Goal: Transaction & Acquisition: Purchase product/service

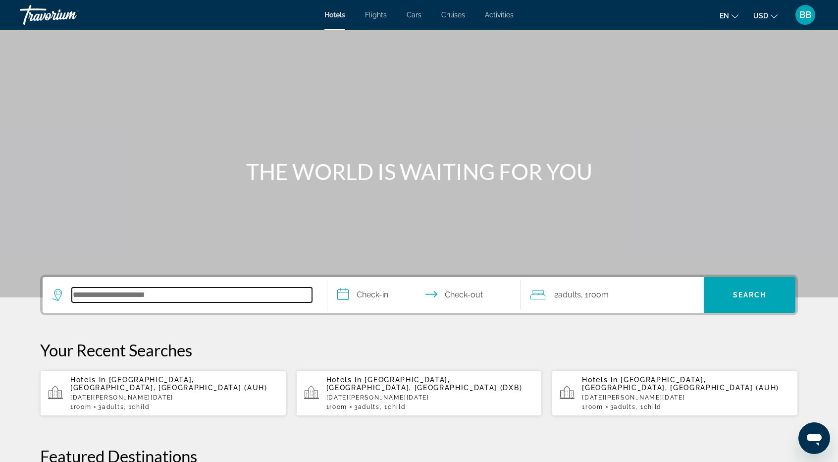
click at [109, 295] on input "Search hotel destination" at bounding box center [192, 294] width 240 height 15
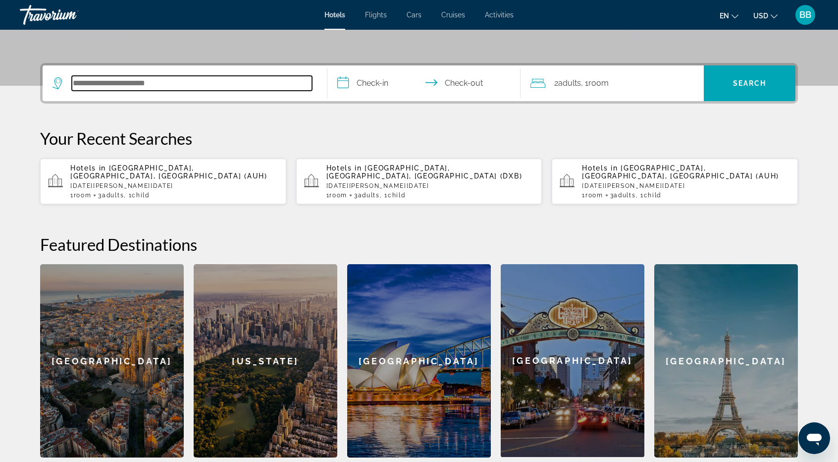
scroll to position [242, 0]
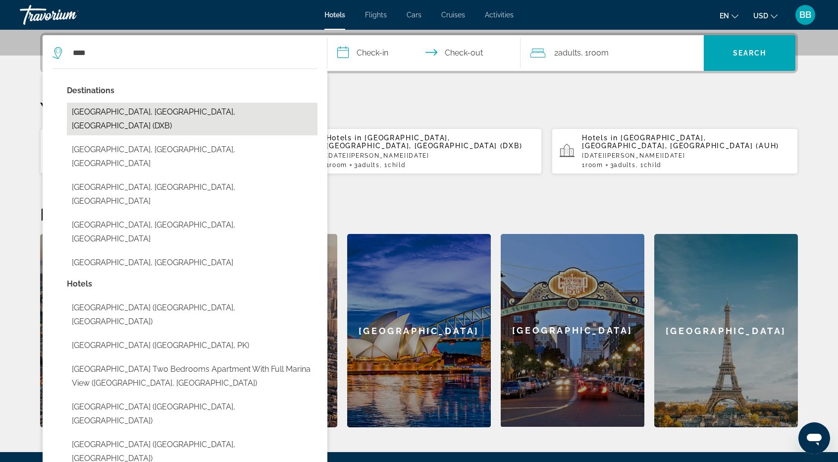
click at [140, 108] on button "[GEOGRAPHIC_DATA], [GEOGRAPHIC_DATA], [GEOGRAPHIC_DATA] (DXB)" at bounding box center [192, 119] width 251 height 33
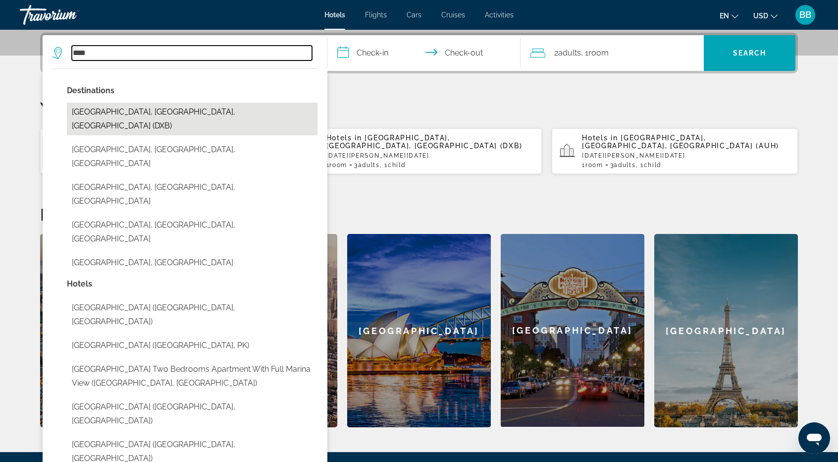
type input "**********"
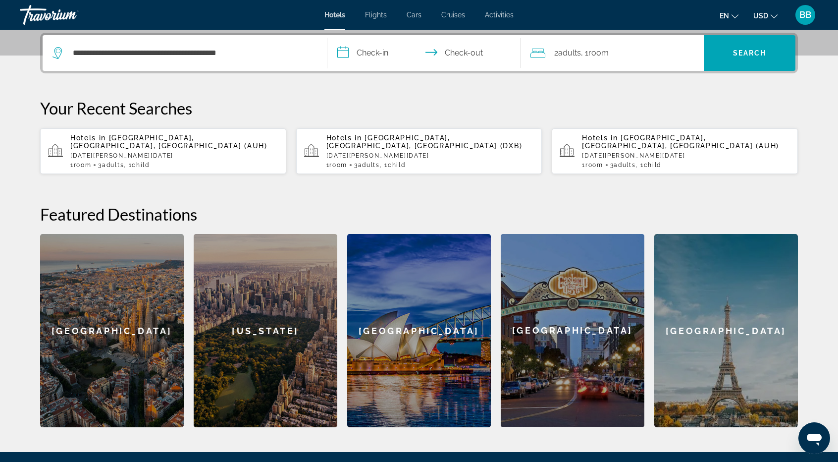
click at [385, 49] on input "**********" at bounding box center [425, 54] width 197 height 39
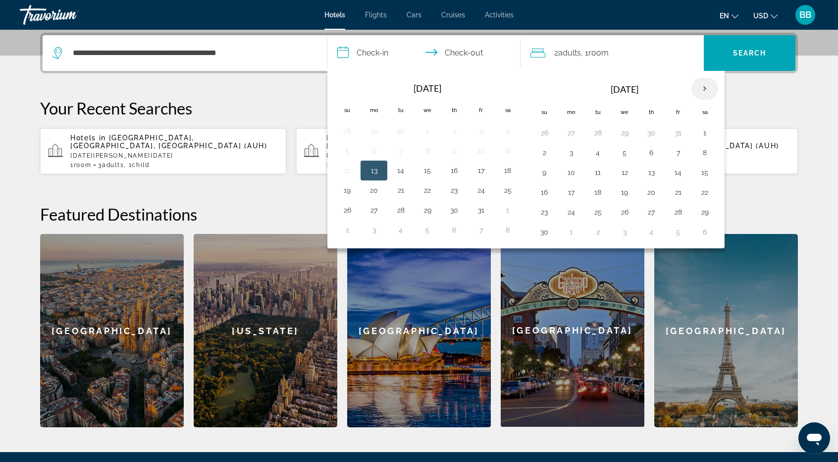
click at [697, 84] on th "Next month" at bounding box center [705, 89] width 27 height 22
click at [547, 153] on button "4" at bounding box center [544, 153] width 16 height 14
click at [621, 152] on button "7" at bounding box center [625, 153] width 16 height 14
type input "**********"
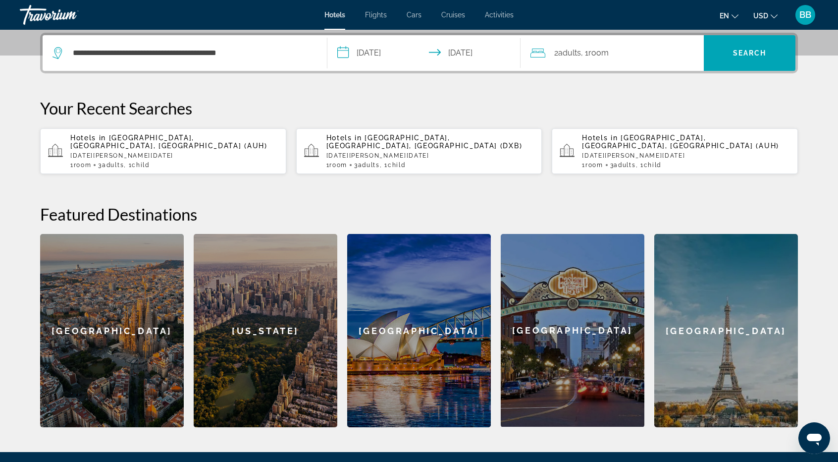
click at [567, 56] on span "Adults" at bounding box center [569, 52] width 23 height 9
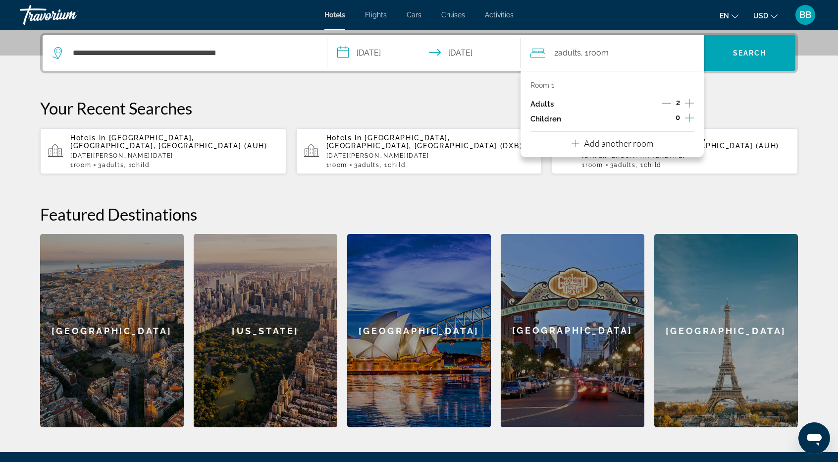
click at [689, 100] on icon "Increment adults" at bounding box center [689, 103] width 9 height 12
click at [690, 119] on icon "Increment children" at bounding box center [689, 117] width 9 height 9
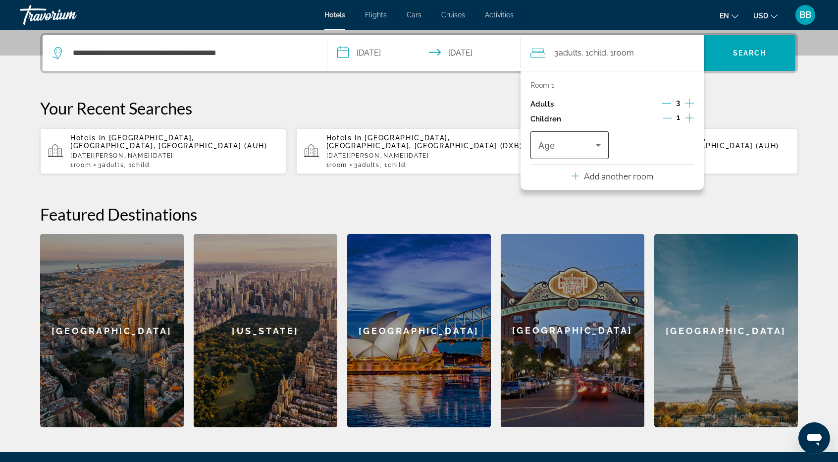
click at [603, 145] on icon "Travelers: 3 adults, 1 child" at bounding box center [598, 145] width 12 height 12
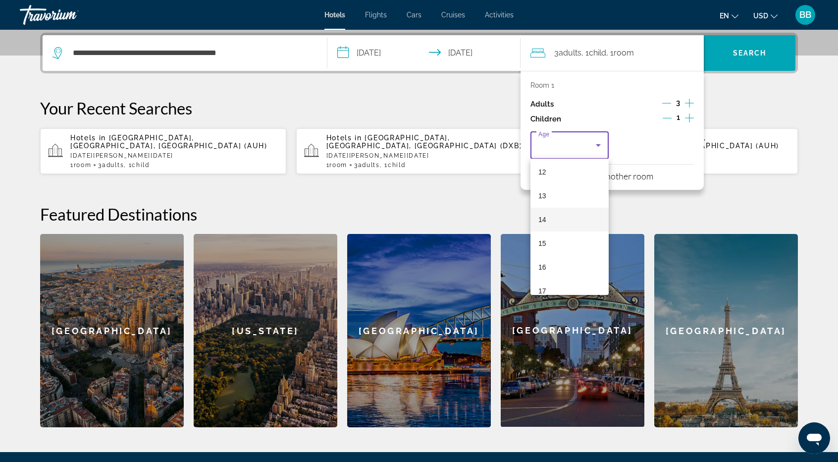
scroll to position [299, 0]
click at [558, 256] on mat-option "16" at bounding box center [570, 256] width 78 height 24
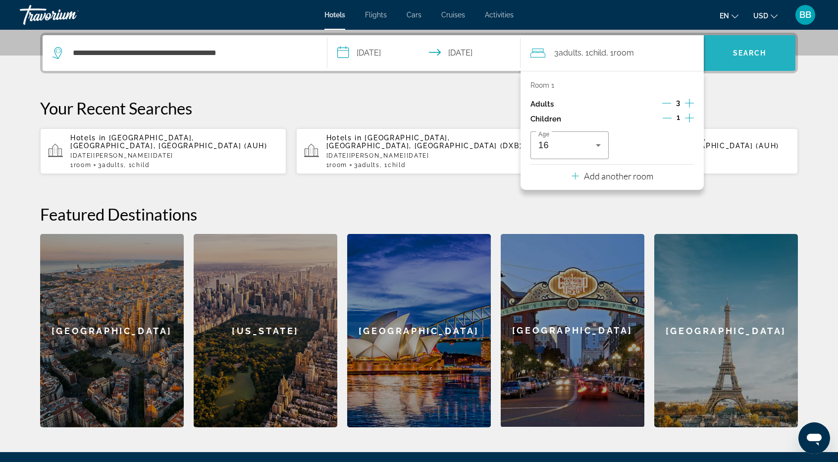
click at [748, 50] on span "Search" at bounding box center [750, 53] width 34 height 8
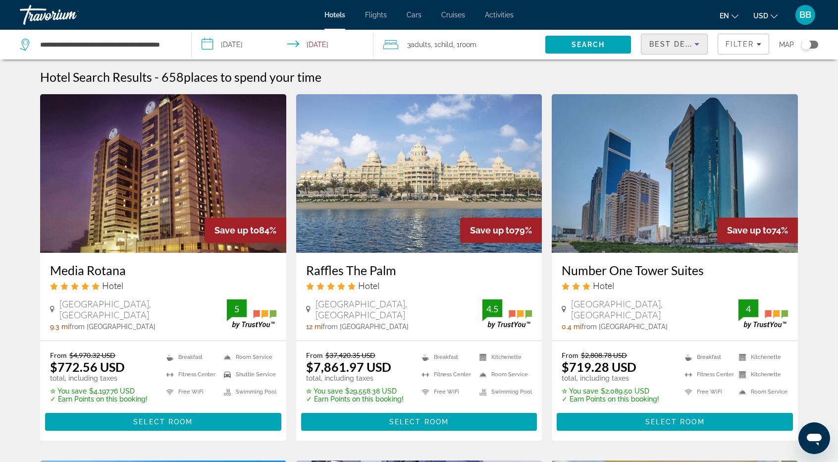
click at [663, 45] on span "Best Deals" at bounding box center [675, 44] width 52 height 8
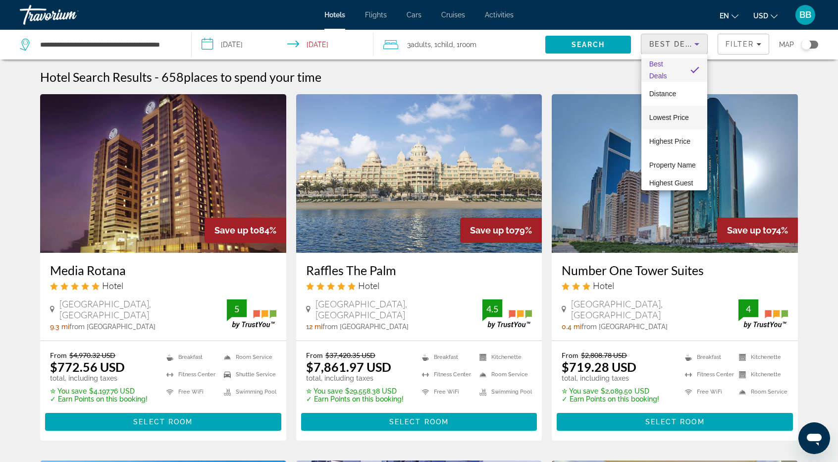
click at [664, 118] on span "Lowest Price" at bounding box center [669, 117] width 40 height 8
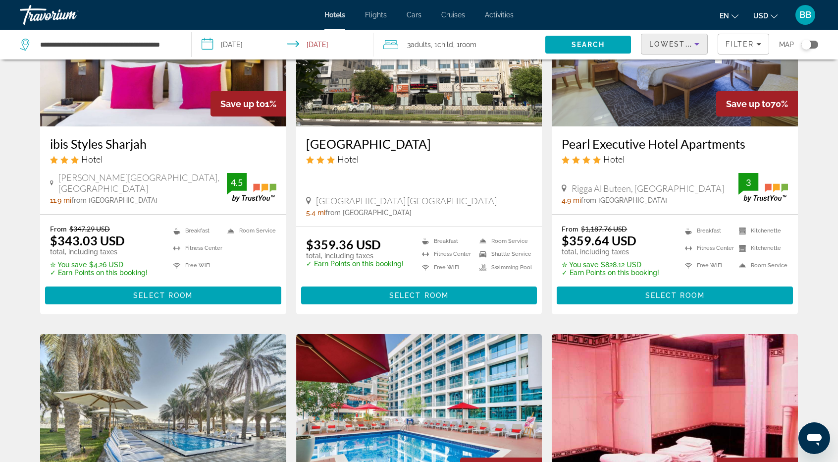
scroll to position [892, 0]
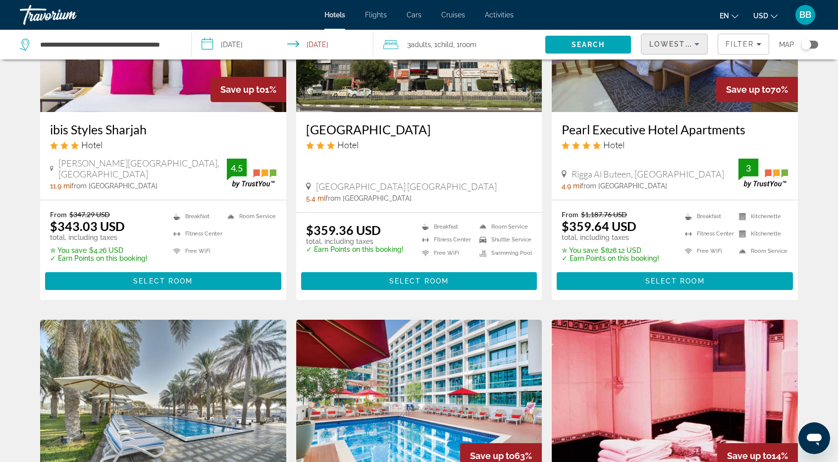
click at [619, 122] on h3 "Pearl Executive Hotel Apartments" at bounding box center [675, 129] width 226 height 15
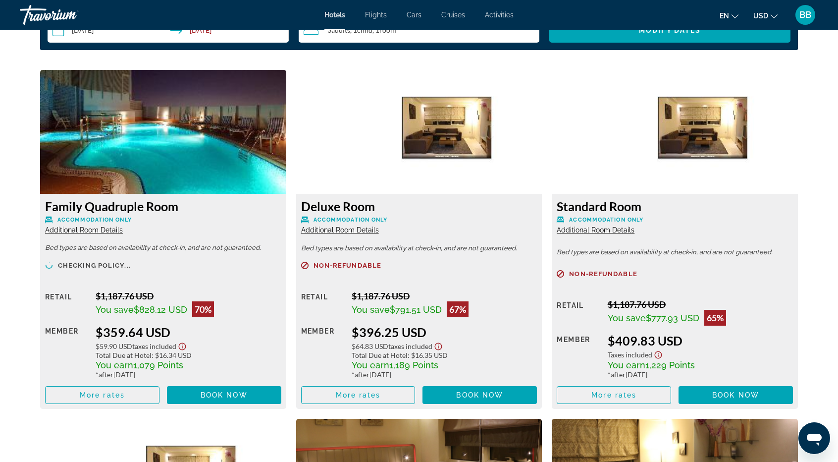
scroll to position [1387, 0]
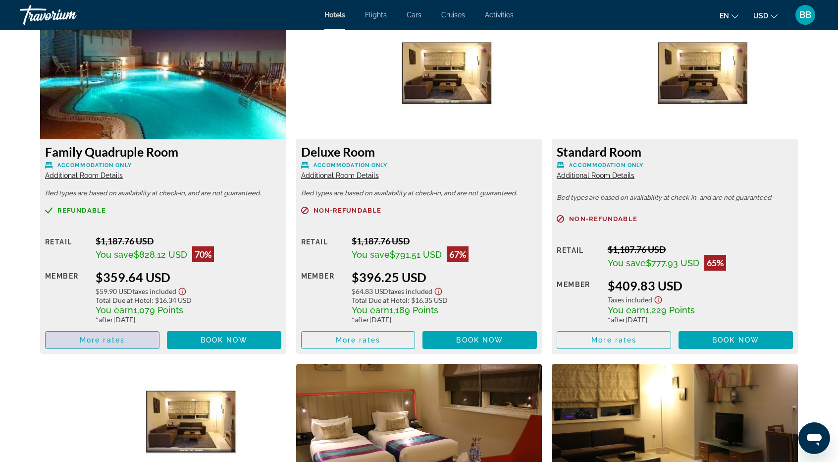
click at [86, 341] on span "More rates" at bounding box center [102, 340] width 45 height 8
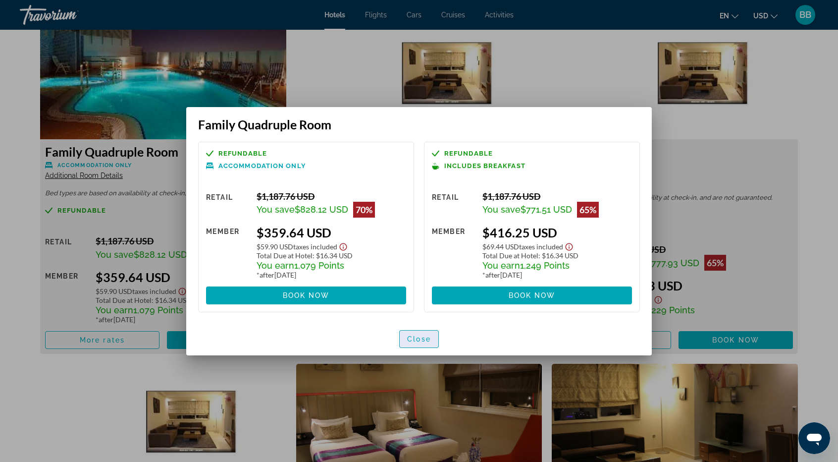
click at [429, 341] on span "Close" at bounding box center [419, 339] width 24 height 8
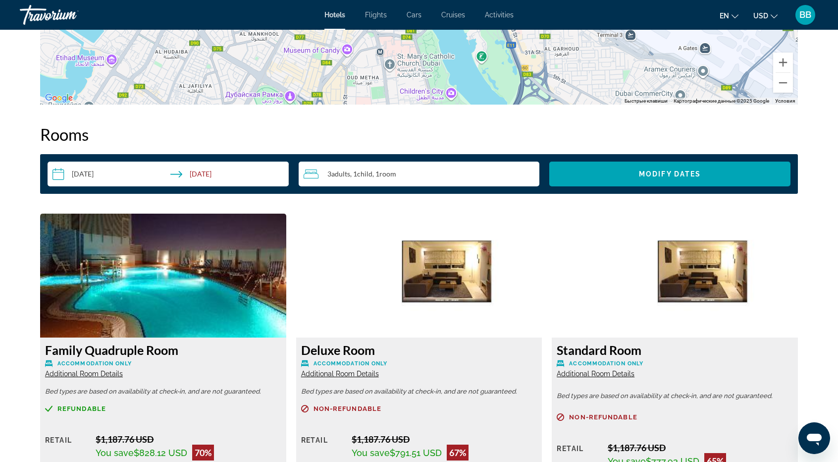
scroll to position [1387, 0]
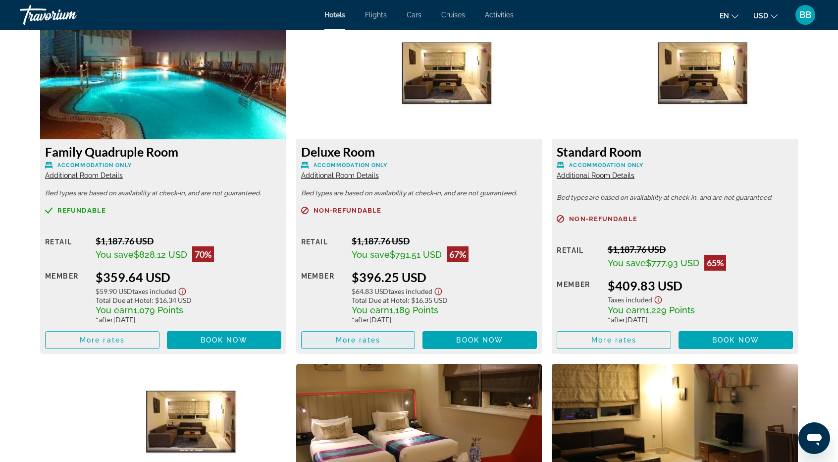
click at [340, 337] on span "More rates" at bounding box center [358, 340] width 45 height 8
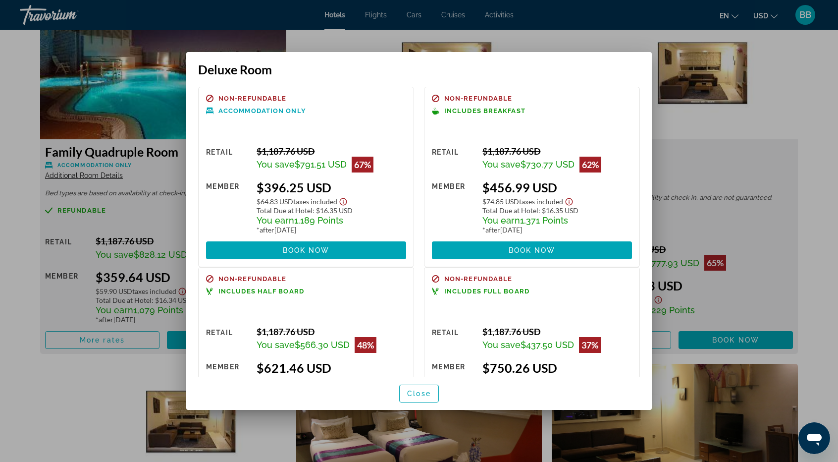
scroll to position [0, 0]
click at [417, 393] on span "Close" at bounding box center [419, 393] width 24 height 8
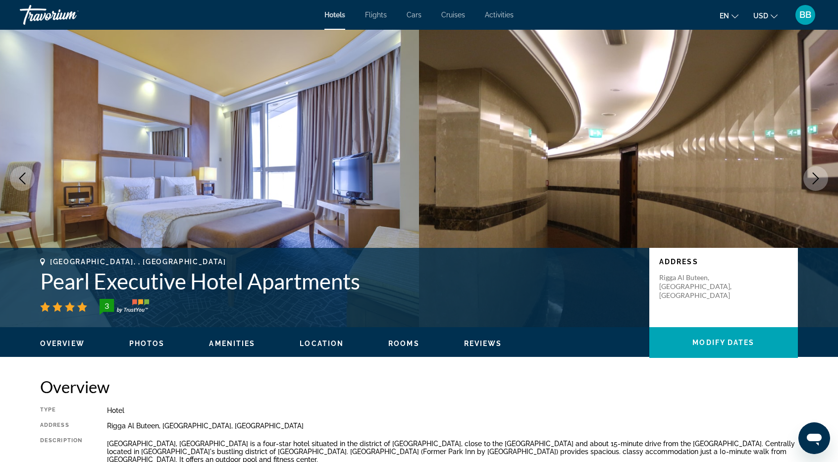
scroll to position [1387, 0]
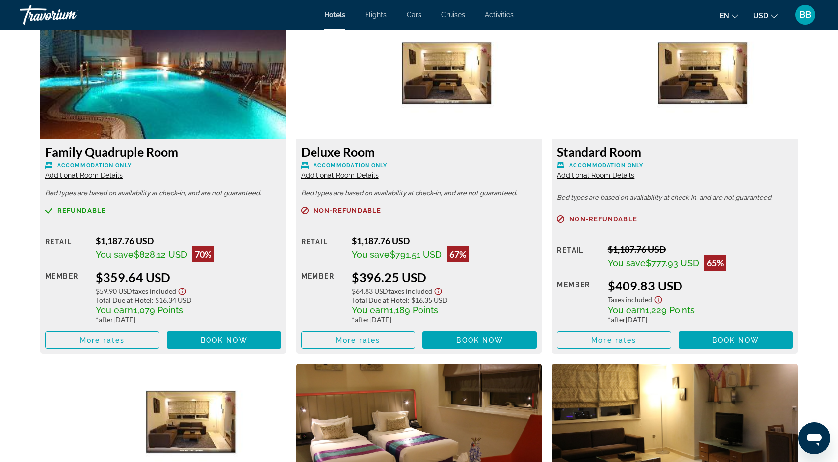
click at [347, 176] on span "Additional Room Details" at bounding box center [340, 175] width 78 height 8
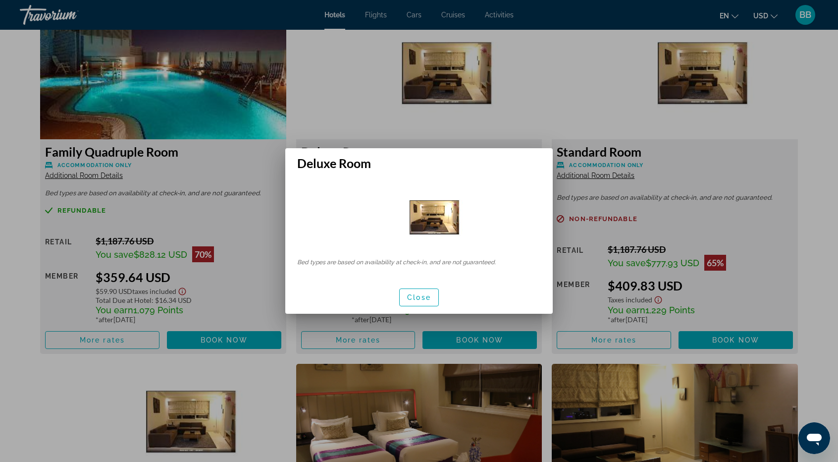
scroll to position [0, 0]
click at [428, 294] on span "Close" at bounding box center [419, 297] width 24 height 8
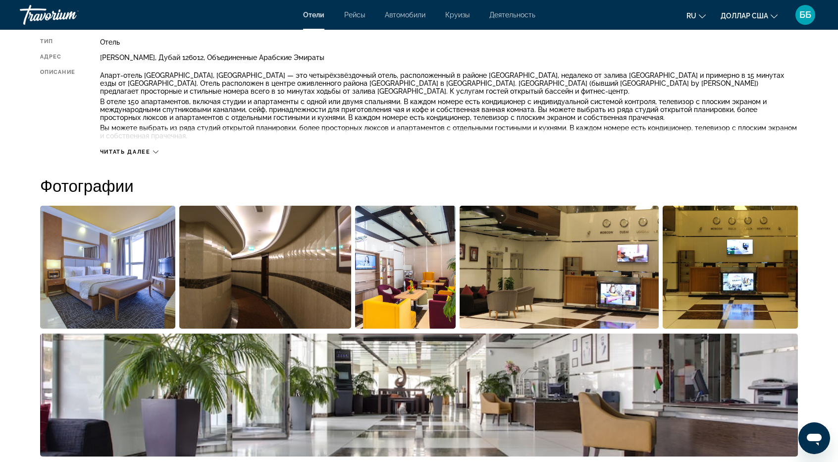
scroll to position [347, 0]
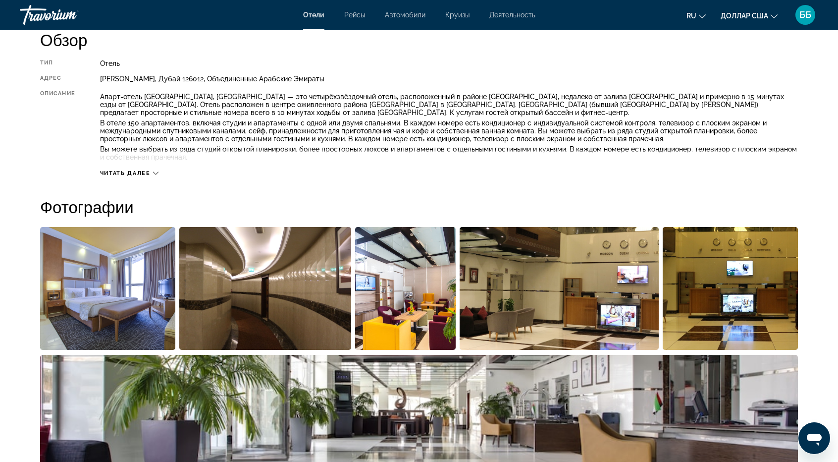
click at [128, 172] on font "Читать далее" at bounding box center [125, 173] width 51 height 6
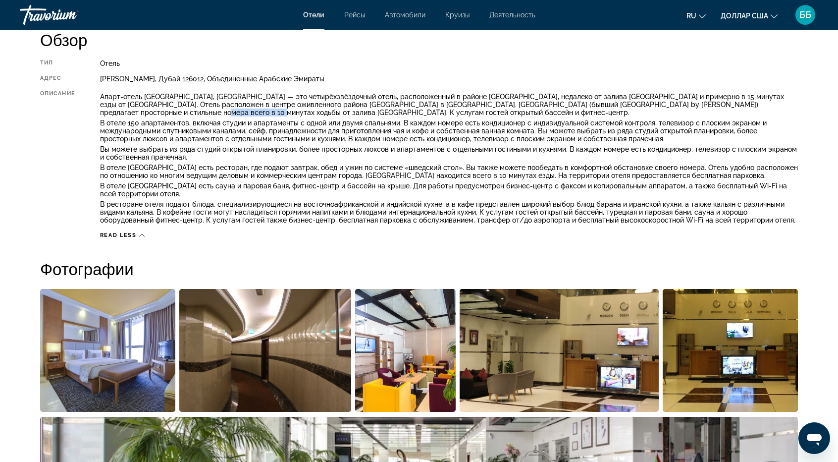
drag, startPoint x: 136, startPoint y: 109, endPoint x: 196, endPoint y: 115, distance: 60.2
click at [198, 113] on font "Апарт-отель [GEOGRAPHIC_DATA], [GEOGRAPHIC_DATA] — это четырёхзвёздочный отель,…" at bounding box center [442, 105] width 684 height 24
click at [136, 111] on font "Апарт-отель [GEOGRAPHIC_DATA], [GEOGRAPHIC_DATA] — это четырёхзвёздочный отель,…" at bounding box center [442, 105] width 684 height 24
drag, startPoint x: 136, startPoint y: 111, endPoint x: 200, endPoint y: 112, distance: 64.4
click at [201, 112] on font "Апарт-отель [GEOGRAPHIC_DATA], [GEOGRAPHIC_DATA] — это четырёхзвёздочный отель,…" at bounding box center [442, 105] width 684 height 24
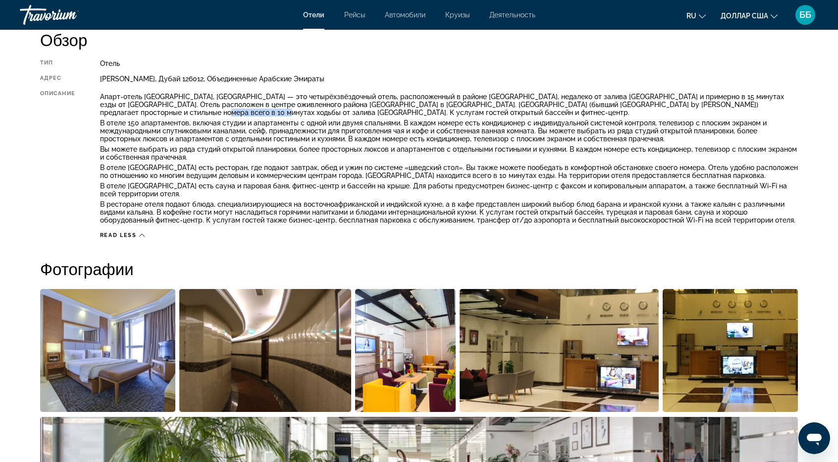
copy font "залива [GEOGRAPHIC_DATA]"
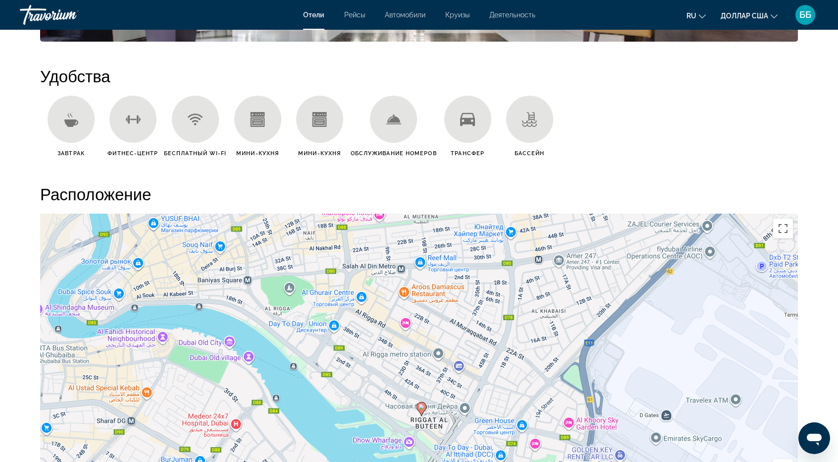
scroll to position [842, 0]
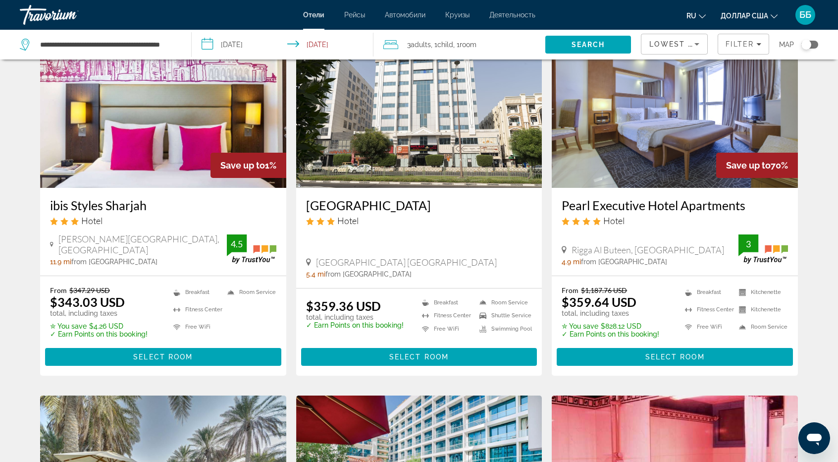
scroll to position [793, 0]
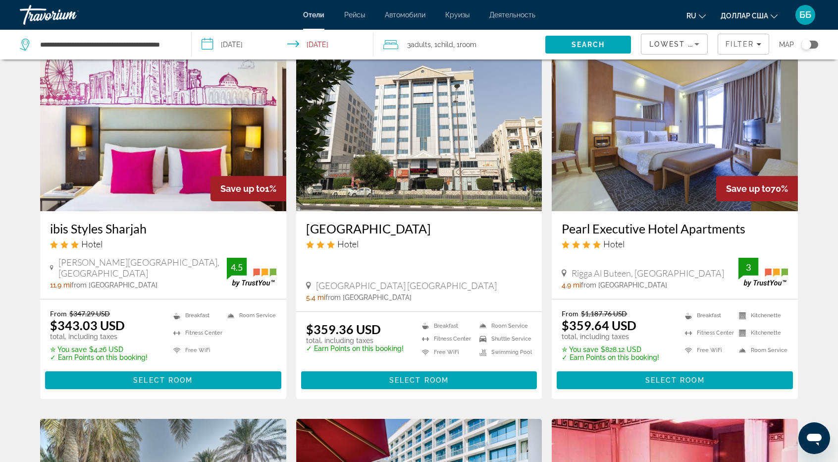
drag, startPoint x: 559, startPoint y: 204, endPoint x: 749, endPoint y: 203, distance: 189.7
click at [749, 211] on div "Pearl Executive Hotel Apartments Hotel [GEOGRAPHIC_DATA], [GEOGRAPHIC_DATA] 4.9…" at bounding box center [675, 255] width 246 height 88
copy h3 "Pearl Executive Hotel Apartments"
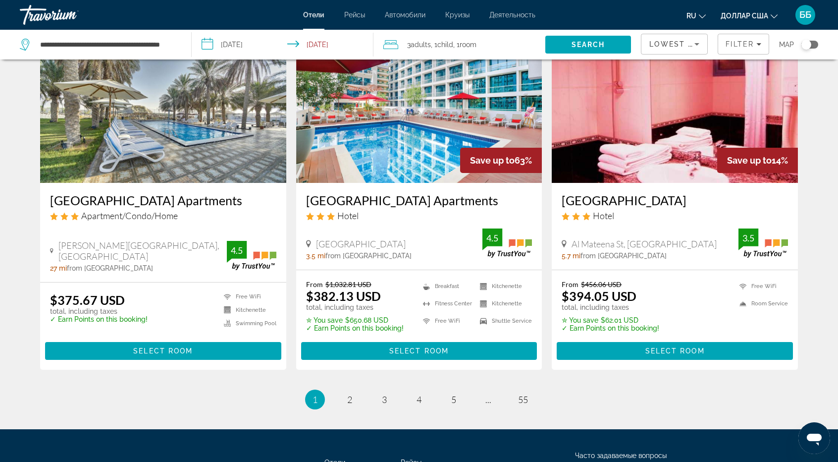
scroll to position [1189, 0]
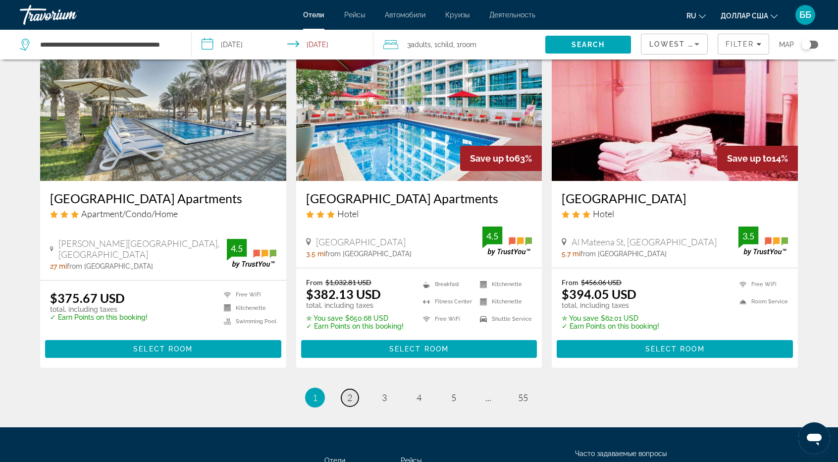
click at [353, 389] on link "page 2" at bounding box center [349, 397] width 17 height 17
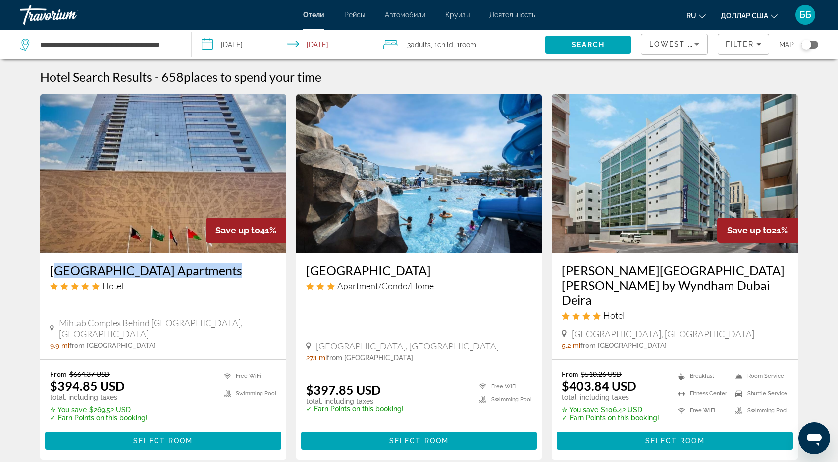
drag, startPoint x: 41, startPoint y: 269, endPoint x: 224, endPoint y: 266, distance: 182.8
click at [224, 266] on div "[GEOGRAPHIC_DATA] Apartments Hotel [GEOGRAPHIC_DATA] Behind [GEOGRAPHIC_DATA], …" at bounding box center [163, 306] width 246 height 107
copy h3 "[GEOGRAPHIC_DATA] Apartments"
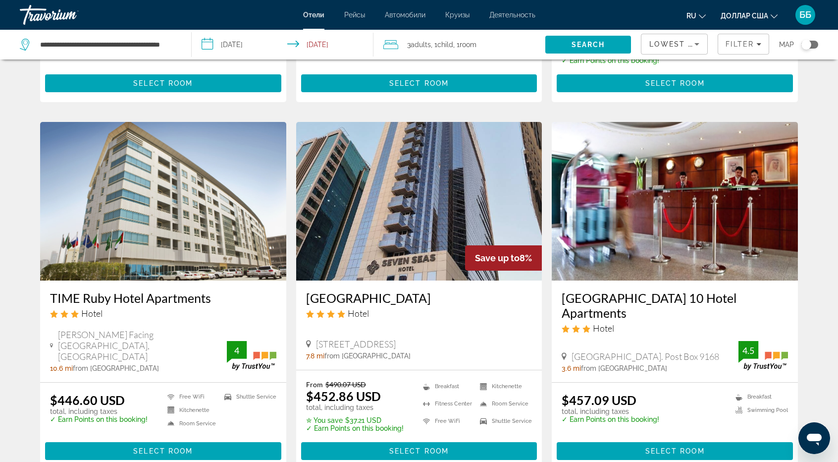
scroll to position [1139, 0]
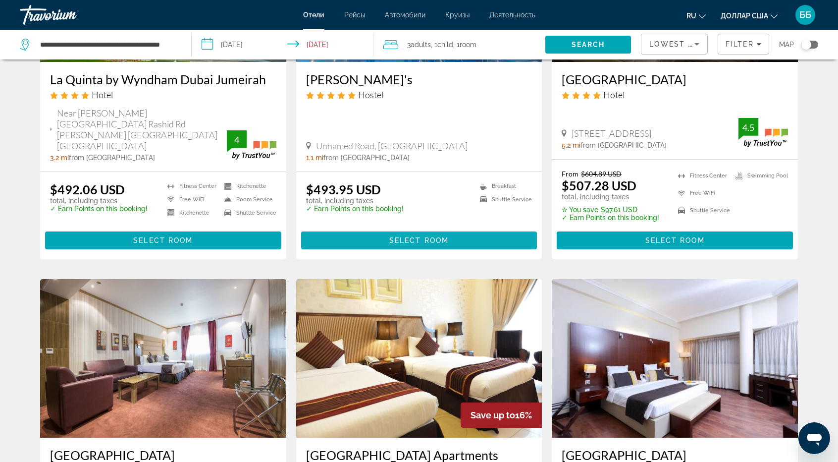
scroll to position [941, 0]
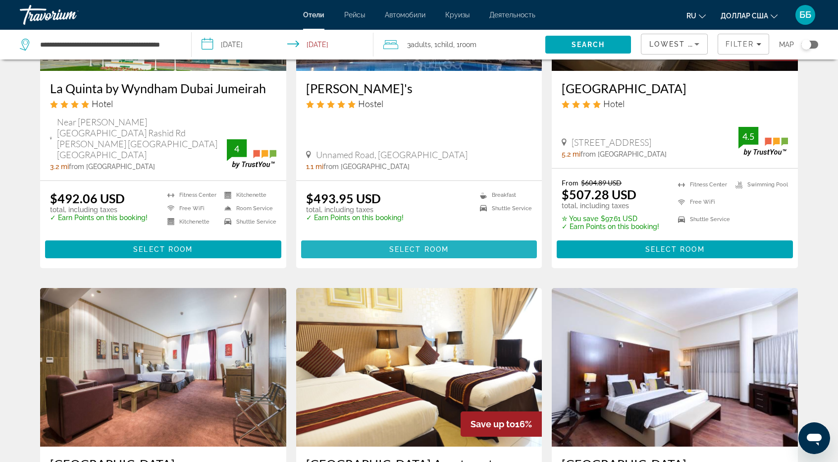
click at [412, 245] on span "Select Room" at bounding box center [418, 249] width 59 height 8
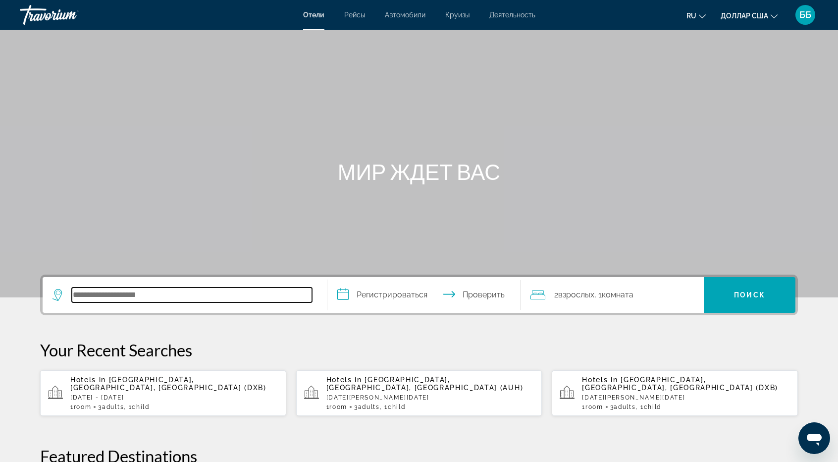
click at [91, 294] on input "Поиск отеля" at bounding box center [192, 294] width 240 height 15
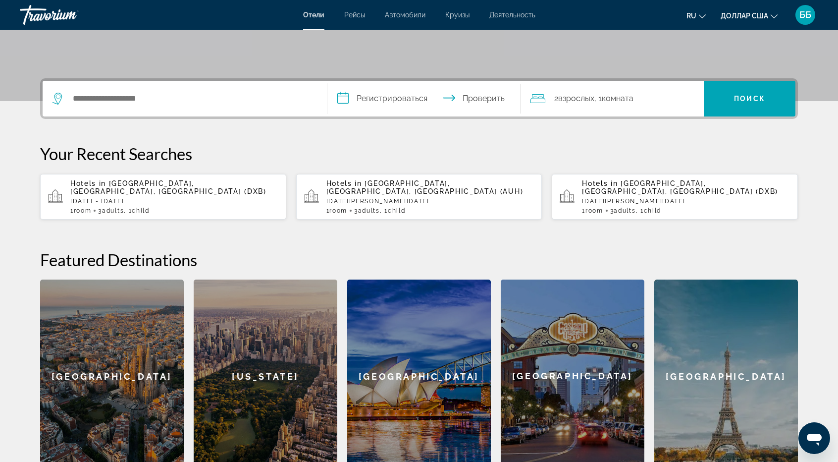
scroll to position [242, 0]
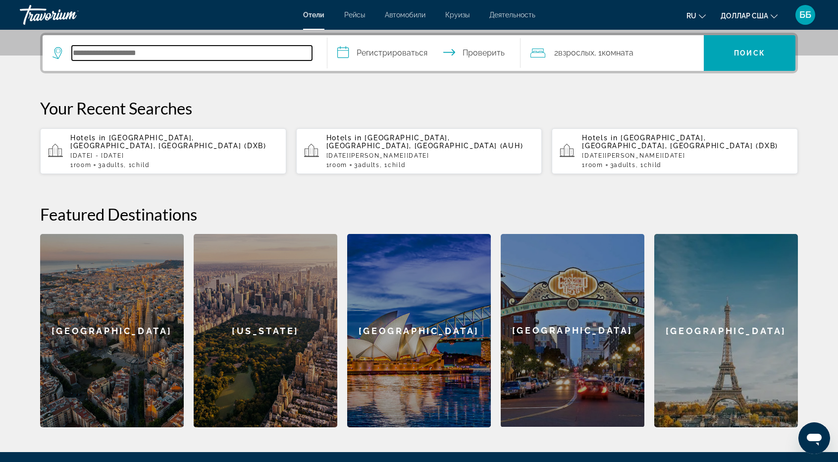
drag, startPoint x: 91, startPoint y: 294, endPoint x: 79, endPoint y: 51, distance: 243.0
click at [79, 51] on input "Поиск отеля" at bounding box center [192, 53] width 240 height 15
paste input "*******"
click at [164, 46] on input "*******" at bounding box center [192, 53] width 240 height 15
click at [111, 47] on input "*******" at bounding box center [192, 53] width 240 height 15
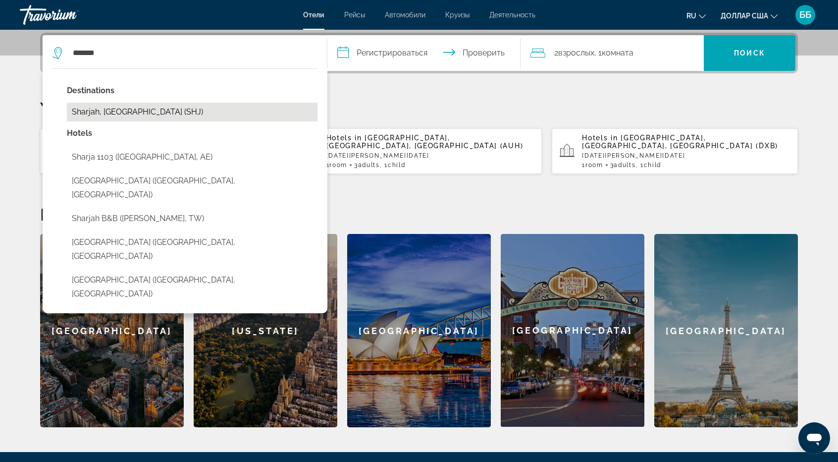
click at [123, 112] on button "Sharjah, [GEOGRAPHIC_DATA] (SHJ)" at bounding box center [192, 112] width 251 height 19
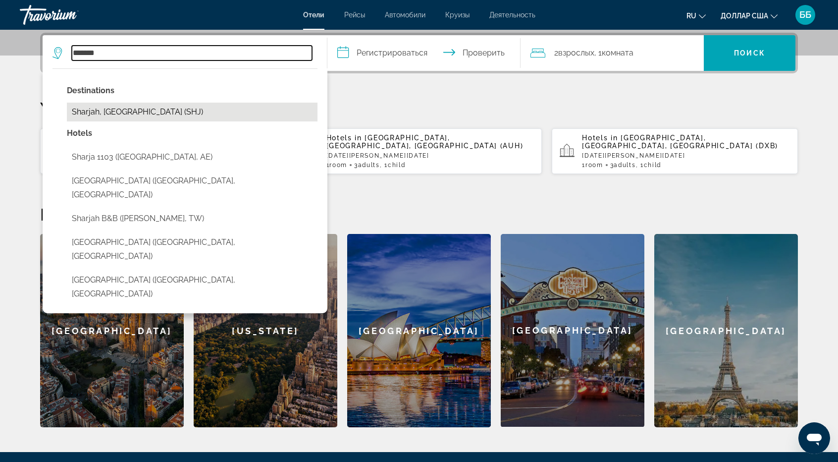
type input "**********"
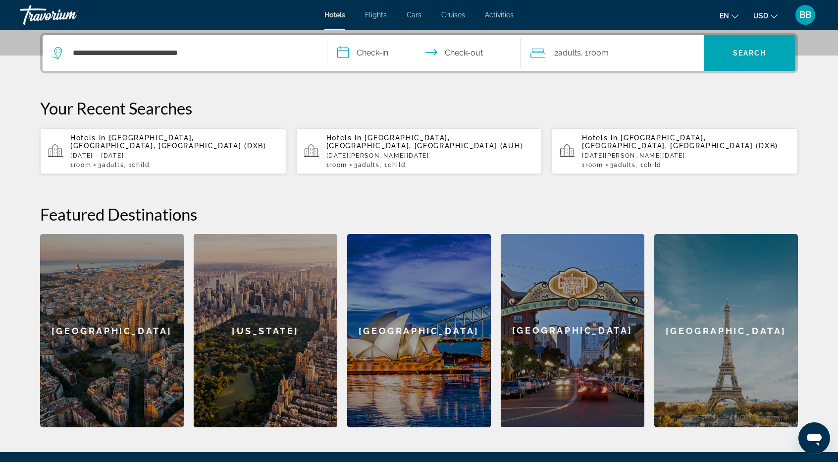
click at [367, 53] on input "**********" at bounding box center [425, 54] width 197 height 39
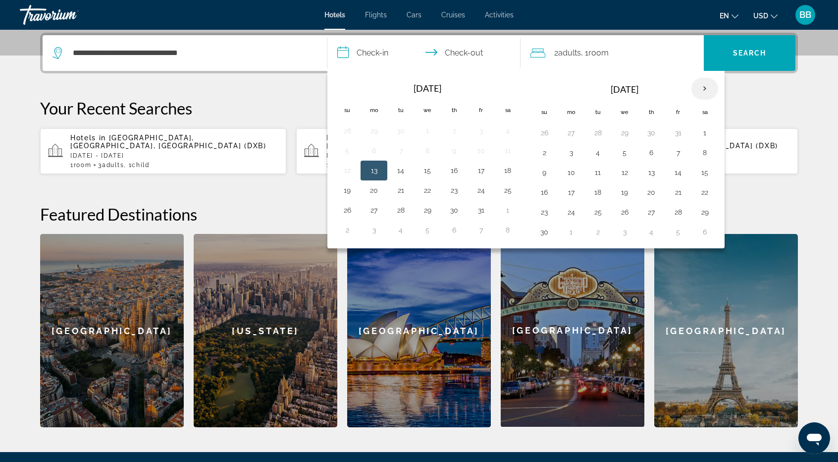
click at [704, 88] on th "Next month" at bounding box center [705, 89] width 27 height 22
click at [543, 149] on button "4" at bounding box center [544, 153] width 16 height 14
click at [623, 153] on button "7" at bounding box center [625, 153] width 16 height 14
type input "**********"
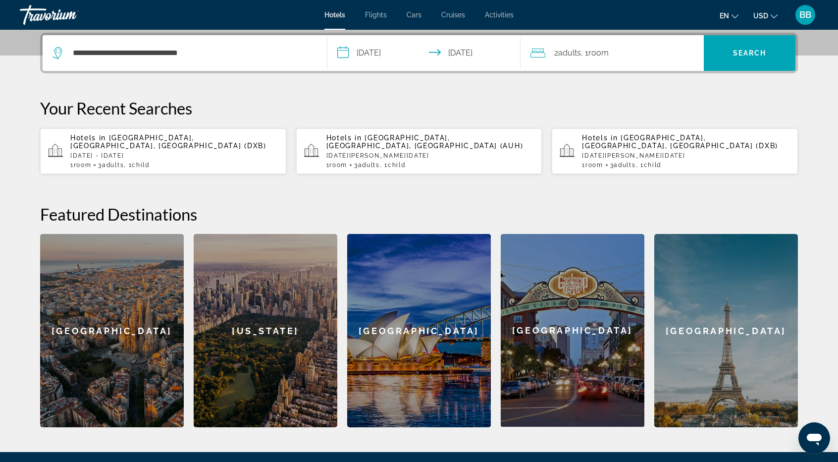
click at [560, 52] on span "Adults" at bounding box center [569, 52] width 23 height 9
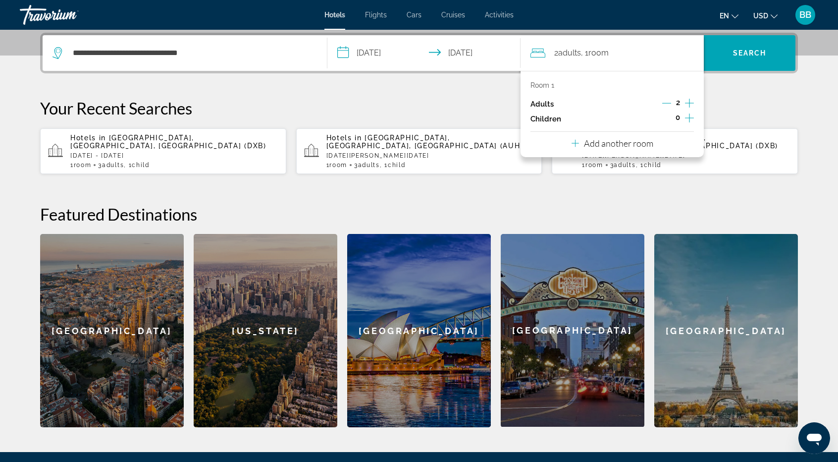
click at [686, 100] on icon "Increment adults" at bounding box center [689, 103] width 9 height 12
click at [689, 119] on icon "Increment children" at bounding box center [689, 118] width 9 height 12
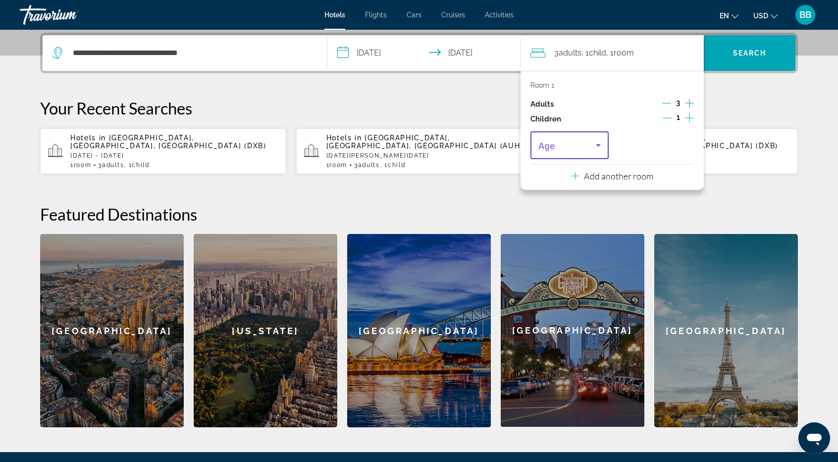
click at [599, 146] on icon "Travelers: 3 adults, 1 child" at bounding box center [598, 145] width 12 height 12
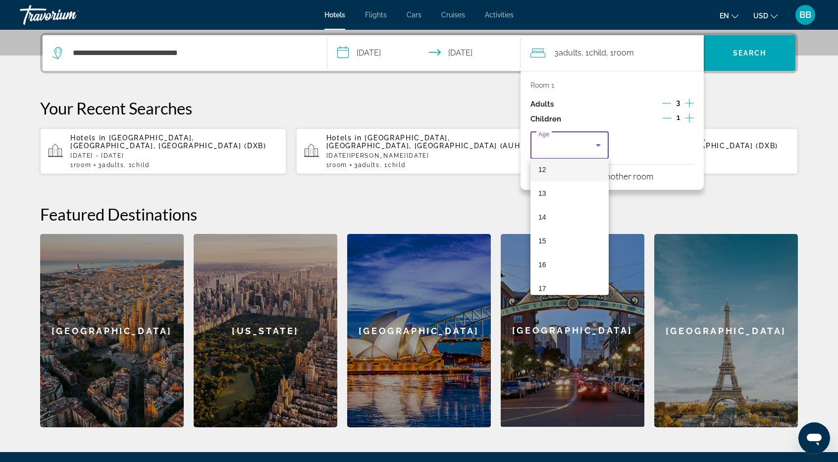
scroll to position [297, 0]
click at [559, 262] on mat-option "16" at bounding box center [570, 258] width 78 height 24
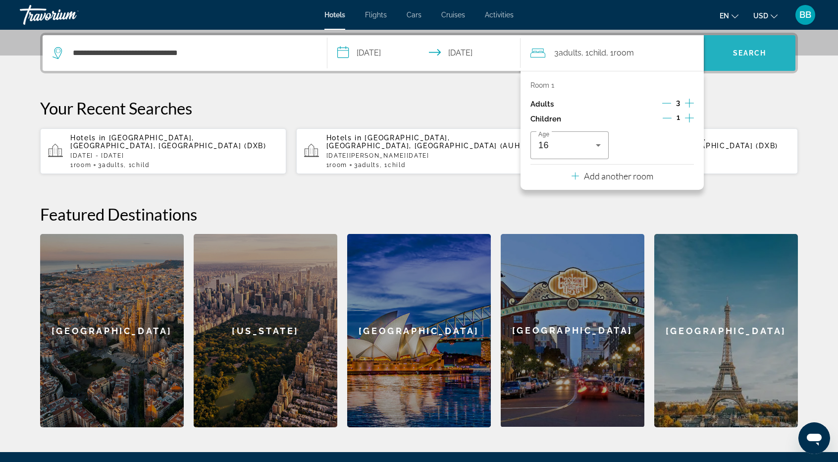
click at [738, 50] on span "Search" at bounding box center [750, 53] width 34 height 8
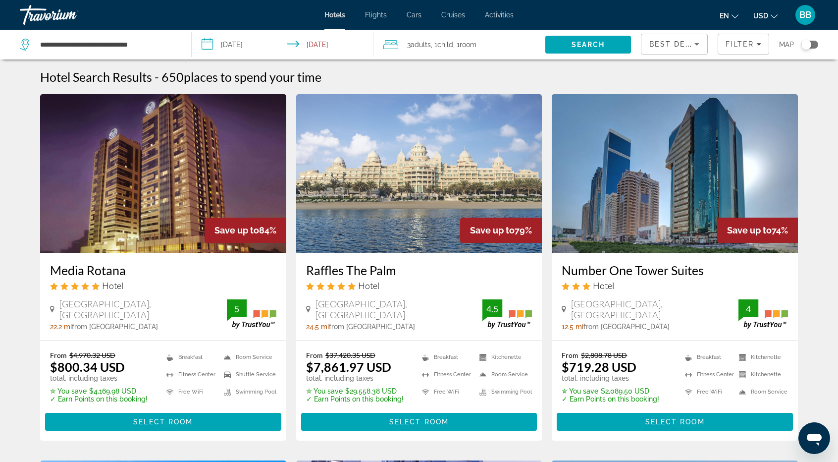
click at [674, 39] on div "Best Deals" at bounding box center [671, 44] width 45 height 12
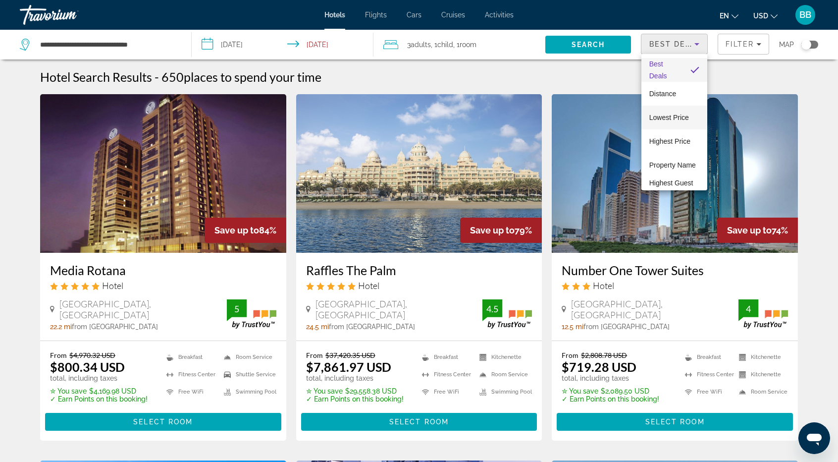
click at [664, 117] on span "Lowest Price" at bounding box center [669, 117] width 40 height 8
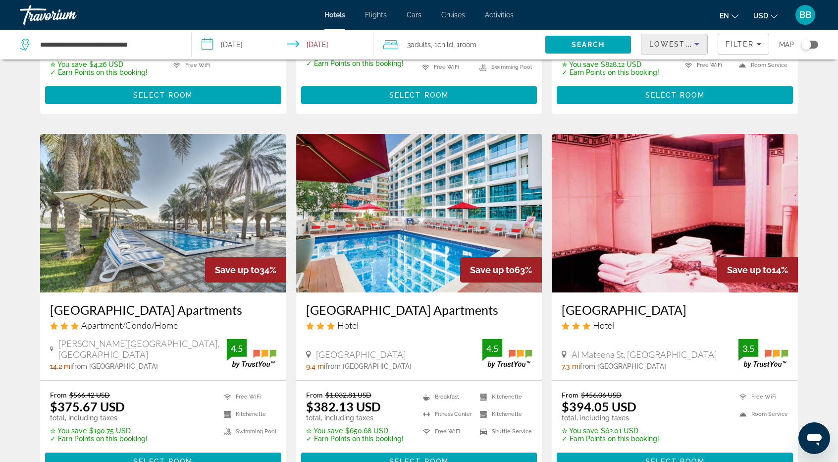
scroll to position [1238, 0]
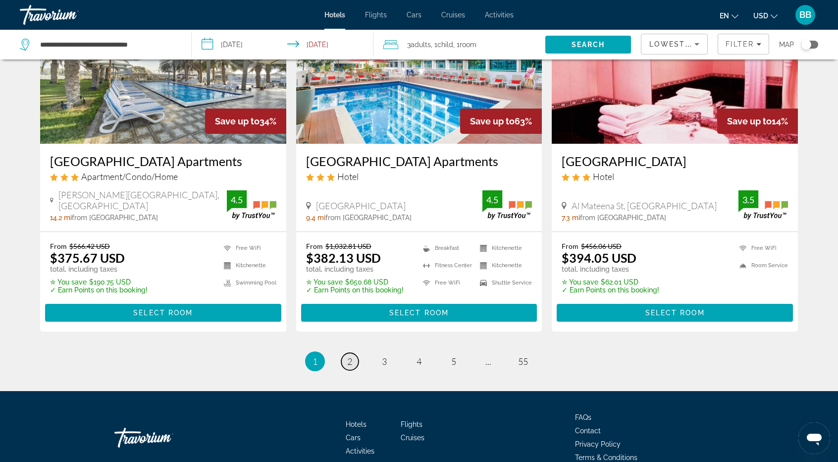
click at [350, 356] on span "2" at bounding box center [349, 361] width 5 height 11
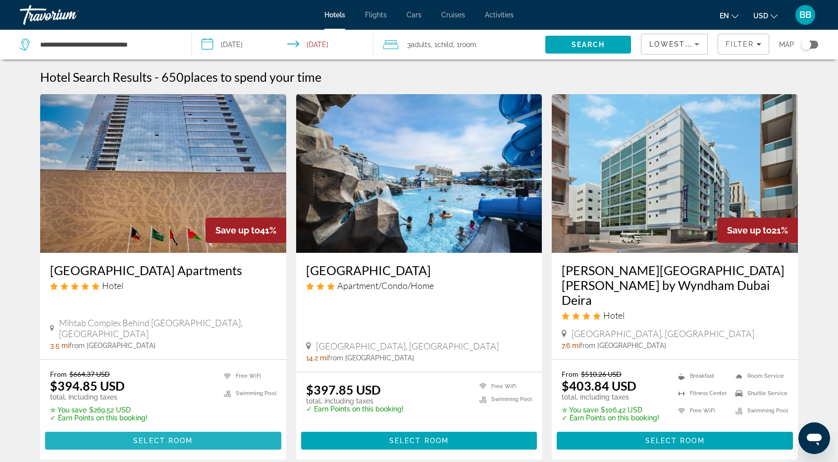
click at [168, 436] on span "Select Room" at bounding box center [162, 440] width 59 height 8
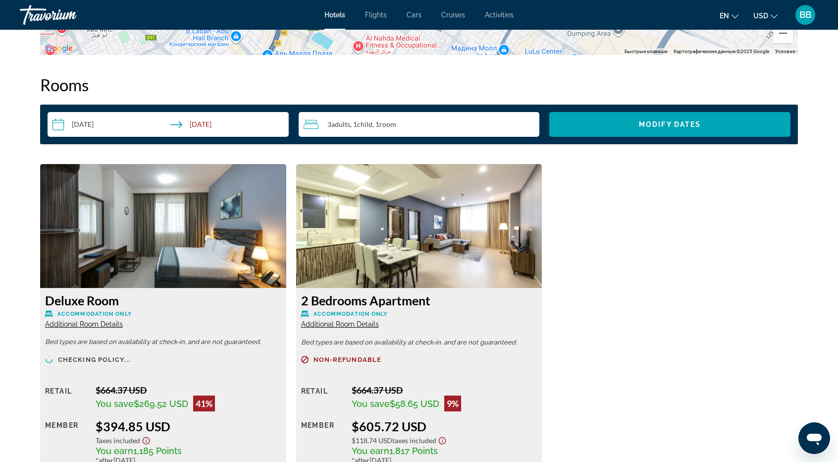
scroll to position [1337, 0]
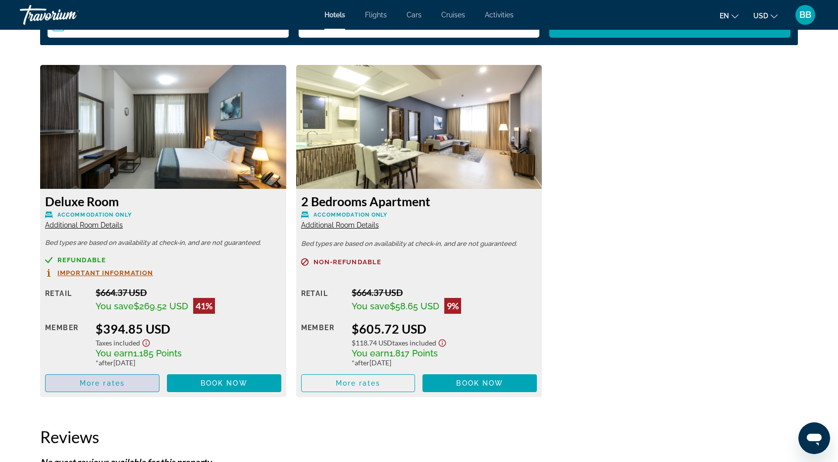
click at [110, 389] on span "Main content" at bounding box center [102, 383] width 113 height 24
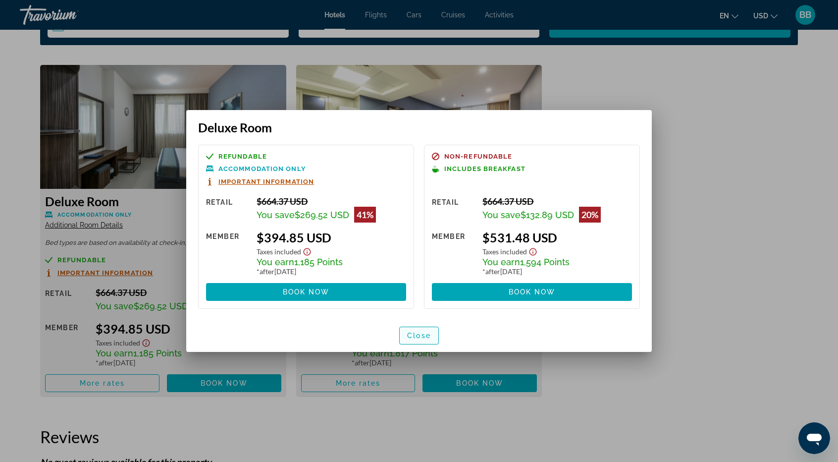
click at [408, 330] on span "button" at bounding box center [419, 335] width 39 height 24
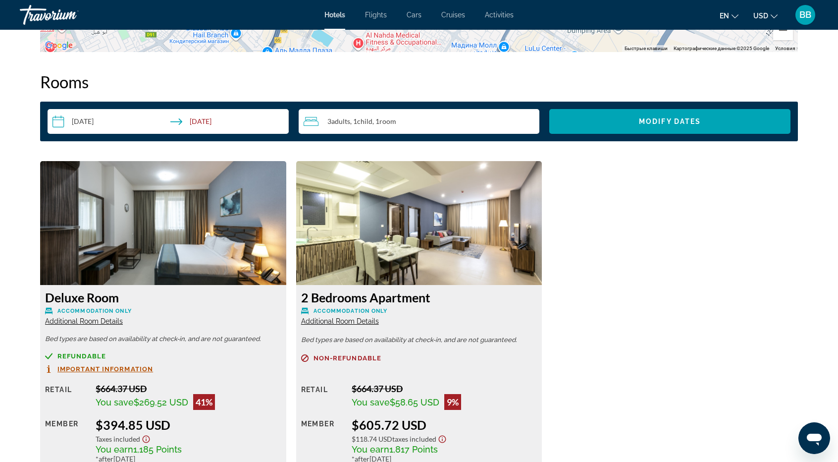
scroll to position [1137, 0]
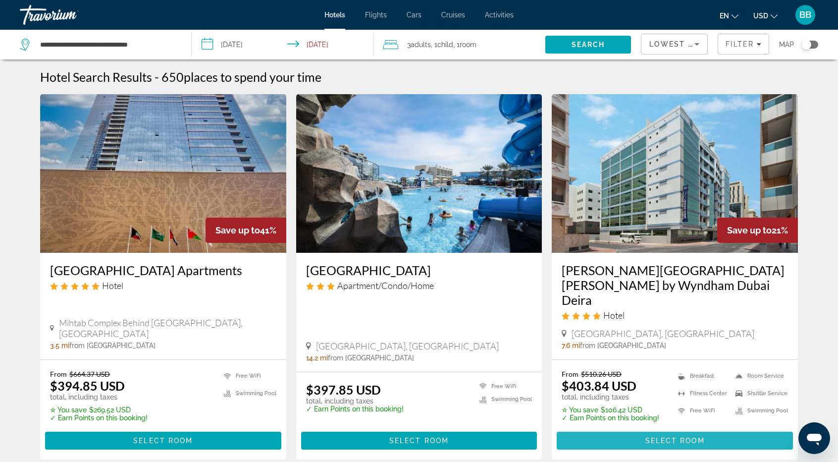
click at [650, 436] on span "Select Room" at bounding box center [674, 440] width 59 height 8
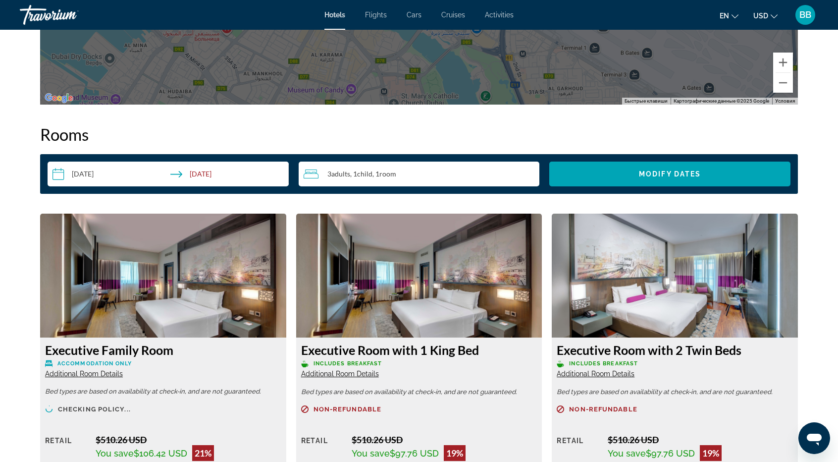
scroll to position [1337, 0]
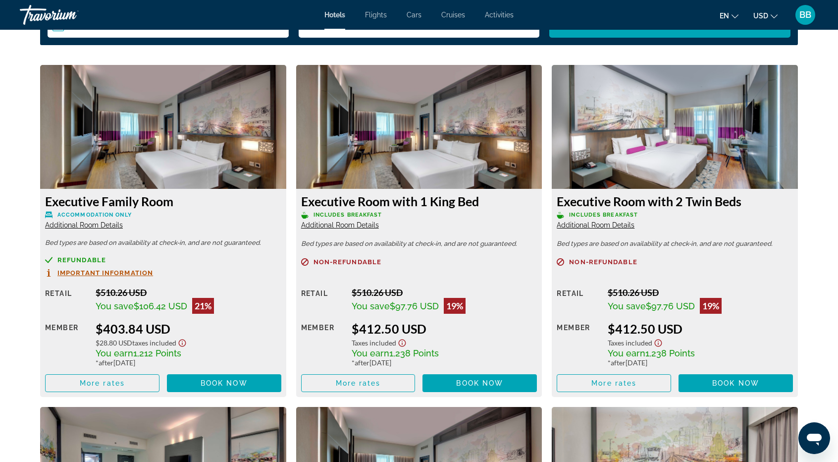
click at [97, 221] on span "Additional Room Details" at bounding box center [84, 225] width 78 height 8
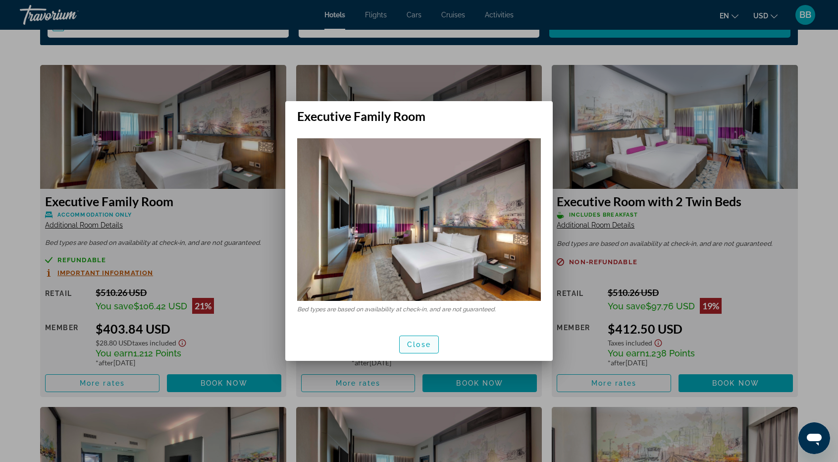
click at [420, 341] on span "Close" at bounding box center [419, 344] width 24 height 8
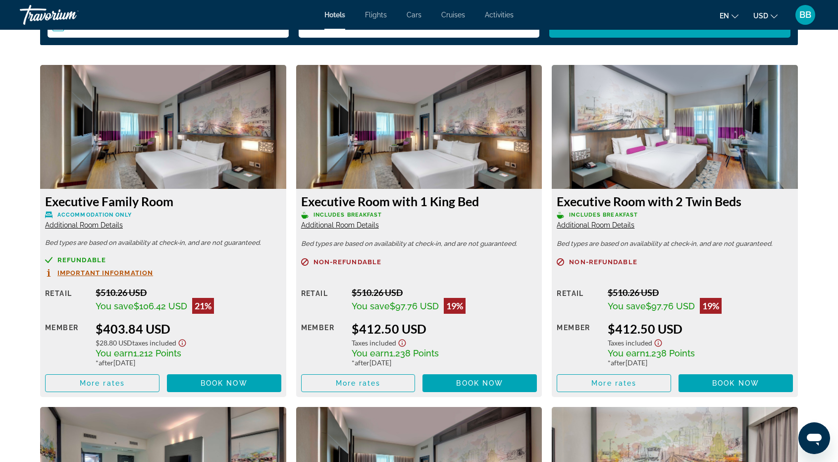
scroll to position [1337, 0]
click at [108, 385] on span "More rates" at bounding box center [102, 383] width 45 height 8
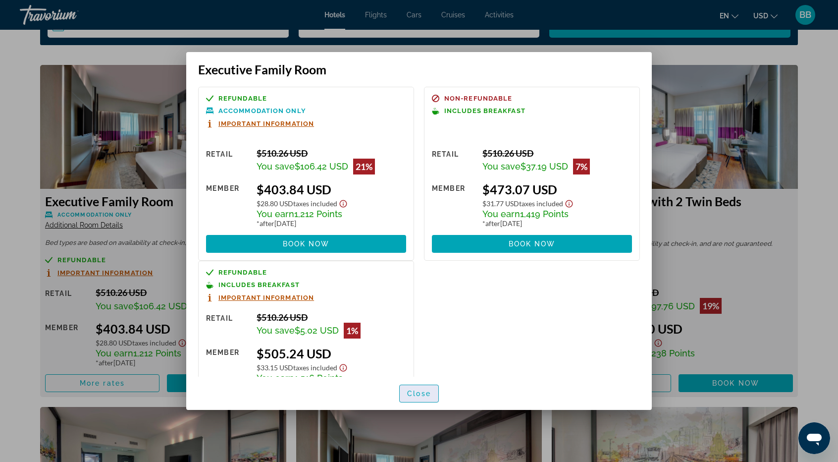
click at [418, 394] on span "Close" at bounding box center [419, 393] width 24 height 8
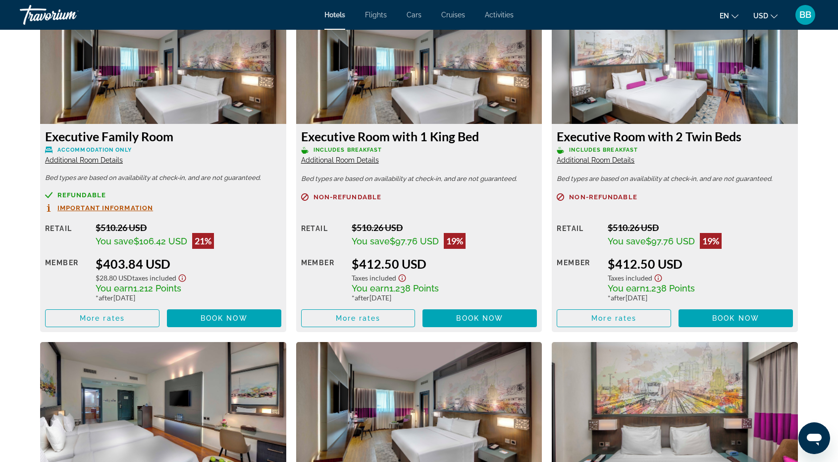
scroll to position [1337, 0]
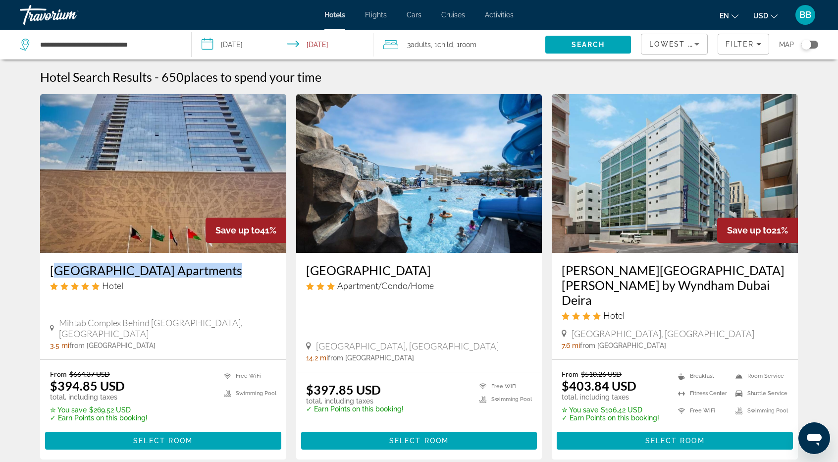
drag, startPoint x: 46, startPoint y: 271, endPoint x: 211, endPoint y: 275, distance: 165.5
click at [211, 275] on div "Luxe Grand Hotel Apartments Hotel Mihtab Complex Behind Safeer Mall, Sharjah 3.…" at bounding box center [163, 306] width 246 height 107
copy h3 "[GEOGRAPHIC_DATA] Apartments"
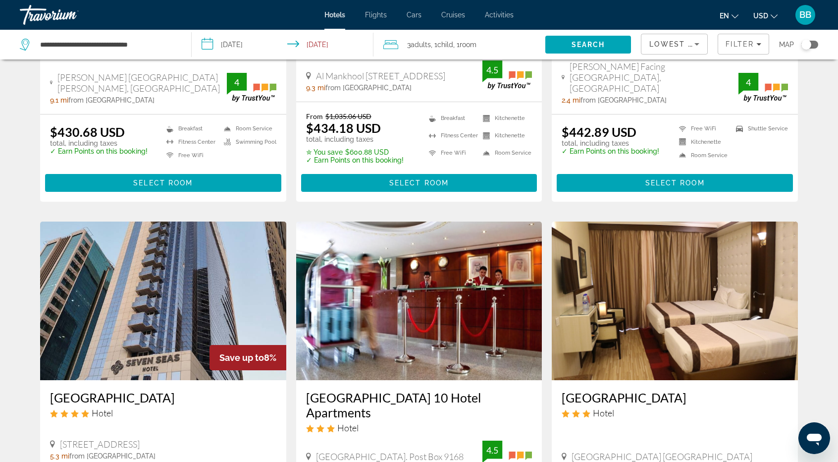
scroll to position [1189, 0]
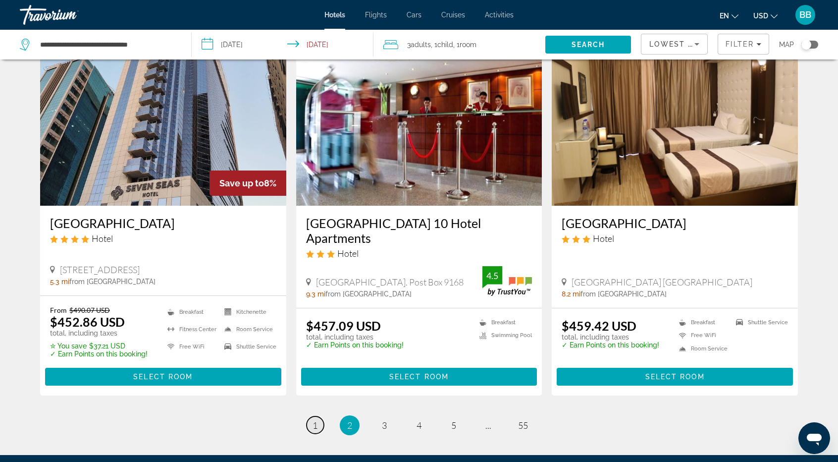
click at [315, 420] on span "1" at bounding box center [315, 425] width 5 height 11
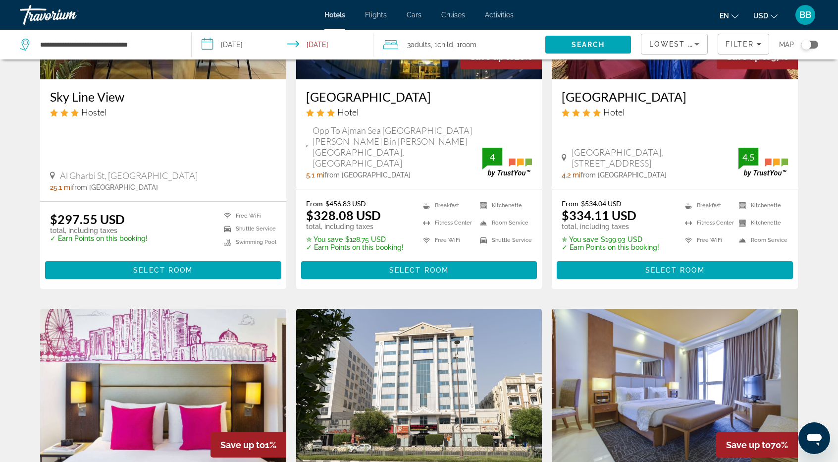
scroll to position [495, 0]
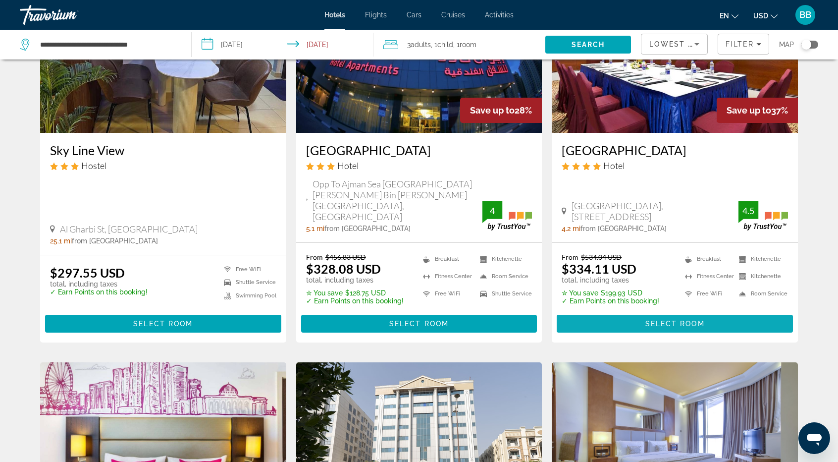
click at [643, 312] on span "Main content" at bounding box center [675, 324] width 236 height 24
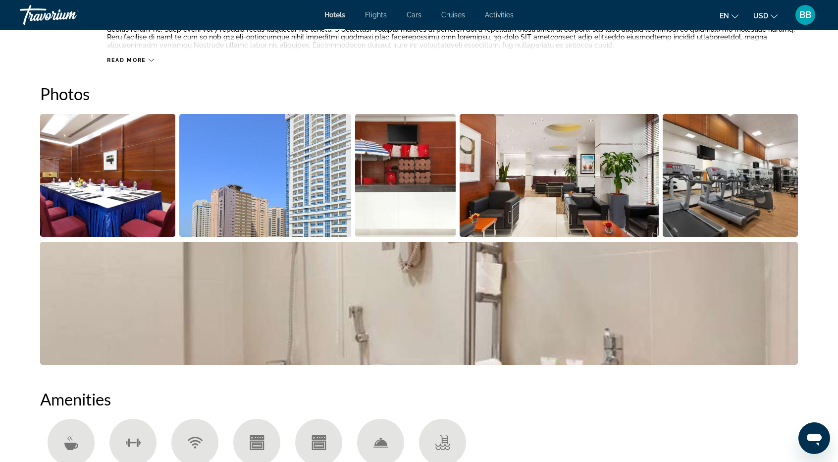
scroll to position [347, 0]
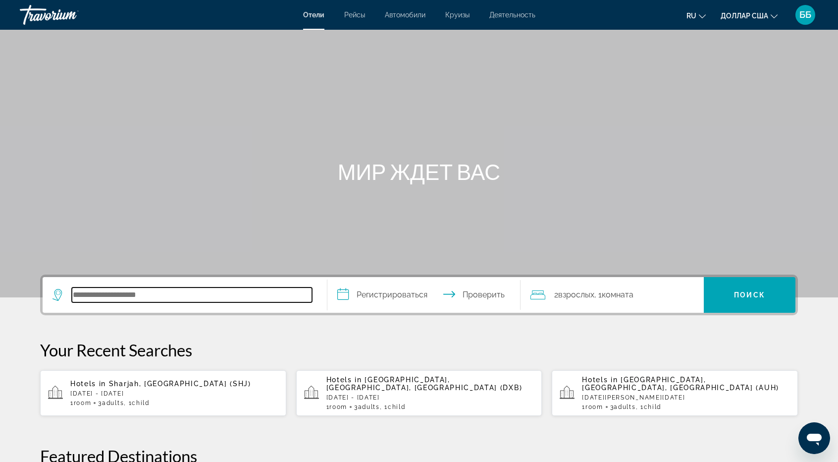
click at [104, 296] on input "Поиск отеля" at bounding box center [192, 294] width 240 height 15
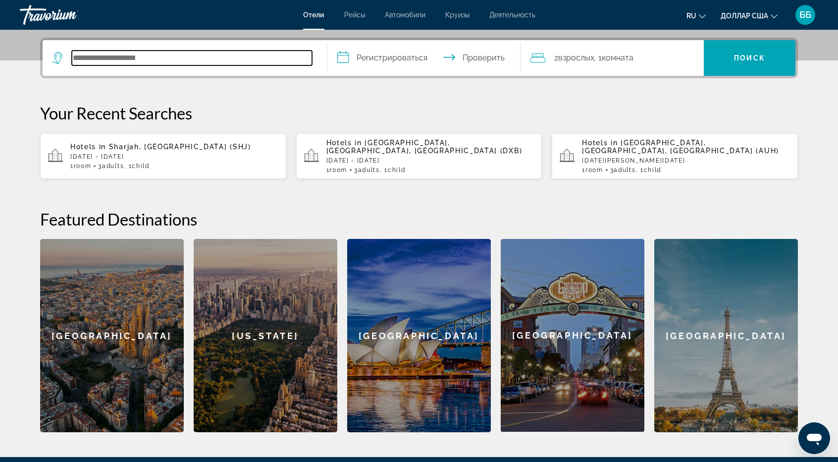
scroll to position [242, 0]
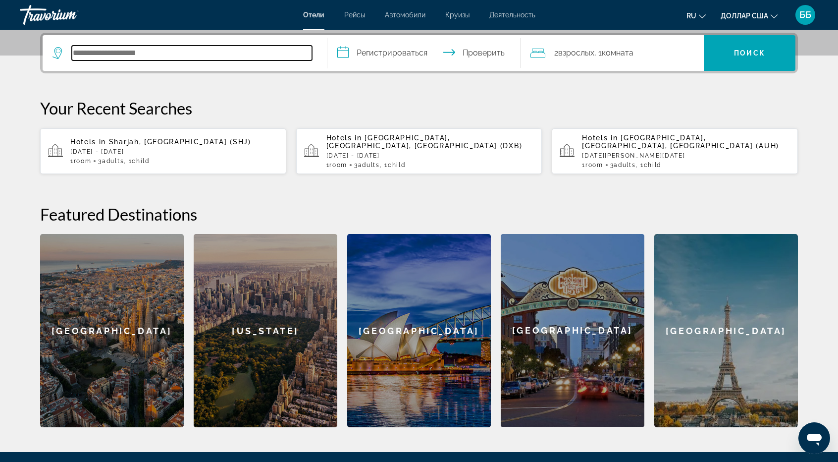
paste input "*******"
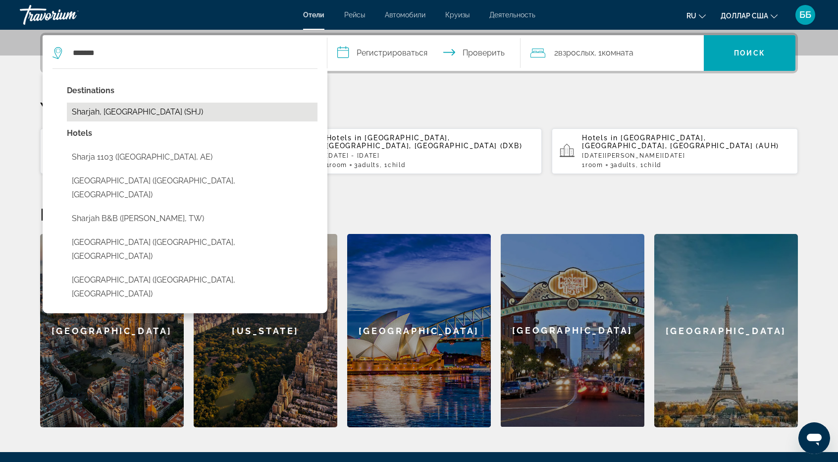
click at [150, 109] on button "Sharjah, [GEOGRAPHIC_DATA] (SHJ)" at bounding box center [192, 112] width 251 height 19
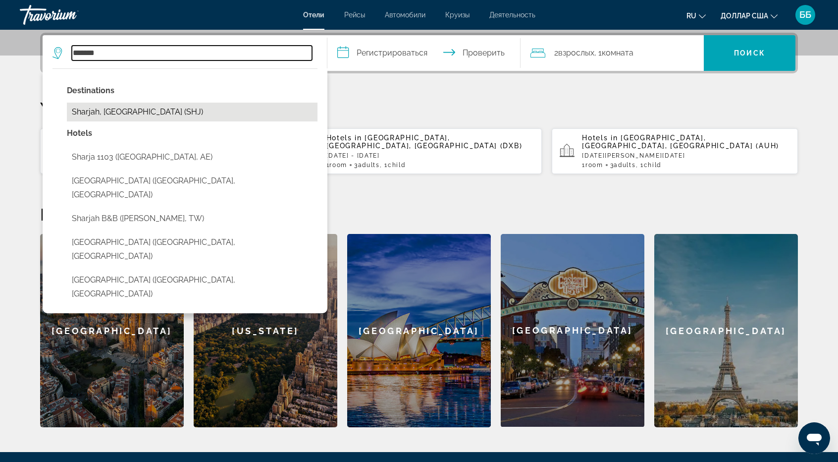
type input "**********"
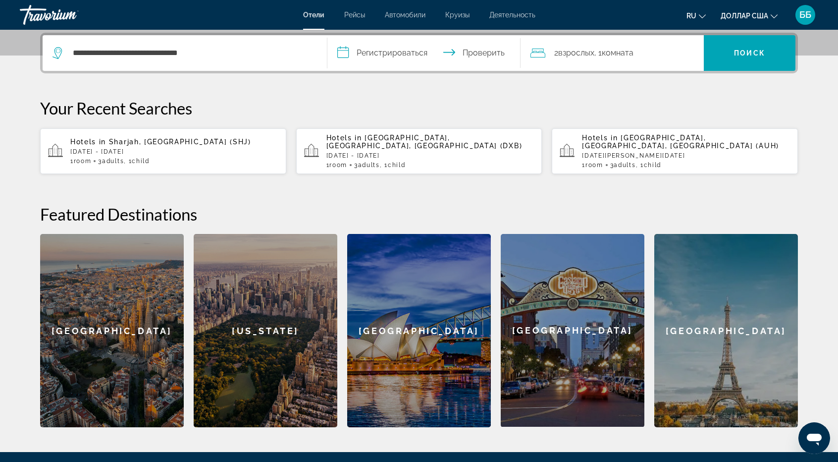
click at [395, 50] on input "**********" at bounding box center [425, 54] width 197 height 39
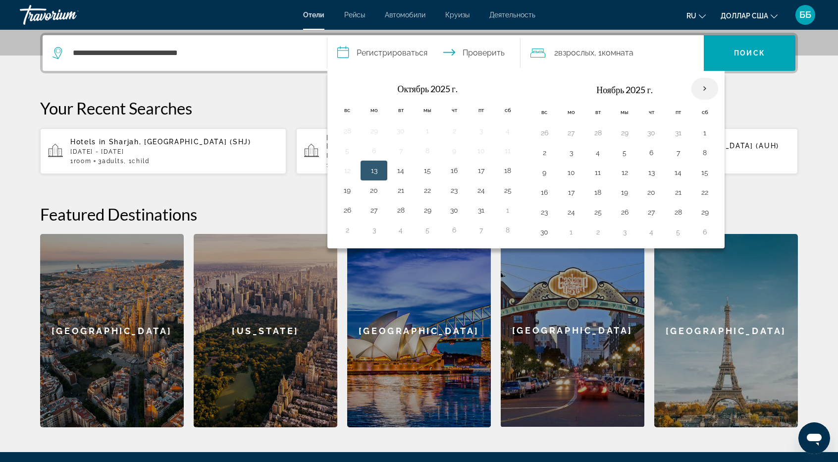
click at [698, 84] on th "В следующем месяце" at bounding box center [705, 89] width 27 height 22
click at [696, 86] on th "В следующем месяце" at bounding box center [705, 89] width 27 height 22
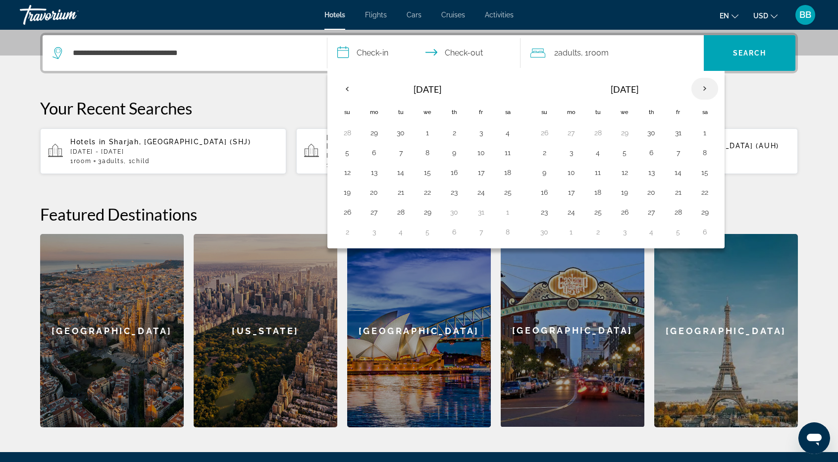
click at [699, 87] on th "Next month" at bounding box center [705, 89] width 27 height 22
click at [699, 89] on th "Next month" at bounding box center [705, 89] width 27 height 22
click at [348, 85] on th "Previous month" at bounding box center [347, 89] width 27 height 22
click at [350, 150] on button "4" at bounding box center [347, 153] width 16 height 14
click at [428, 151] on button "7" at bounding box center [428, 153] width 16 height 14
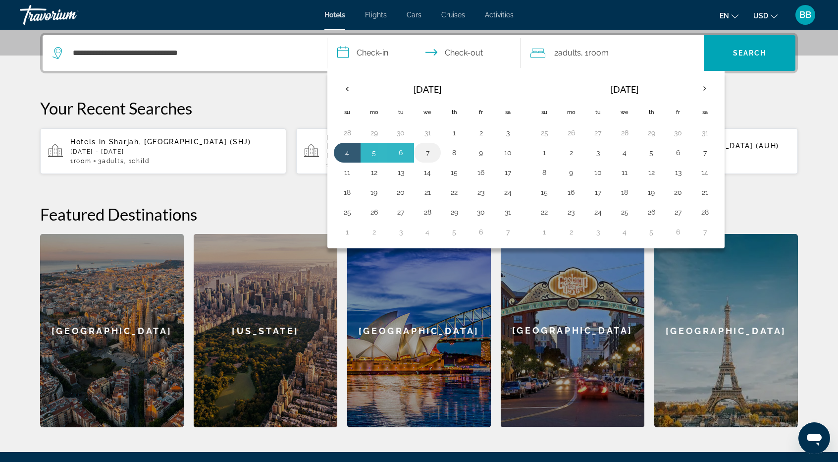
type input "**********"
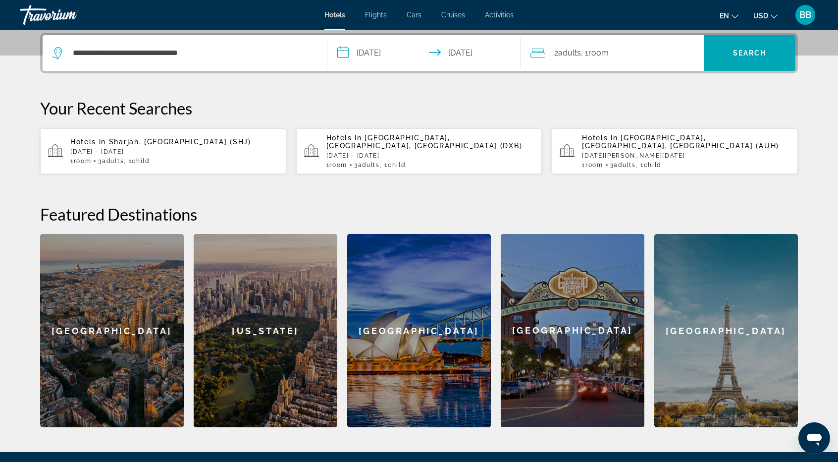
click at [575, 52] on span "Adults" at bounding box center [569, 52] width 23 height 9
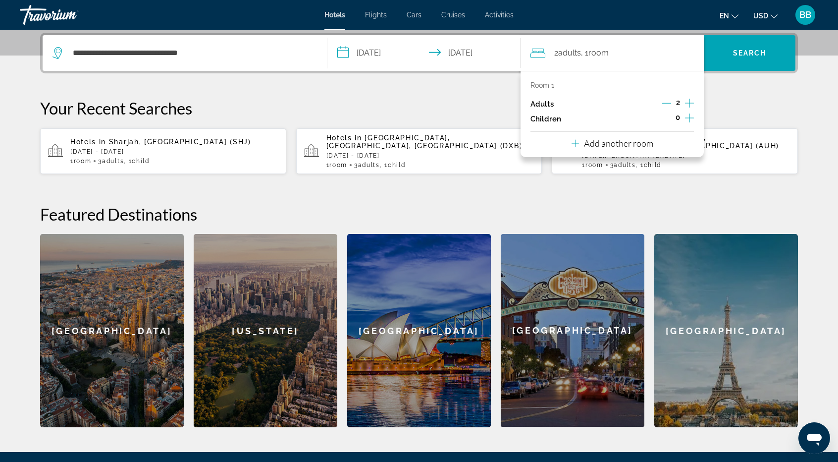
drag, startPoint x: 688, startPoint y: 102, endPoint x: 687, endPoint y: 117, distance: 15.9
click at [688, 102] on icon "Increment adults" at bounding box center [689, 103] width 9 height 12
click at [689, 118] on icon "Increment children" at bounding box center [689, 118] width 9 height 12
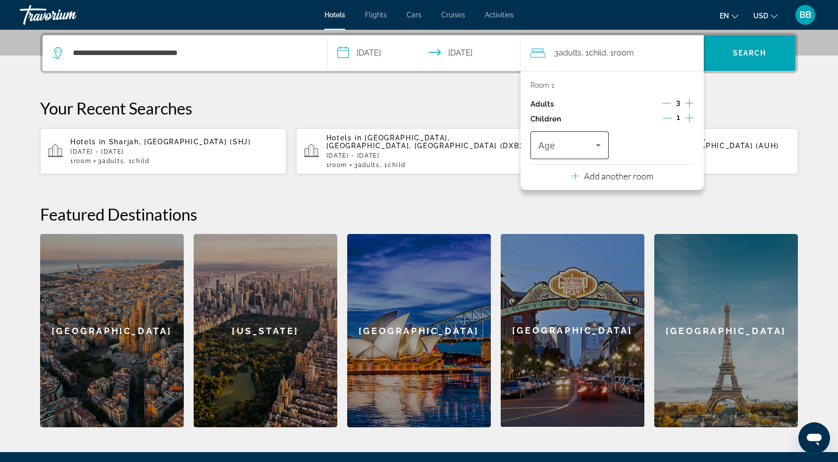
click at [601, 144] on icon "Travelers: 3 adults, 1 child" at bounding box center [598, 145] width 12 height 12
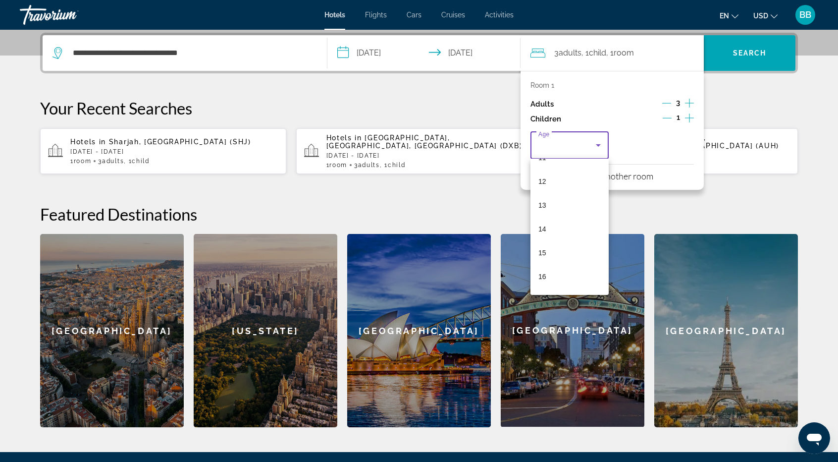
scroll to position [299, 0]
click at [554, 253] on mat-option "16" at bounding box center [570, 256] width 78 height 24
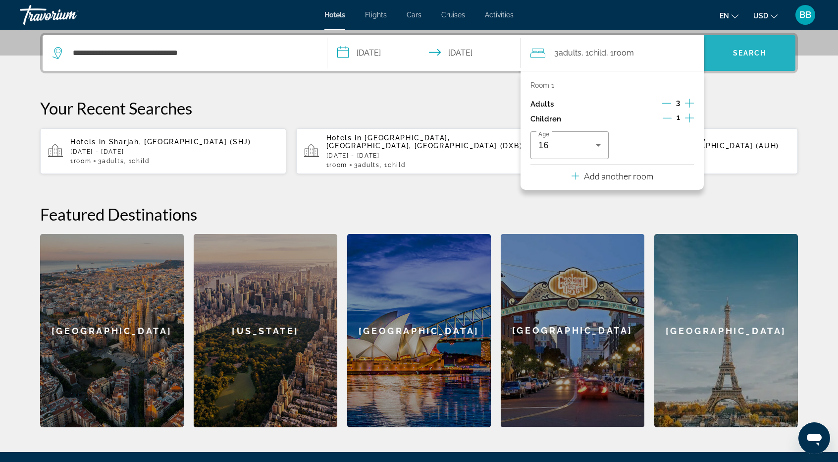
click at [747, 53] on span "Search" at bounding box center [750, 53] width 34 height 8
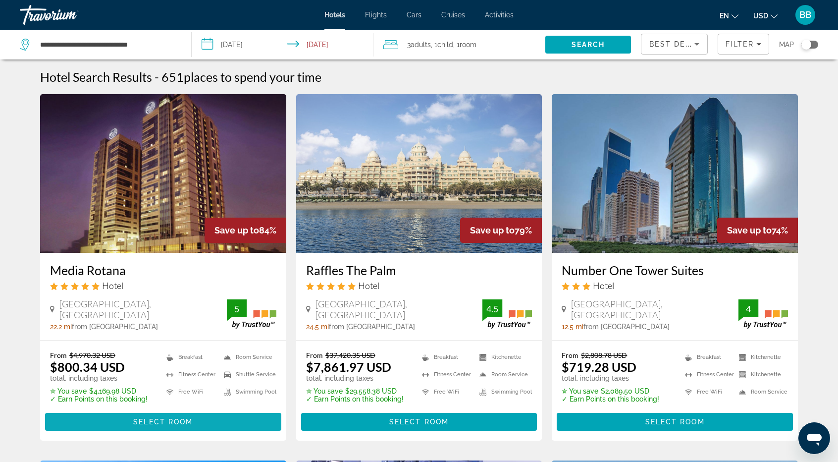
click at [174, 421] on span "Select Room" at bounding box center [162, 422] width 59 height 8
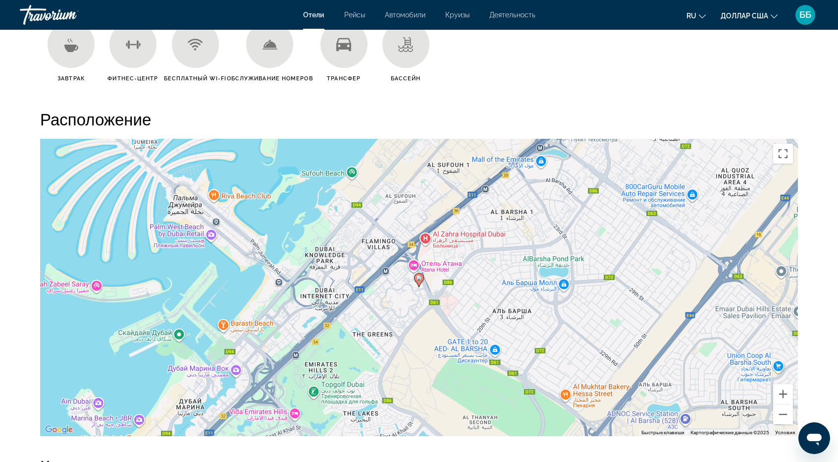
scroll to position [842, 0]
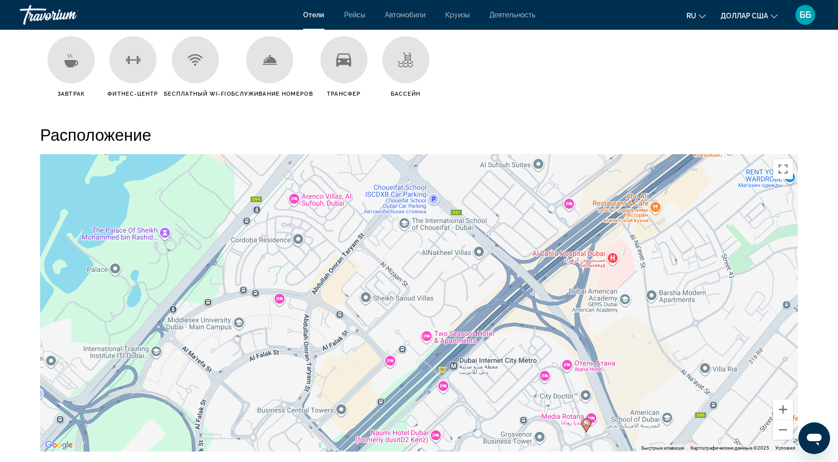
drag, startPoint x: 387, startPoint y: 266, endPoint x: 516, endPoint y: 410, distance: 192.9
click at [516, 410] on div "Чтобы активировать перетаскивание с помощью клавиатуры, нажмите Alt + Ввод. Пос…" at bounding box center [419, 302] width 758 height 297
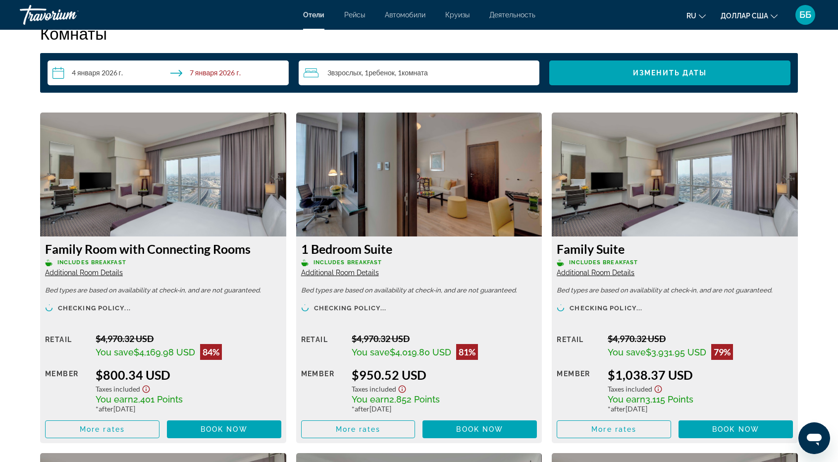
scroll to position [1337, 0]
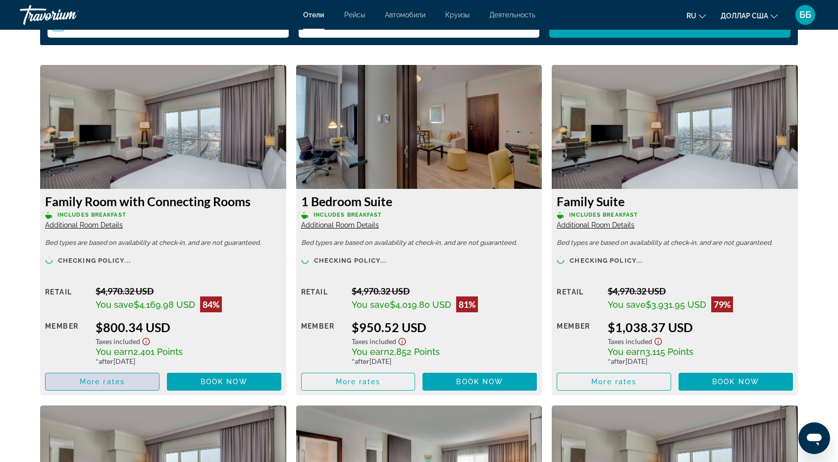
click at [116, 378] on span "More rates" at bounding box center [102, 381] width 45 height 8
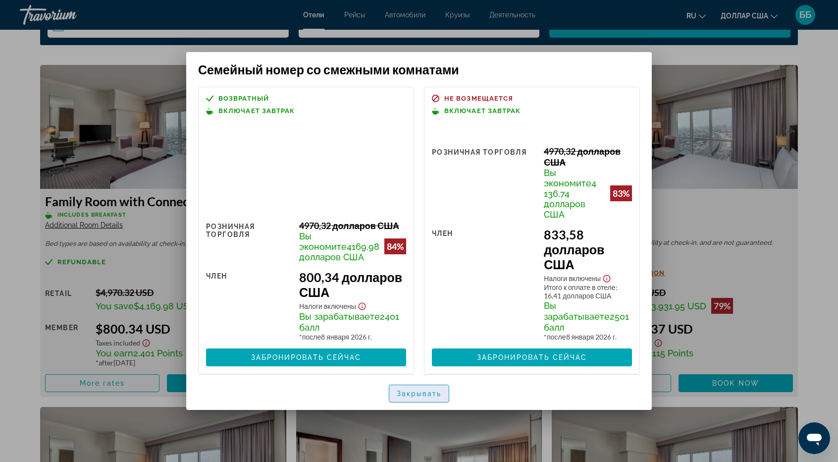
click at [403, 395] on font "Закрывать" at bounding box center [419, 393] width 45 height 8
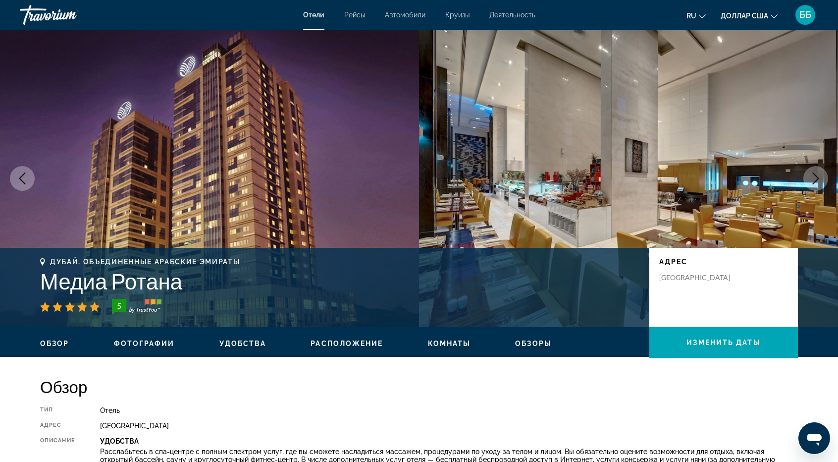
scroll to position [1337, 0]
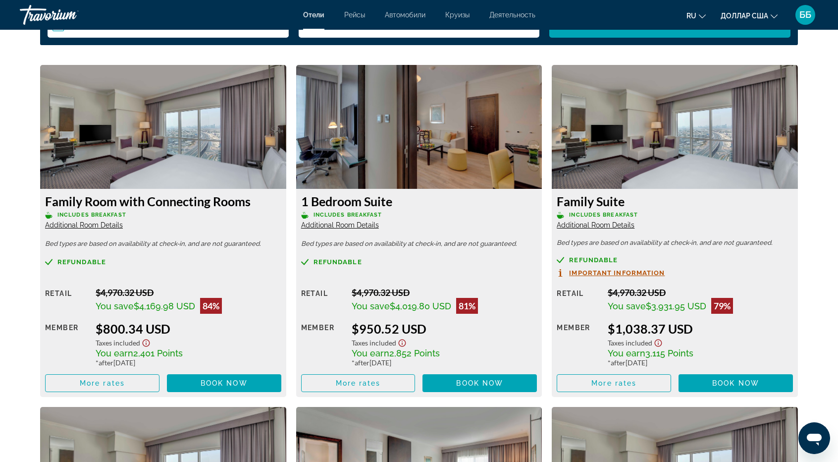
click at [195, 164] on img "Основное содержание" at bounding box center [163, 127] width 246 height 124
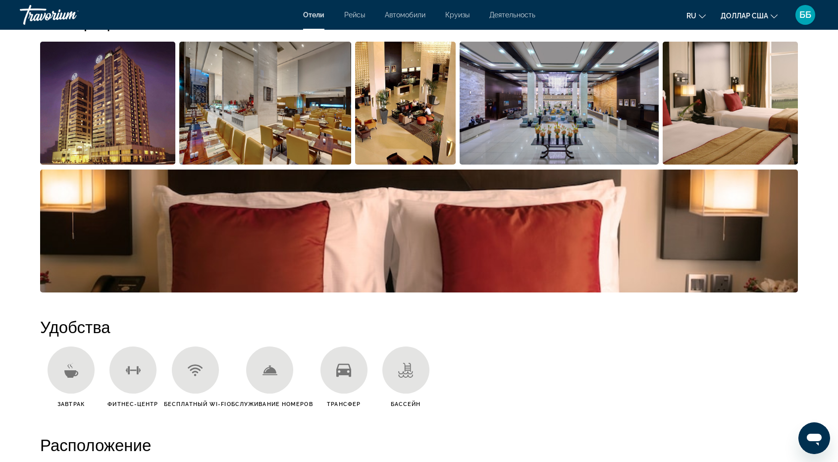
scroll to position [446, 0]
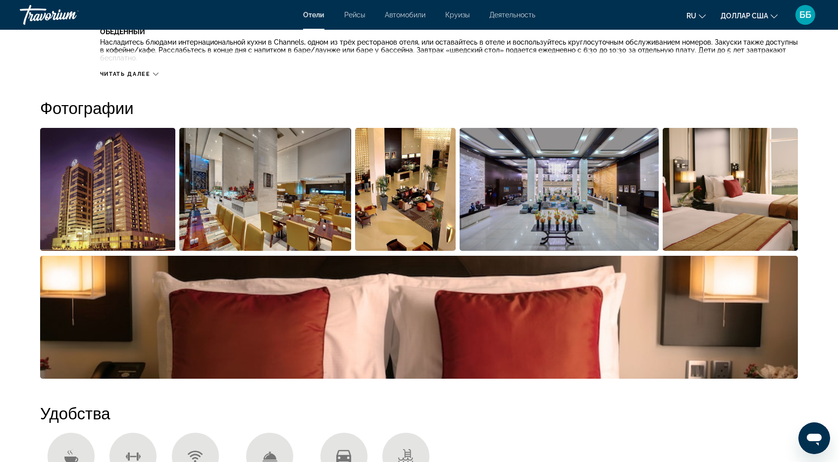
click at [109, 203] on img "Открыть полноэкранный слайдер изображений" at bounding box center [107, 189] width 135 height 123
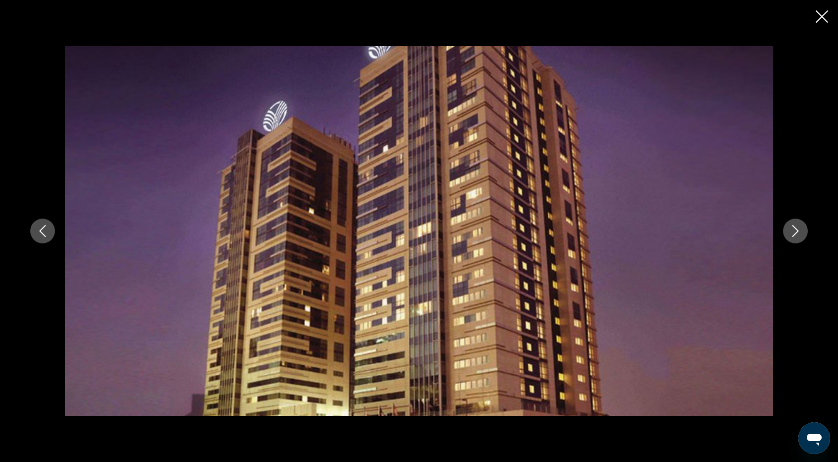
click at [800, 230] on icon "Next image" at bounding box center [796, 231] width 12 height 12
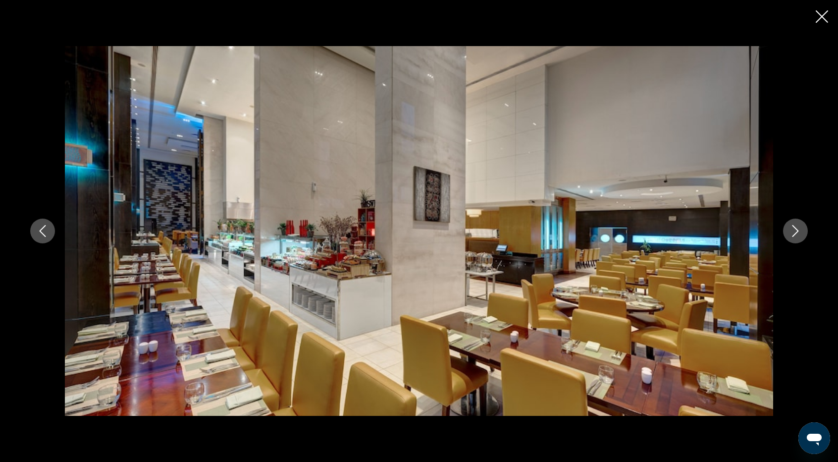
click at [800, 230] on icon "Next image" at bounding box center [796, 231] width 12 height 12
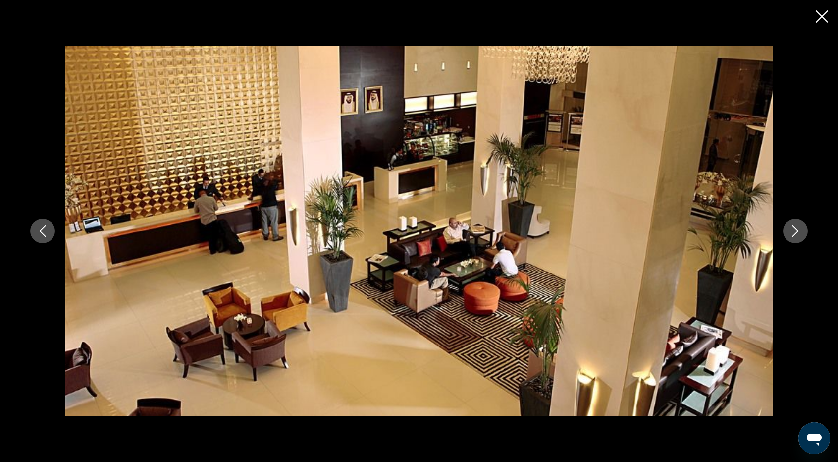
click at [800, 230] on icon "Next image" at bounding box center [796, 231] width 12 height 12
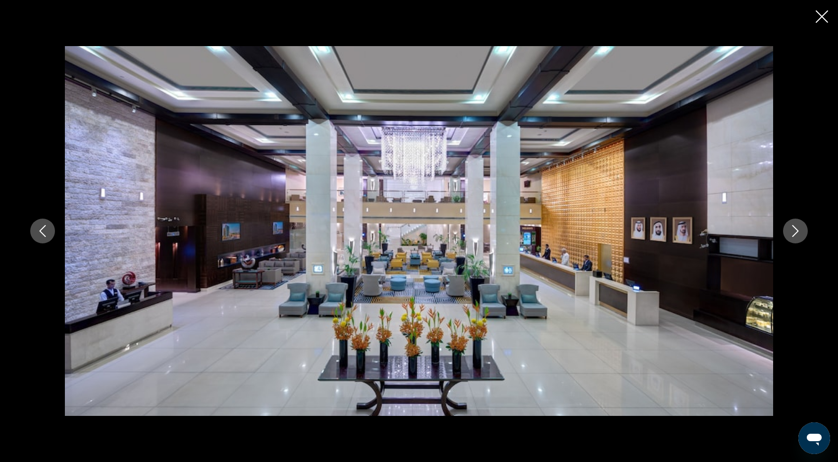
click at [800, 230] on icon "Next image" at bounding box center [796, 231] width 12 height 12
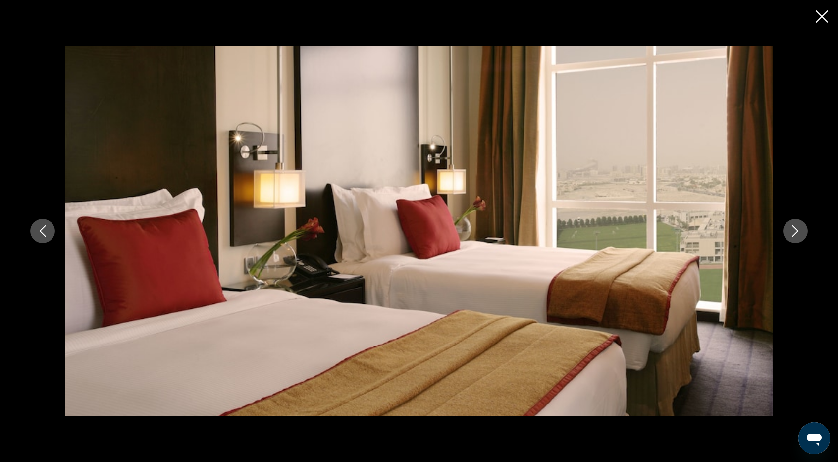
click at [800, 230] on icon "Next image" at bounding box center [796, 231] width 12 height 12
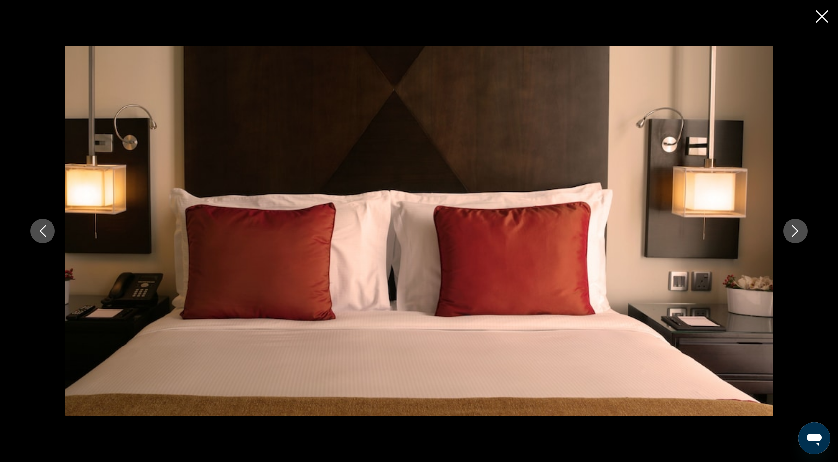
click at [800, 230] on icon "Next image" at bounding box center [796, 231] width 12 height 12
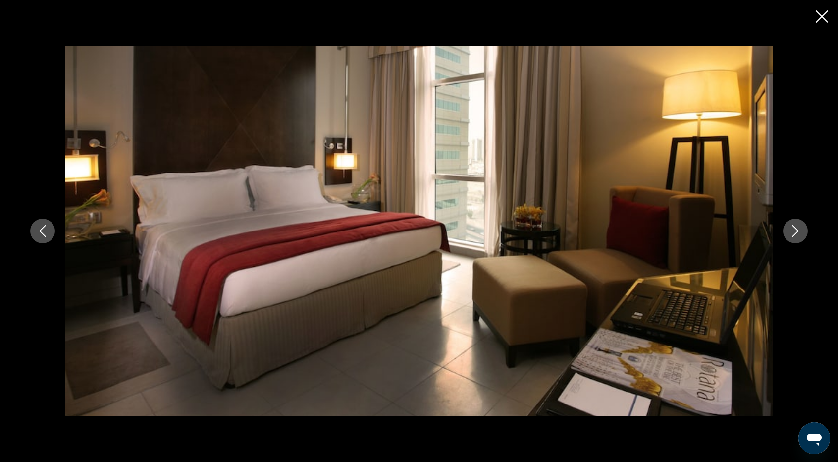
click at [800, 230] on icon "Next image" at bounding box center [796, 231] width 12 height 12
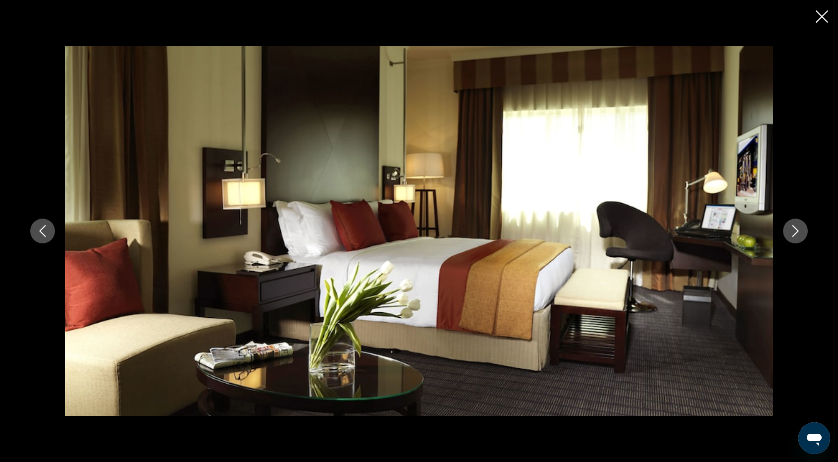
click at [800, 230] on icon "Next image" at bounding box center [796, 231] width 12 height 12
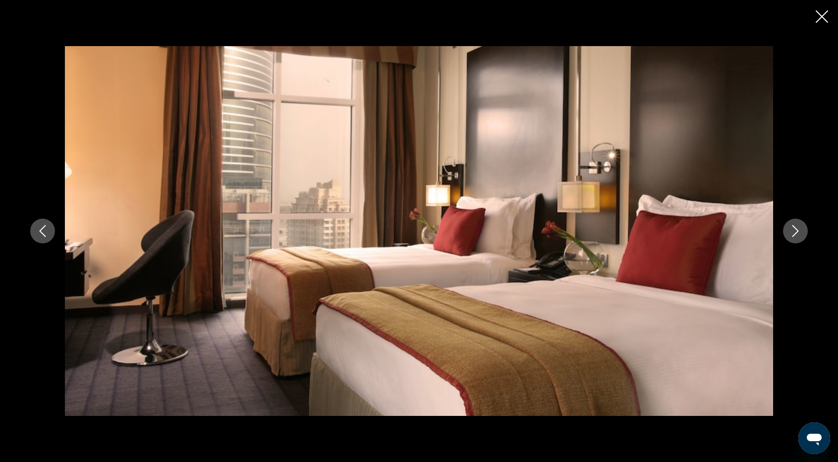
click at [800, 230] on icon "Next image" at bounding box center [796, 231] width 12 height 12
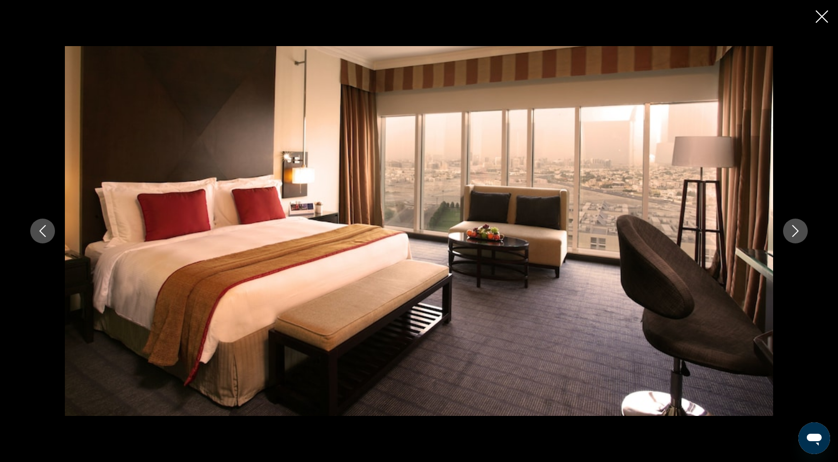
click at [800, 230] on icon "Next image" at bounding box center [796, 231] width 12 height 12
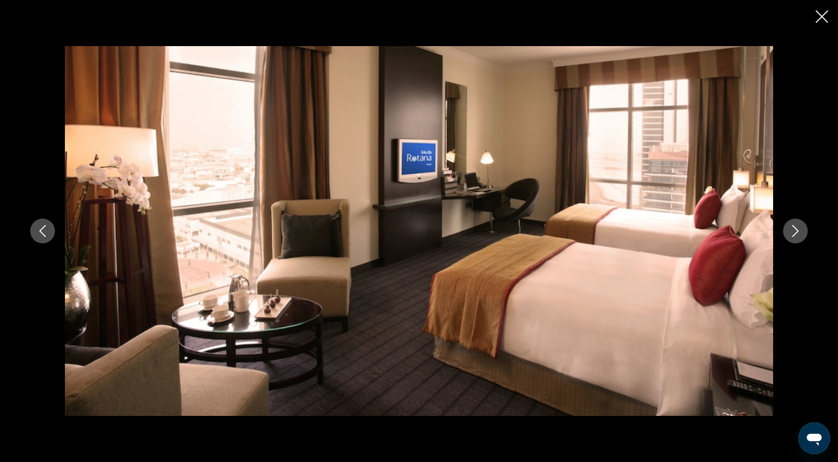
click at [800, 230] on icon "Next image" at bounding box center [796, 231] width 12 height 12
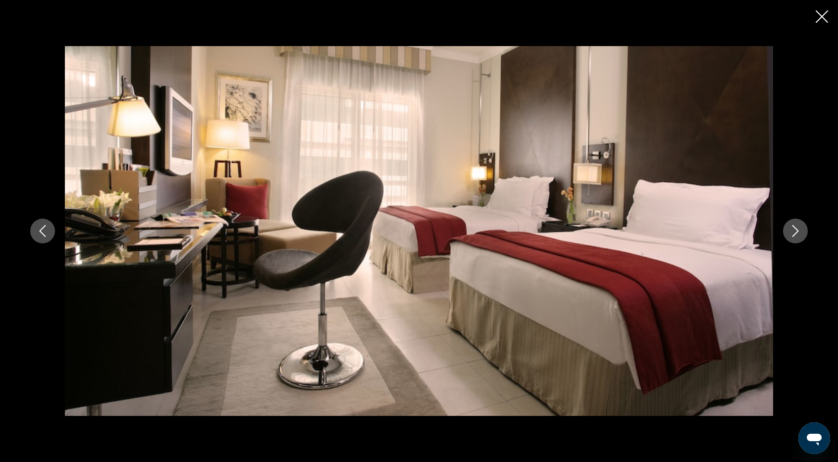
click at [800, 230] on icon "Next image" at bounding box center [796, 231] width 12 height 12
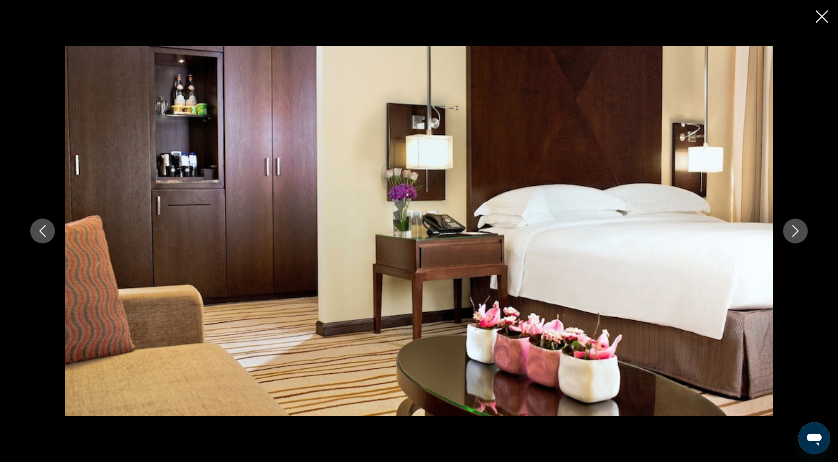
click at [800, 230] on icon "Next image" at bounding box center [796, 231] width 12 height 12
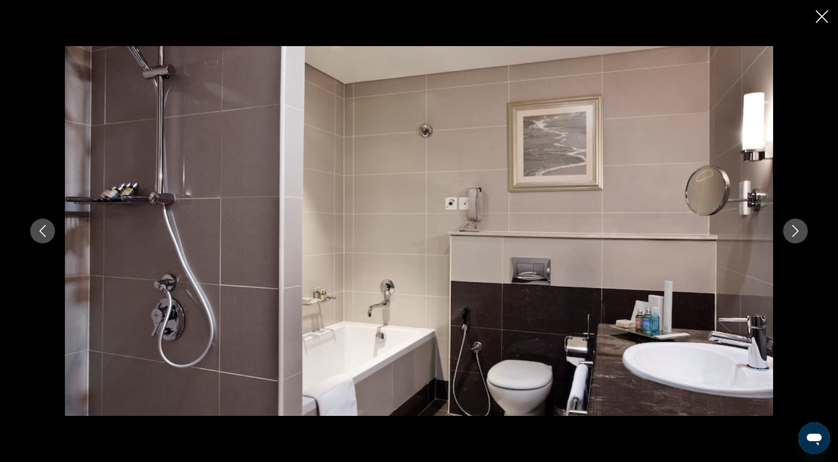
click at [800, 230] on icon "Next image" at bounding box center [796, 231] width 12 height 12
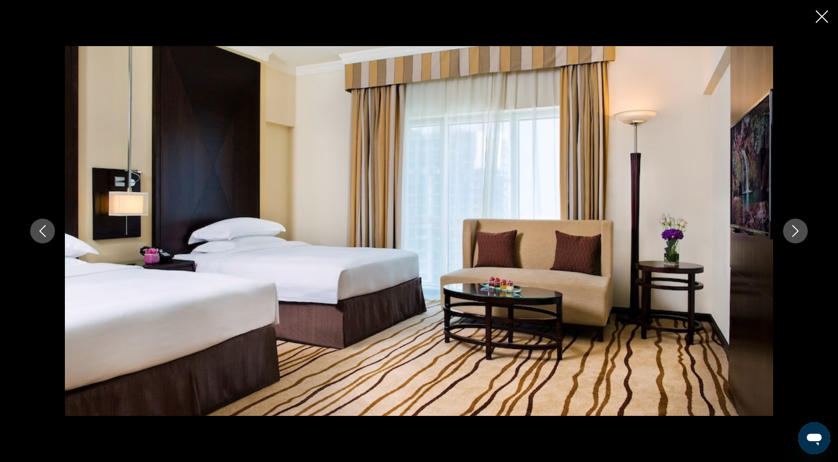
click at [800, 230] on icon "Next image" at bounding box center [796, 231] width 12 height 12
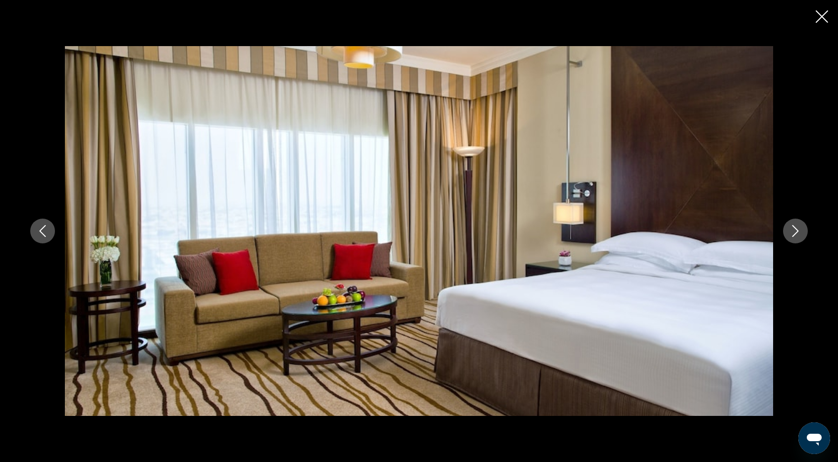
click at [800, 230] on icon "Next image" at bounding box center [796, 231] width 12 height 12
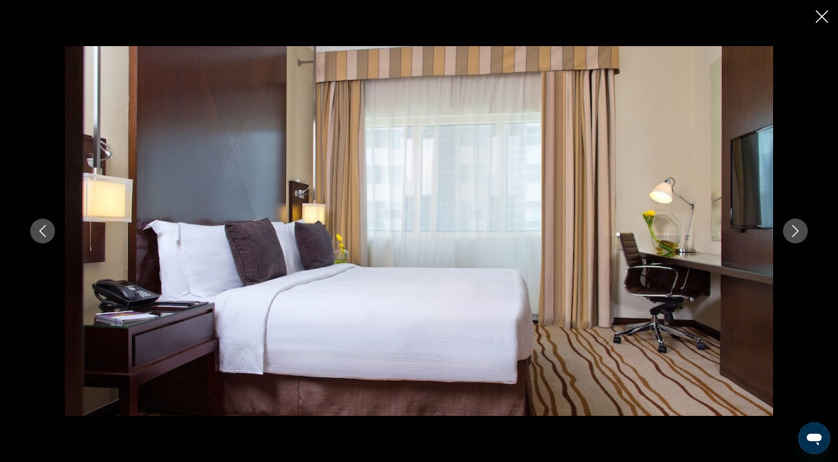
click at [800, 230] on icon "Next image" at bounding box center [796, 231] width 12 height 12
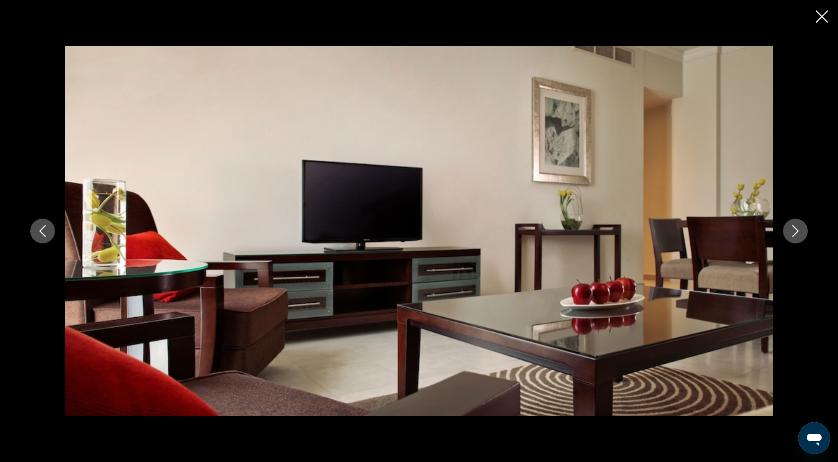
click at [800, 230] on icon "Next image" at bounding box center [796, 231] width 12 height 12
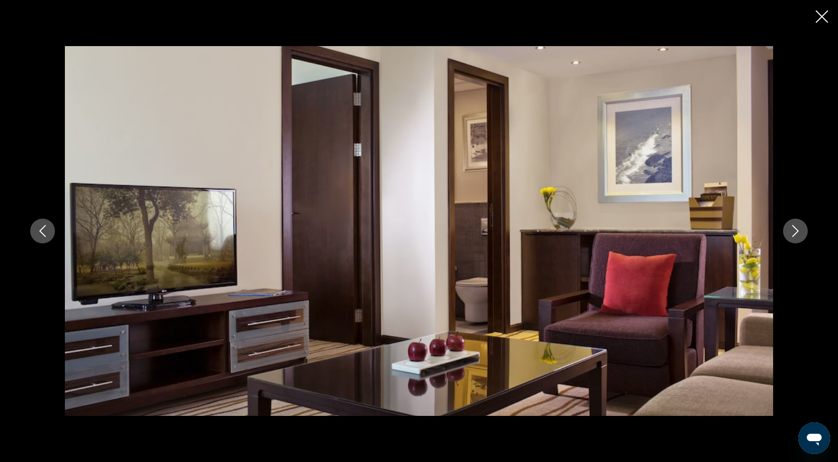
click at [800, 230] on icon "Next image" at bounding box center [796, 231] width 12 height 12
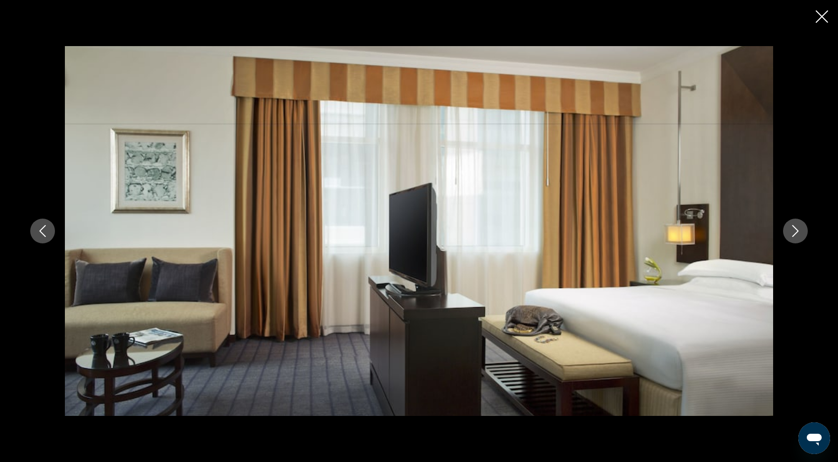
click at [800, 230] on icon "Next image" at bounding box center [796, 231] width 12 height 12
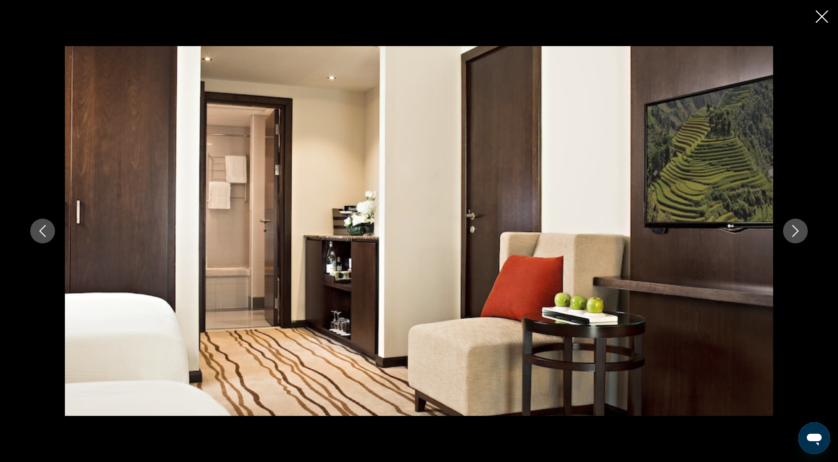
click at [800, 230] on icon "Next image" at bounding box center [796, 231] width 12 height 12
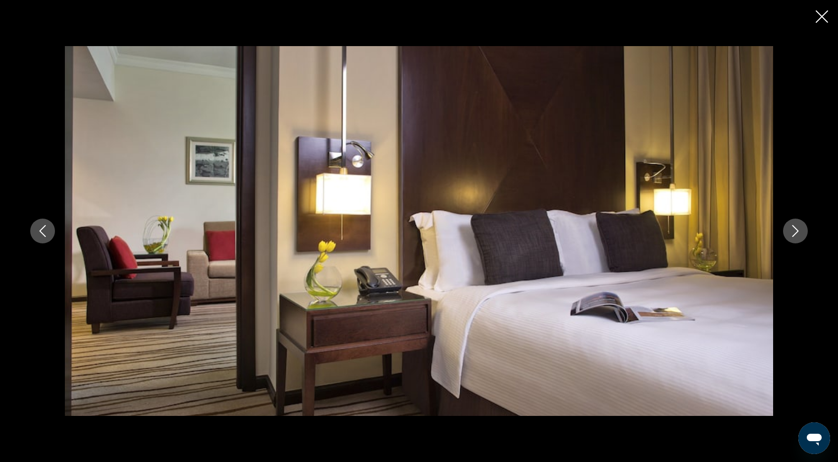
click at [800, 230] on icon "Next image" at bounding box center [796, 231] width 12 height 12
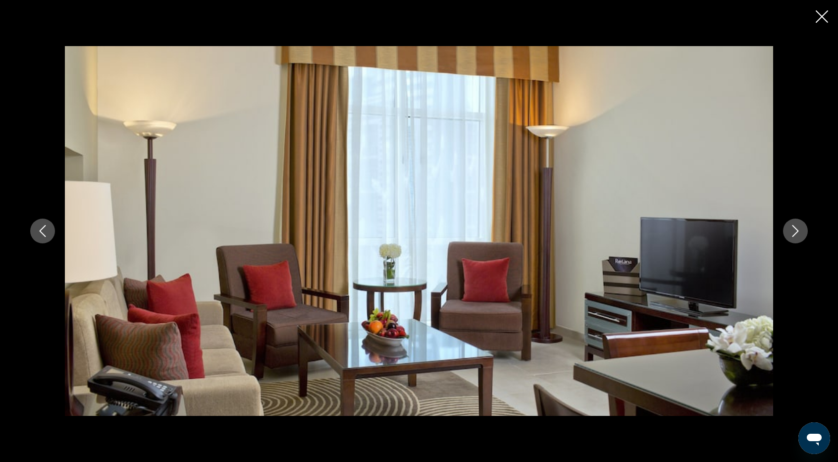
click at [821, 16] on icon "Close slideshow" at bounding box center [822, 16] width 12 height 12
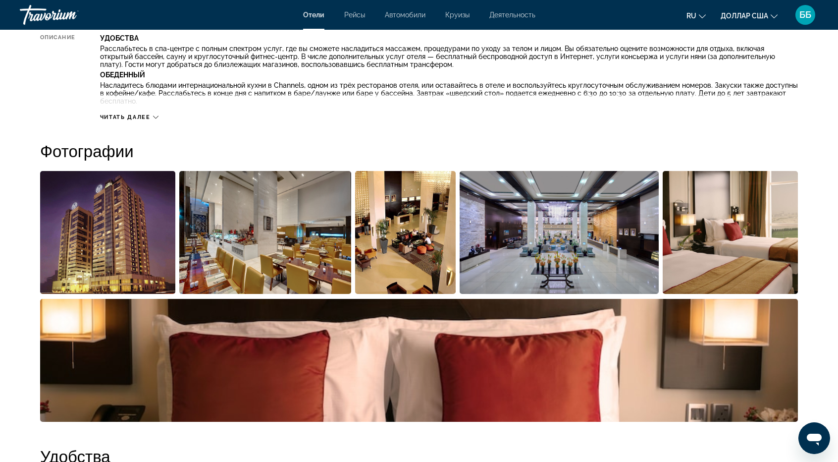
scroll to position [248, 0]
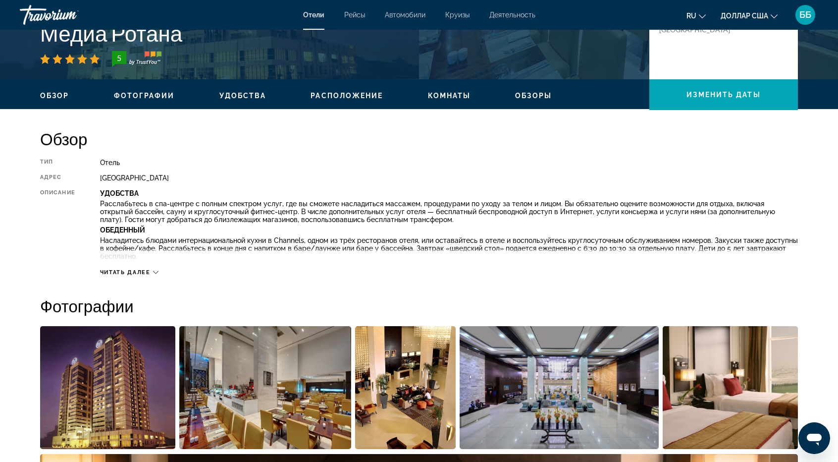
click at [132, 272] on font "Читать далее" at bounding box center [125, 272] width 51 height 6
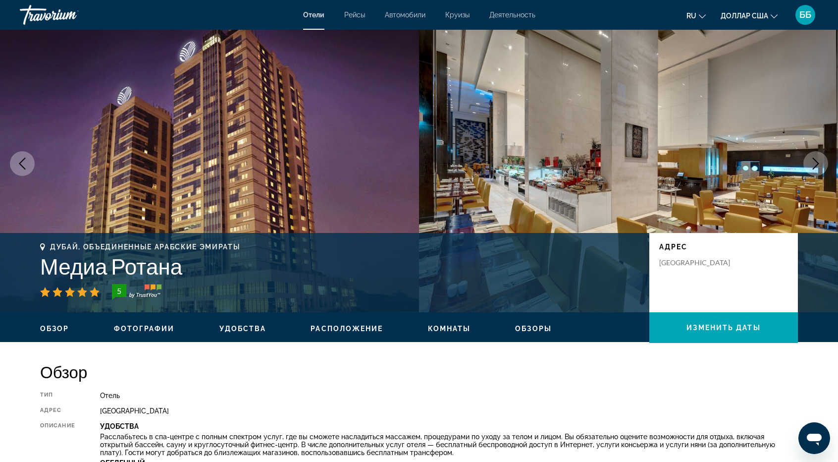
scroll to position [0, 0]
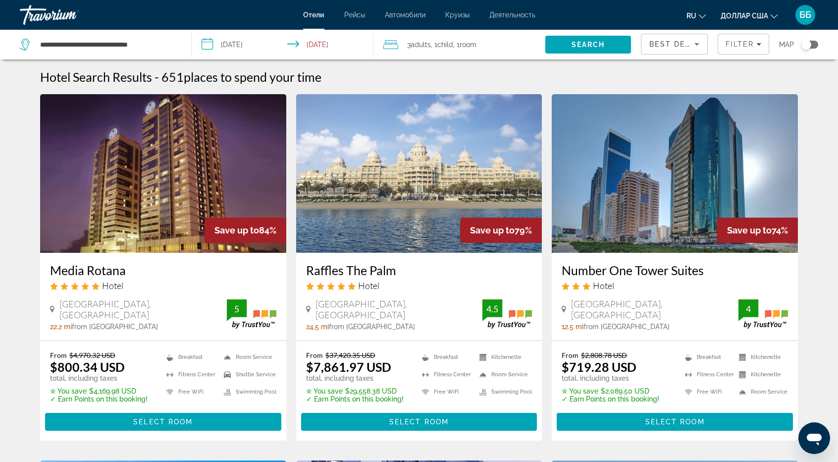
click at [675, 47] on span "Best Deals" at bounding box center [675, 44] width 52 height 8
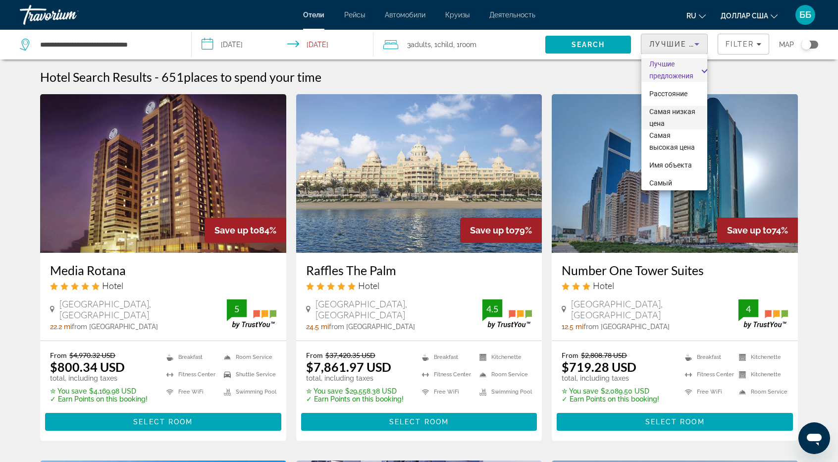
click at [662, 120] on font "Самая низкая цена" at bounding box center [672, 117] width 46 height 20
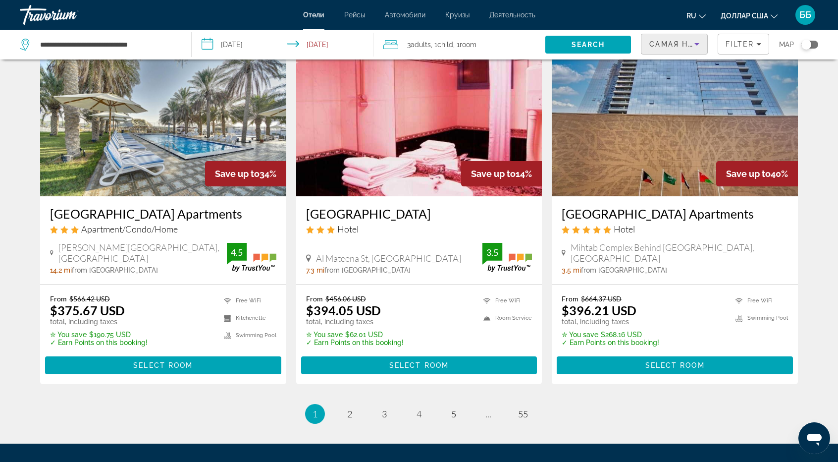
scroll to position [1189, 0]
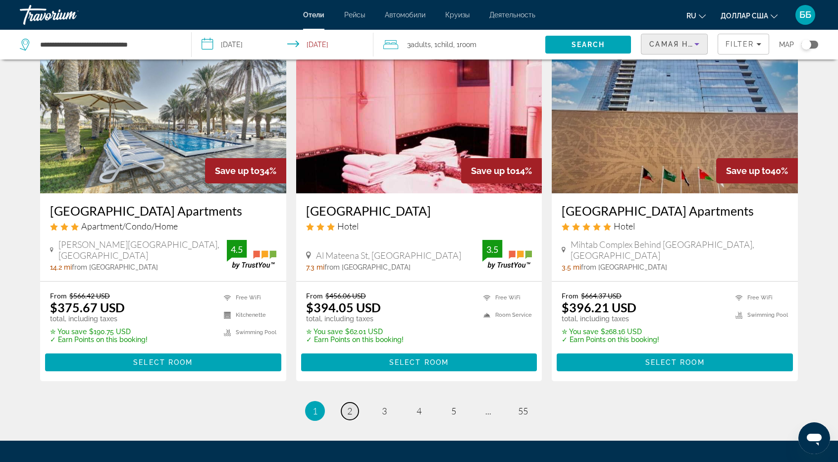
click at [346, 402] on link "page 2" at bounding box center [349, 410] width 17 height 17
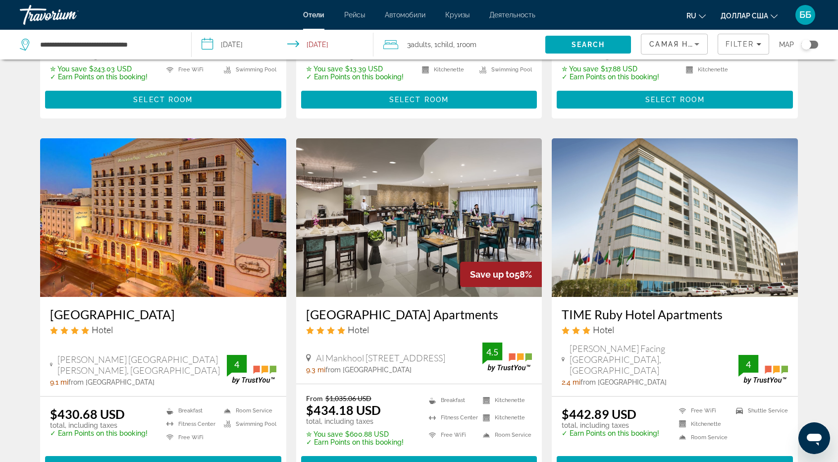
scroll to position [743, 0]
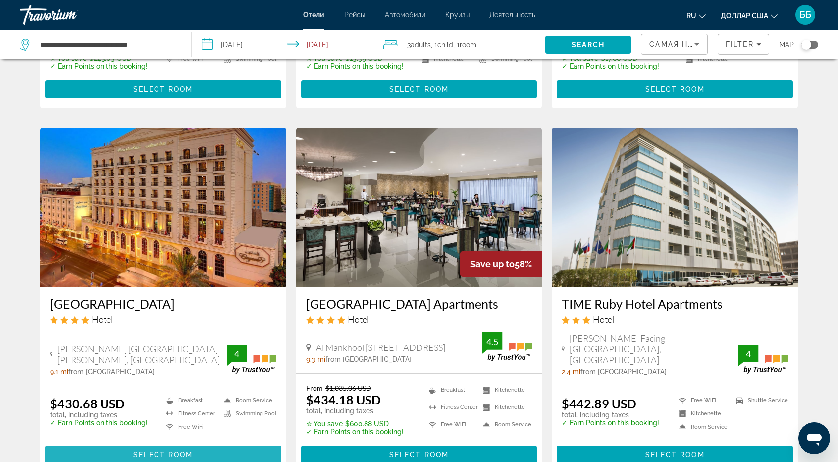
click at [165, 450] on span "Select Room" at bounding box center [162, 454] width 59 height 8
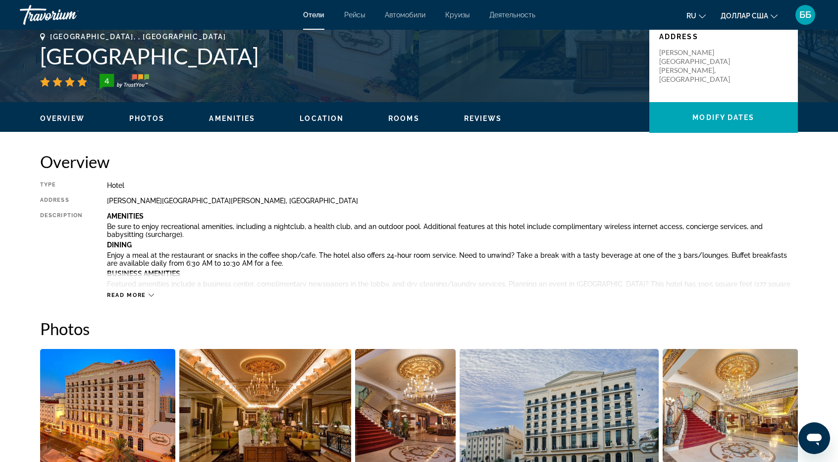
scroll to position [248, 0]
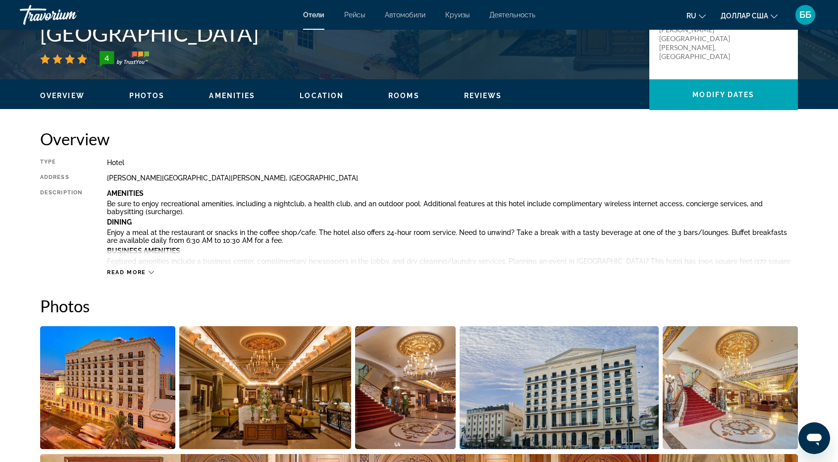
click at [153, 275] on div "Read more" at bounding box center [130, 272] width 47 height 6
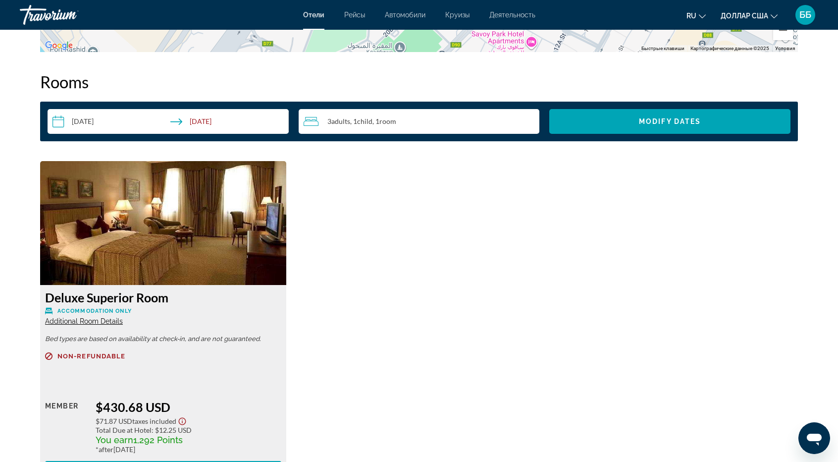
scroll to position [1833, 0]
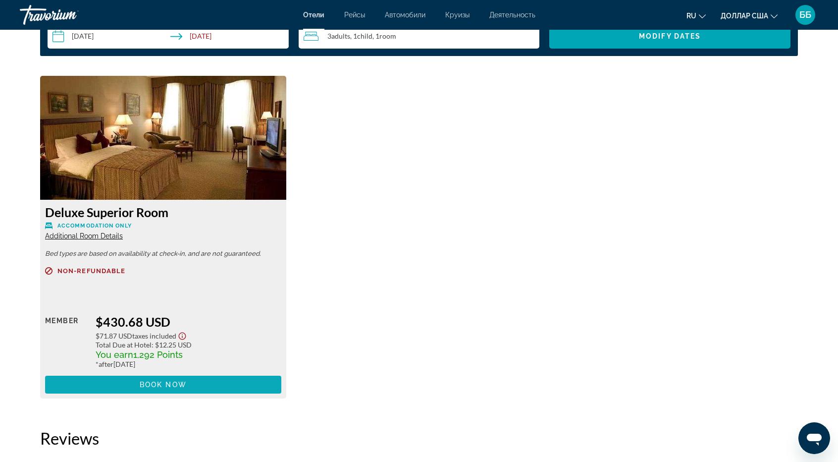
click at [175, 388] on span "Book now" at bounding box center [163, 384] width 47 height 8
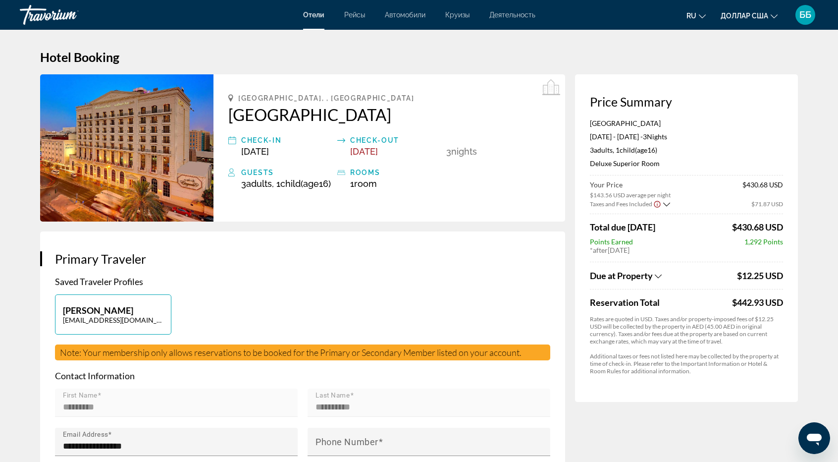
click at [115, 168] on img "Основное содержание" at bounding box center [126, 147] width 173 height 147
drag, startPoint x: 224, startPoint y: 110, endPoint x: 359, endPoint y: 114, distance: 134.8
click at [359, 114] on div "Dubai, , United Arab Emirates Royal Ascot Hotel Check-in Jan 4, 2026 Check-out …" at bounding box center [389, 147] width 352 height 147
copy h2 "[GEOGRAPHIC_DATA]"
drag, startPoint x: 659, startPoint y: 164, endPoint x: 589, endPoint y: 163, distance: 69.9
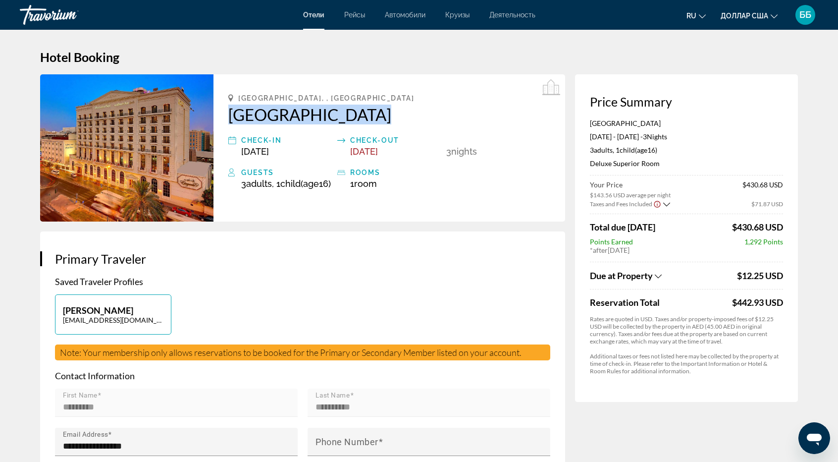
click at [589, 163] on div "Price Summary Royal Ascot Hotel Jan 4, 2026 - Jan 7, 2026 - 3 Night Nights 3 Ad…" at bounding box center [686, 237] width 223 height 327
copy p "Deluxe Superior Room"
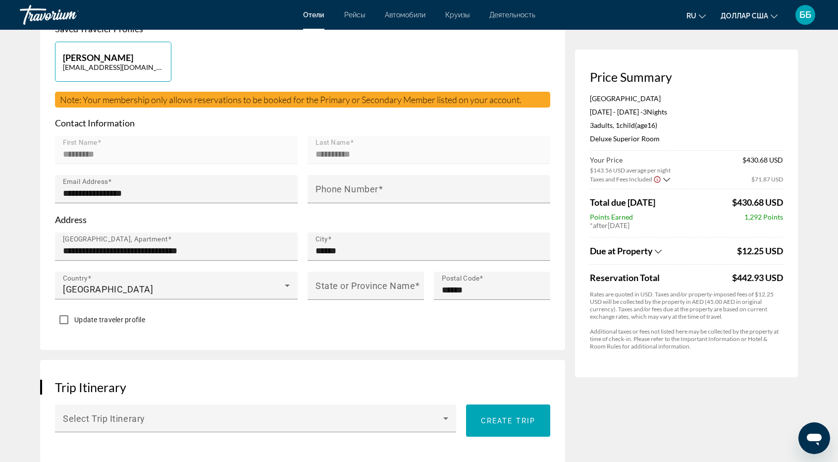
scroll to position [297, 0]
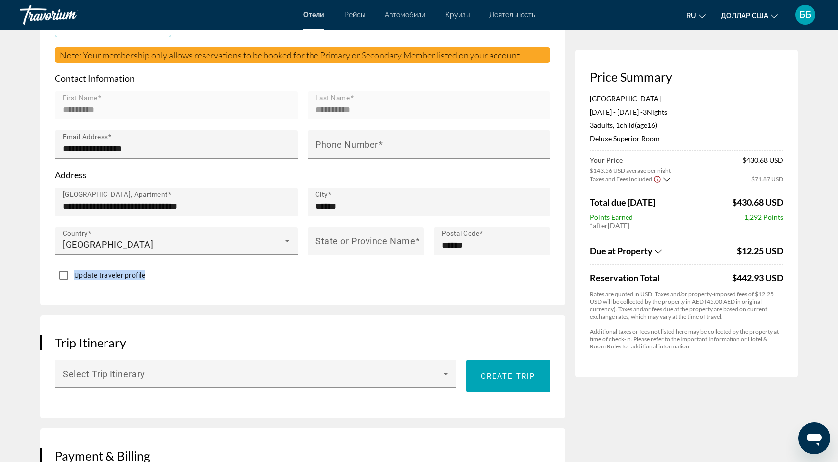
drag, startPoint x: 76, startPoint y: 278, endPoint x: 148, endPoint y: 287, distance: 72.3
click at [148, 285] on div "Update traveler profile" at bounding box center [302, 275] width 495 height 19
copy span "Update traveler profile"
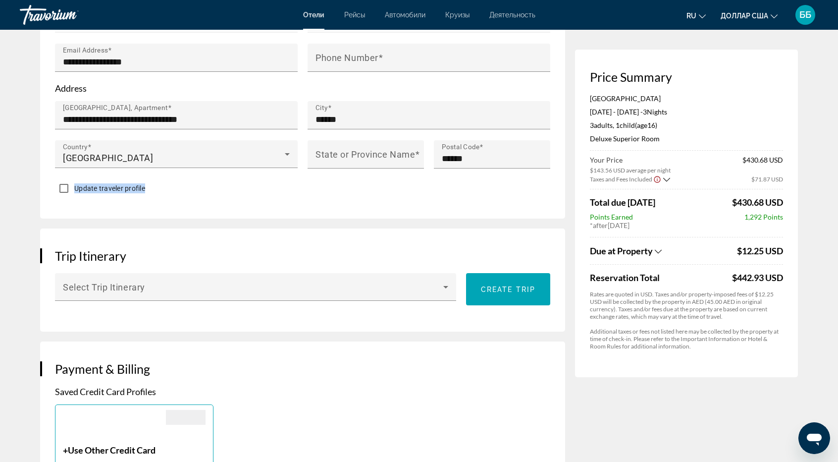
scroll to position [446, 0]
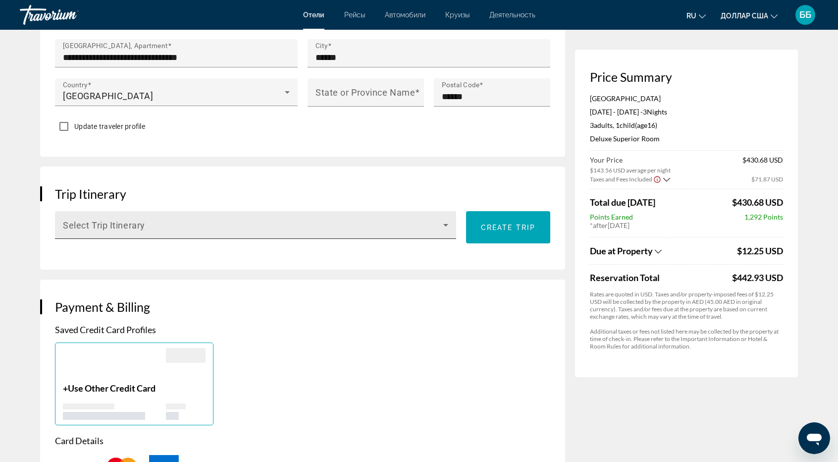
click at [450, 231] on icon "Основное содержание" at bounding box center [446, 225] width 12 height 12
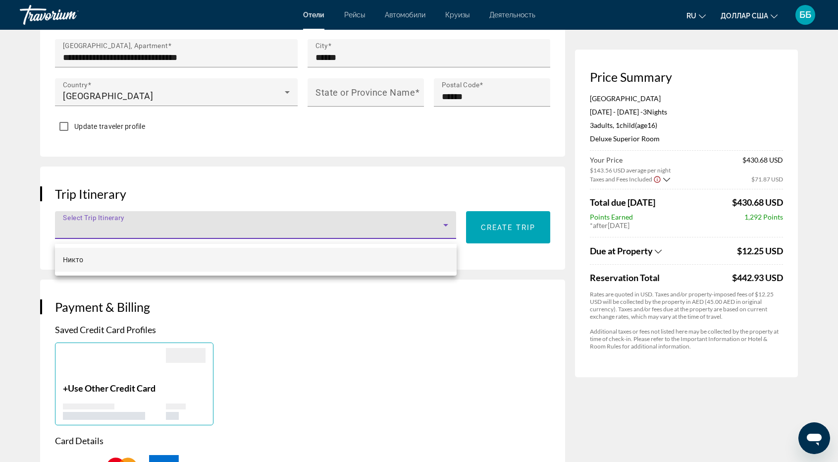
click at [450, 233] on div at bounding box center [419, 231] width 838 height 462
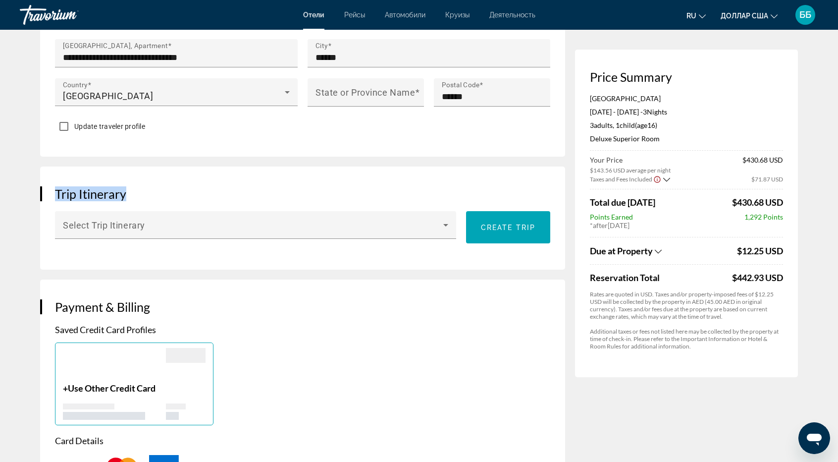
drag, startPoint x: 57, startPoint y: 199, endPoint x: 130, endPoint y: 194, distance: 72.5
click at [130, 194] on h3 "Trip Itinerary" at bounding box center [302, 193] width 495 height 15
copy h3 "Trip Itinerary"
click at [340, 335] on p "Saved Credit Card Profiles" at bounding box center [302, 329] width 495 height 11
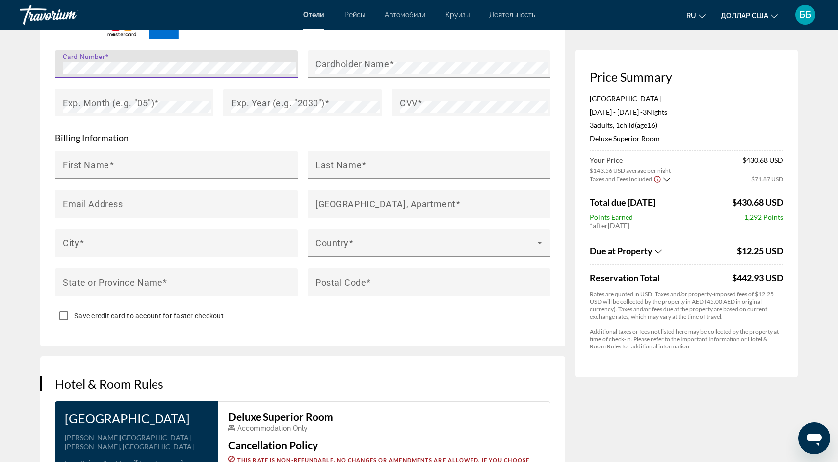
scroll to position [842, 0]
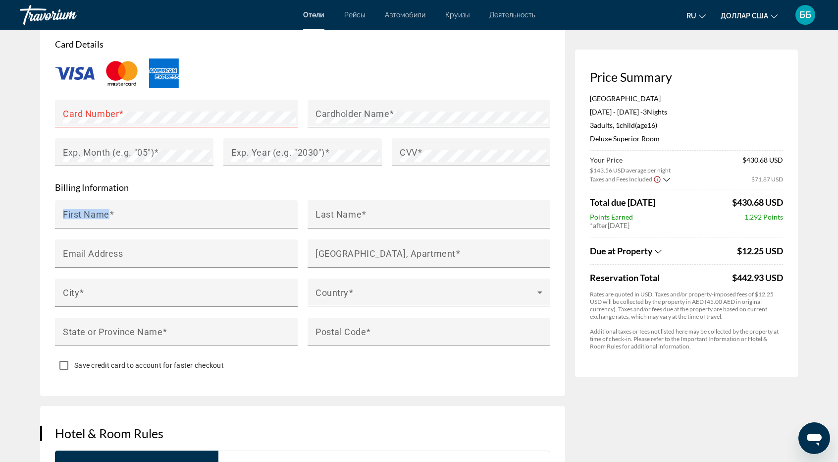
drag, startPoint x: 109, startPoint y: 219, endPoint x: 49, endPoint y: 218, distance: 60.4
click at [49, 218] on div "Payment & Billing Saved Credit Card Profiles + Use Other Credit Card Card Detai…" at bounding box center [302, 139] width 525 height 513
copy div "First Name"
click at [111, 116] on mat-label "Card Number" at bounding box center [91, 113] width 56 height 10
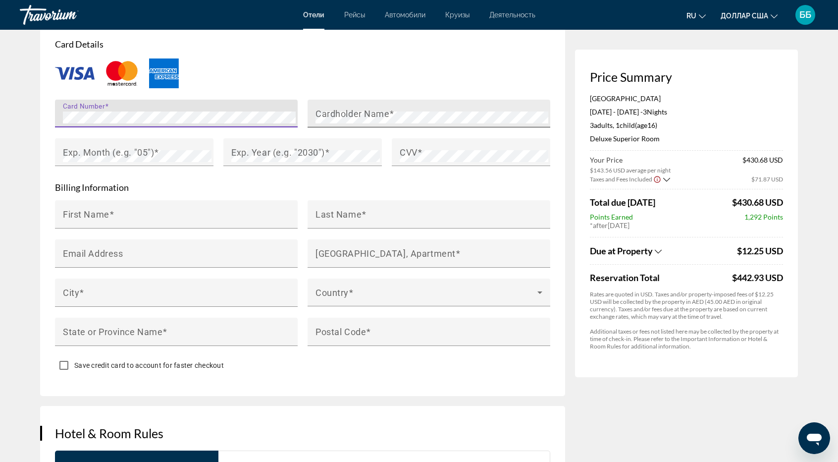
click at [325, 113] on mat-label "Cardholder Name" at bounding box center [353, 113] width 74 height 10
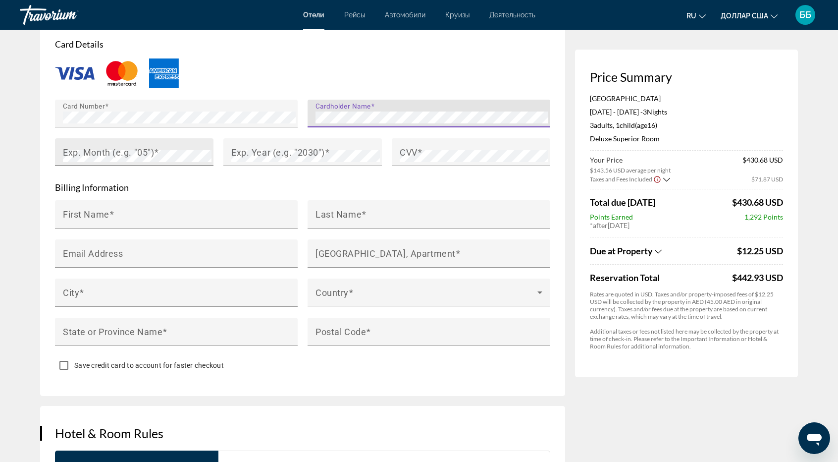
click at [110, 154] on mat-label "Exp. Month (e.g. "05")" at bounding box center [108, 152] width 91 height 10
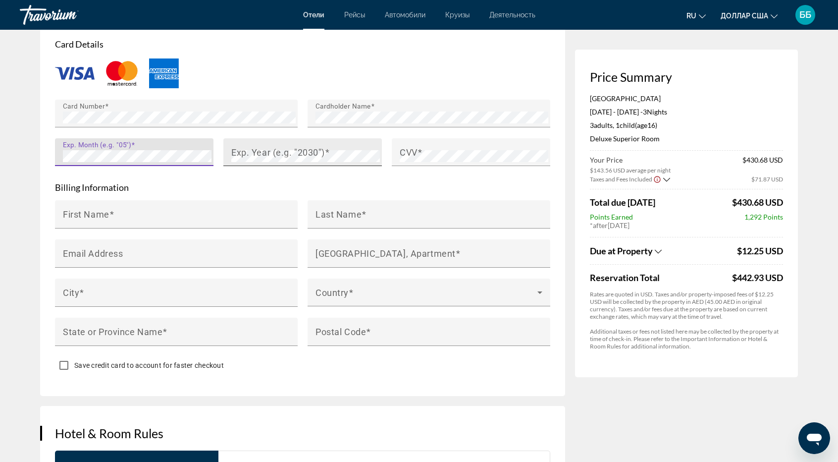
click at [231, 157] on mat-label "Exp. Year (e.g. "2030")" at bounding box center [278, 152] width 94 height 10
click at [410, 157] on mat-label "CVV" at bounding box center [409, 152] width 18 height 10
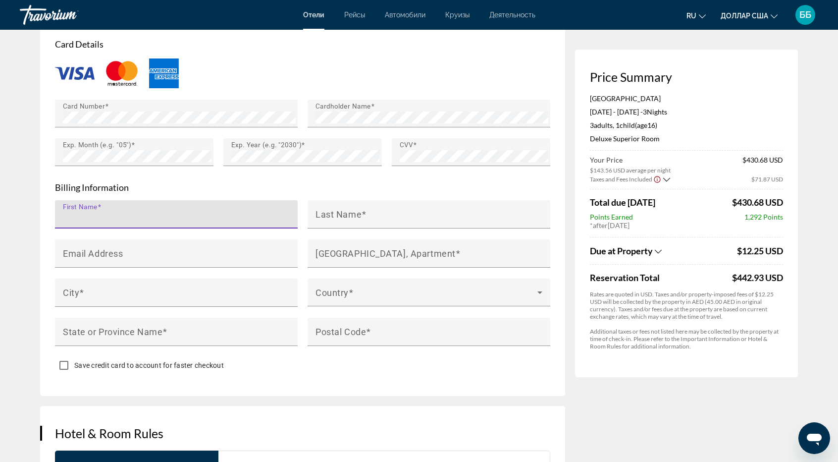
click at [84, 224] on input "First Name" at bounding box center [179, 219] width 233 height 12
type input "*********"
click at [318, 223] on input "Last Name" at bounding box center [432, 219] width 233 height 12
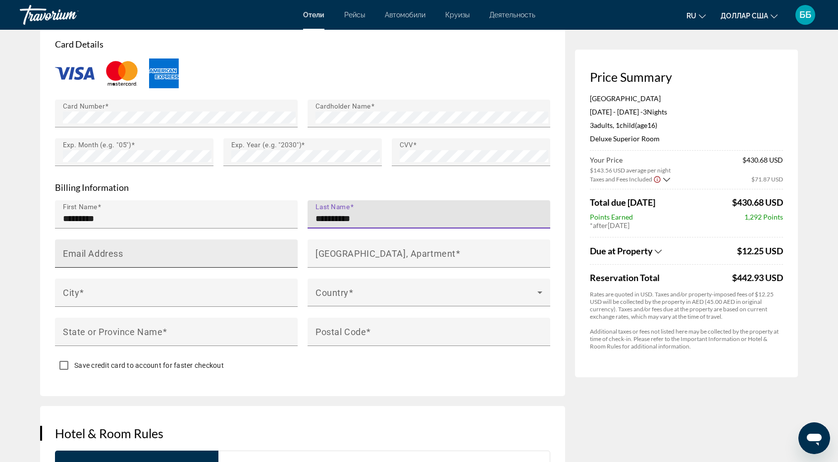
type input "**********"
click at [98, 258] on mat-label "Email Address" at bounding box center [93, 253] width 60 height 10
click at [98, 259] on input "Email Address" at bounding box center [179, 258] width 233 height 12
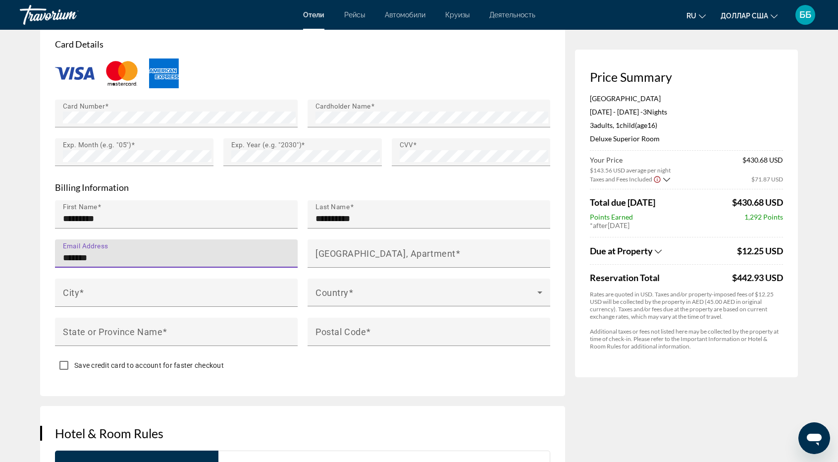
drag, startPoint x: 106, startPoint y: 261, endPoint x: 38, endPoint y: 252, distance: 68.9
paste input "**********"
type input "**********"
click at [321, 256] on mat-label "House Number, Street, Apartment" at bounding box center [386, 253] width 140 height 10
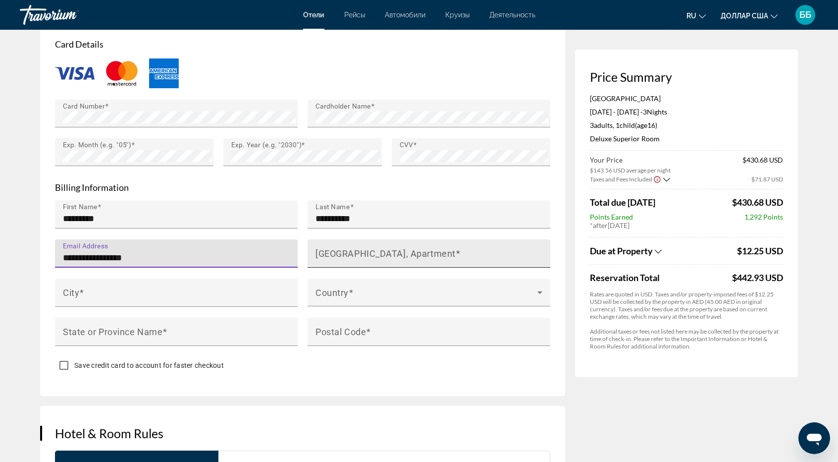
click at [321, 256] on input "House Number, Street, Apartment" at bounding box center [432, 258] width 233 height 12
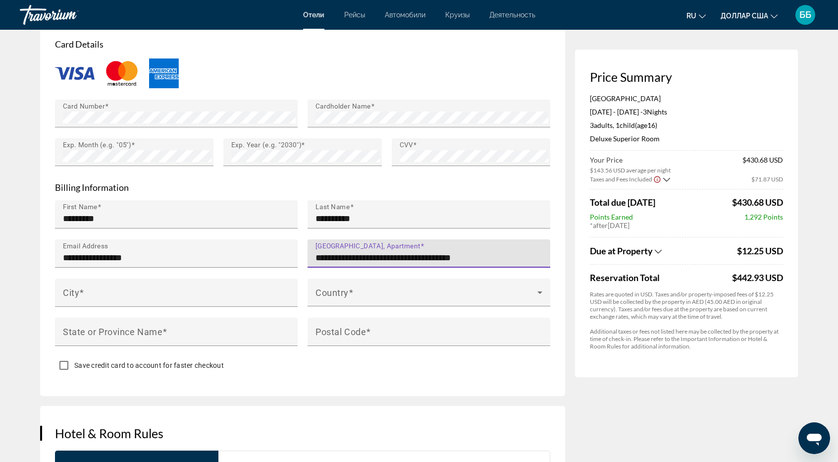
click at [480, 261] on input "**********" at bounding box center [432, 258] width 233 height 12
type input "**********"
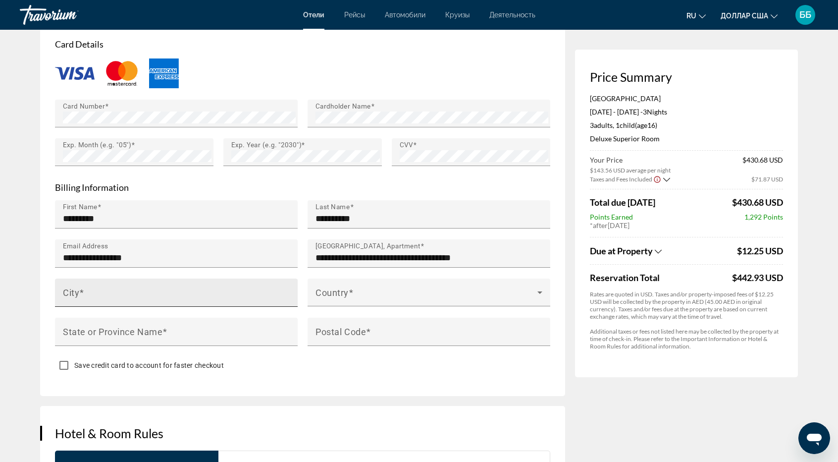
click at [67, 297] on mat-label "City" at bounding box center [71, 292] width 16 height 10
click at [67, 298] on input "City" at bounding box center [179, 297] width 233 height 12
type input "******"
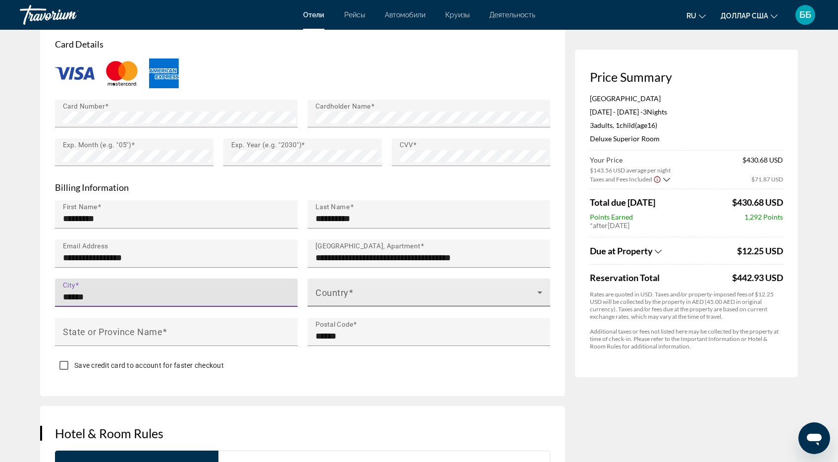
click at [339, 296] on span "Основное содержание" at bounding box center [427, 296] width 222 height 12
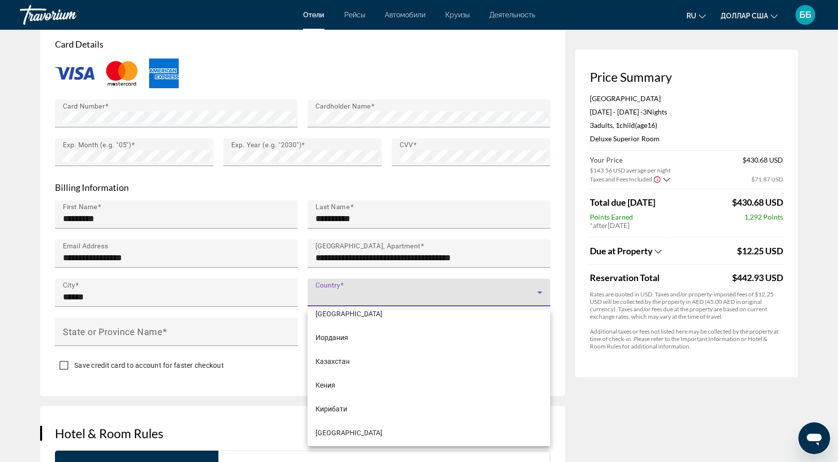
scroll to position [2724, 0]
click at [334, 363] on span "Казахстан" at bounding box center [333, 359] width 34 height 12
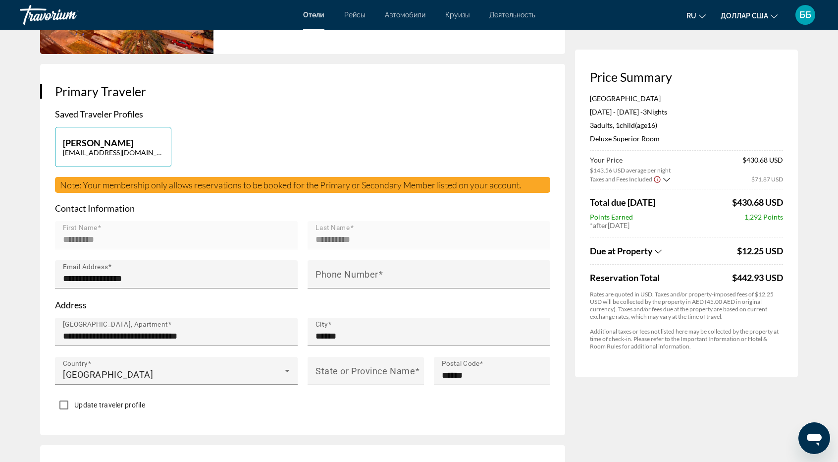
scroll to position [154, 0]
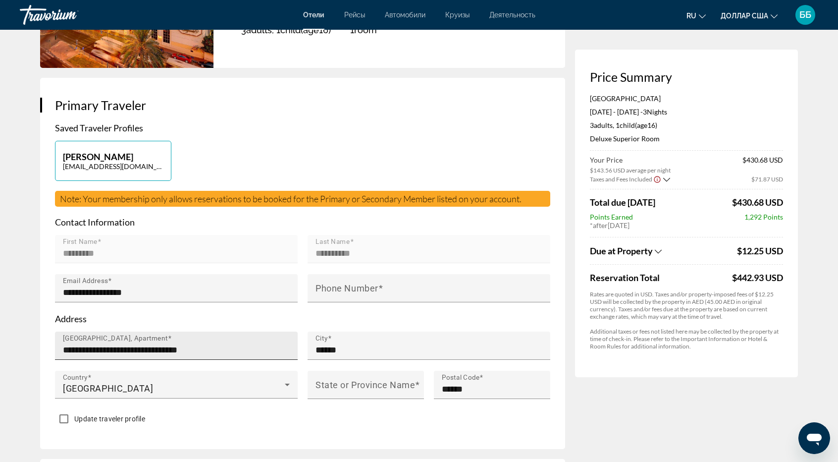
click at [84, 354] on input "**********" at bounding box center [179, 350] width 233 height 12
drag, startPoint x: 97, startPoint y: 354, endPoint x: 127, endPoint y: 337, distance: 33.9
click at [97, 353] on input "**********" at bounding box center [179, 350] width 233 height 12
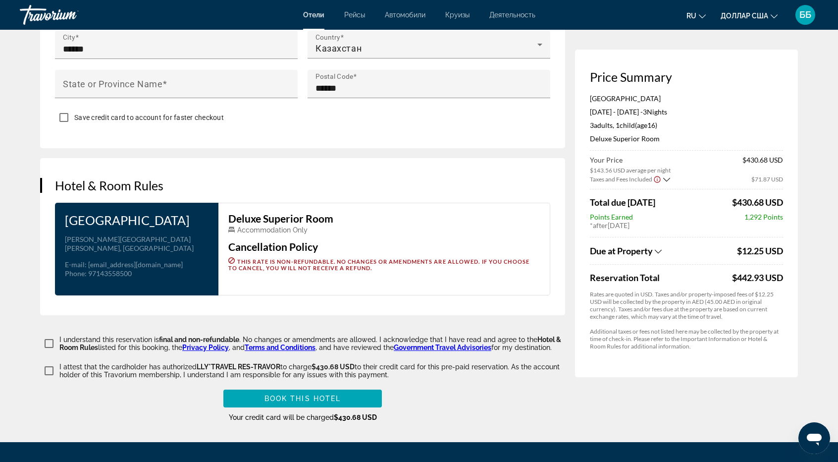
scroll to position [1189, 0]
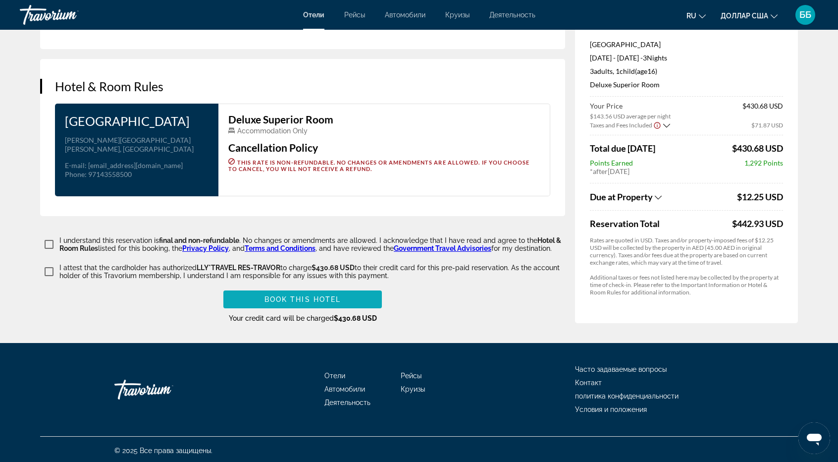
type input "**********"
click at [315, 303] on span "Book this hotel" at bounding box center [303, 299] width 77 height 8
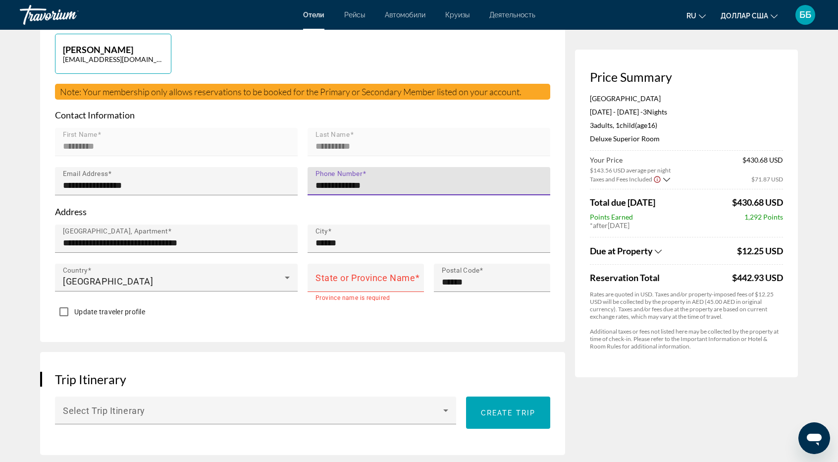
scroll to position [320, 0]
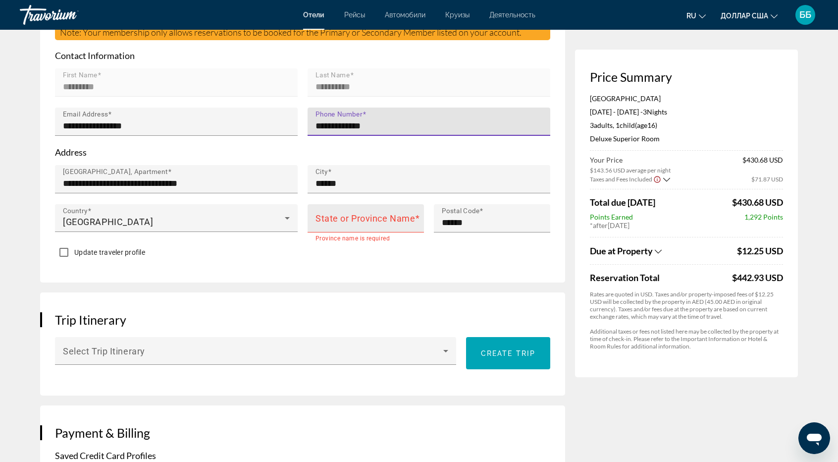
type input "**********"
click at [370, 228] on input "State or Province Name" at bounding box center [369, 222] width 107 height 12
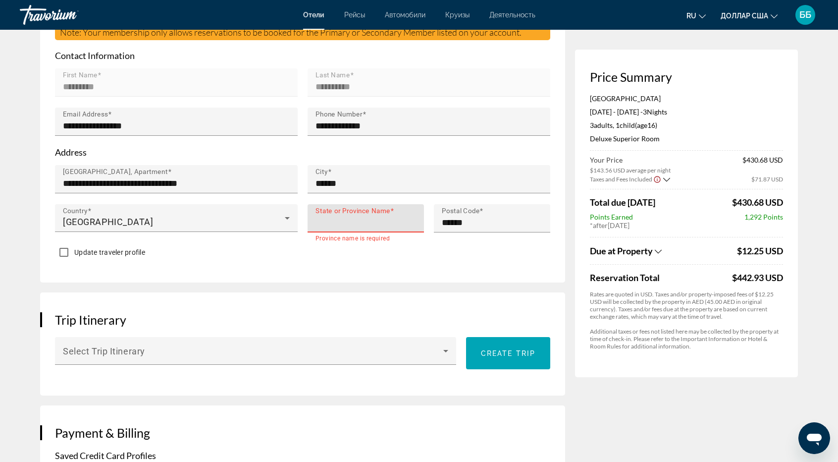
click at [344, 227] on input "State or Province Name" at bounding box center [369, 222] width 107 height 12
type input "******"
click at [394, 263] on div "Update traveler profile" at bounding box center [302, 252] width 495 height 19
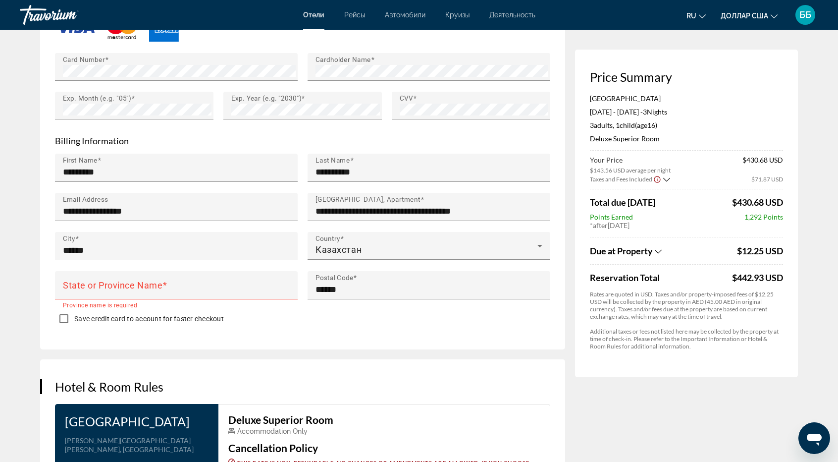
scroll to position [892, 0]
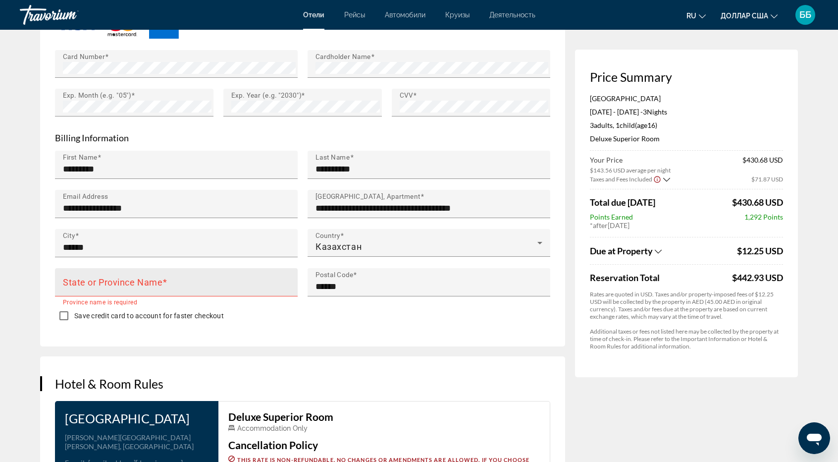
click at [153, 285] on mat-label "State or Province Name" at bounding box center [113, 281] width 100 height 10
click at [153, 285] on input "State or Province Name" at bounding box center [179, 286] width 233 height 12
drag, startPoint x: 63, startPoint y: 274, endPoint x: 100, endPoint y: 276, distance: 36.7
click at [100, 276] on div "State or Province Name" at bounding box center [179, 282] width 233 height 28
drag, startPoint x: 143, startPoint y: 278, endPoint x: 91, endPoint y: 274, distance: 52.7
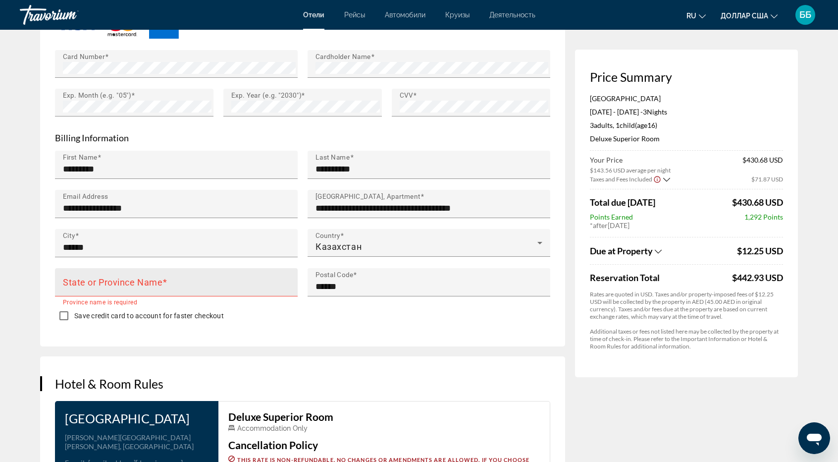
click at [91, 274] on div "State or Province Name" at bounding box center [179, 282] width 233 height 28
drag, startPoint x: 149, startPoint y: 280, endPoint x: 64, endPoint y: 282, distance: 84.2
click at [64, 282] on div "State or Province Name" at bounding box center [179, 282] width 233 height 28
drag, startPoint x: 144, startPoint y: 276, endPoint x: 85, endPoint y: 274, distance: 59.0
click at [93, 271] on div "State or Province Name" at bounding box center [179, 282] width 233 height 28
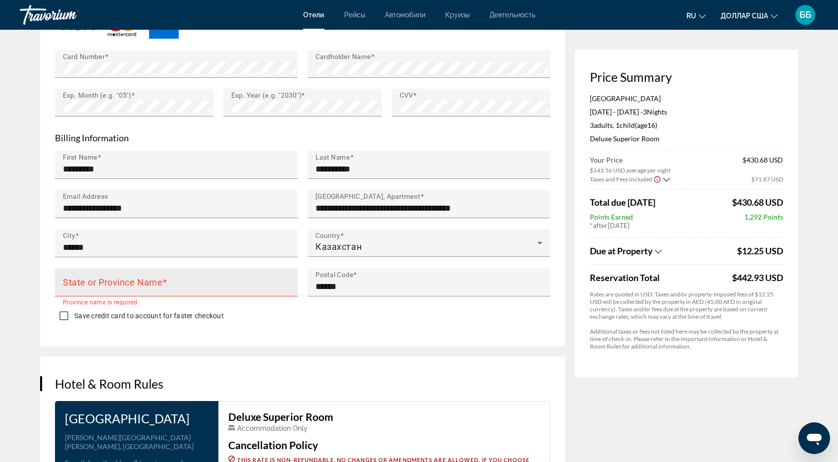
drag, startPoint x: 64, startPoint y: 276, endPoint x: 106, endPoint y: 277, distance: 41.6
click at [106, 277] on div "State or Province Name" at bounding box center [179, 282] width 233 height 28
drag, startPoint x: 140, startPoint y: 278, endPoint x: 69, endPoint y: 279, distance: 71.3
click at [69, 279] on div "State or Province Name" at bounding box center [179, 282] width 233 height 28
type input "**********"
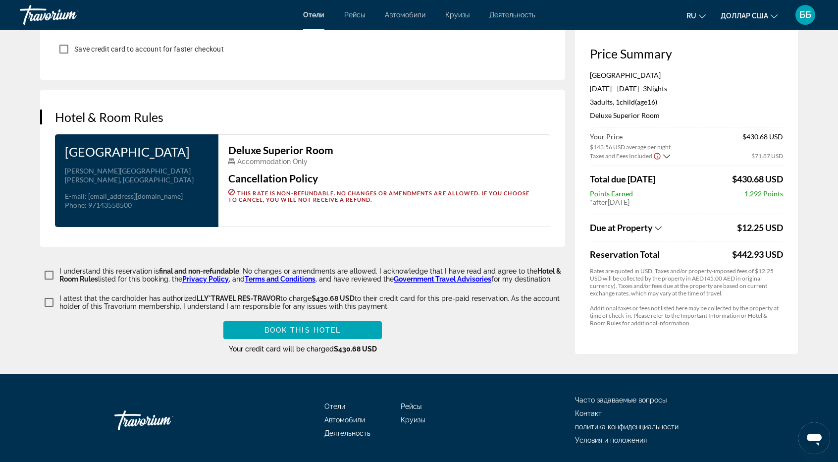
scroll to position [1194, 0]
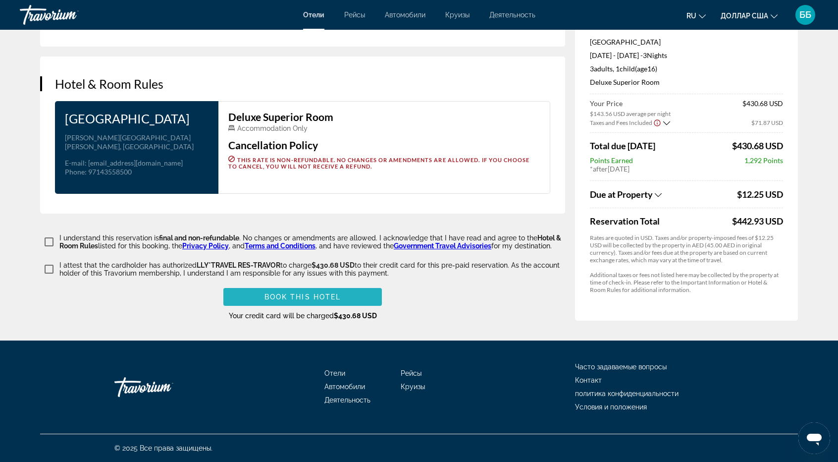
click at [318, 297] on span "Book this hotel" at bounding box center [303, 297] width 77 height 8
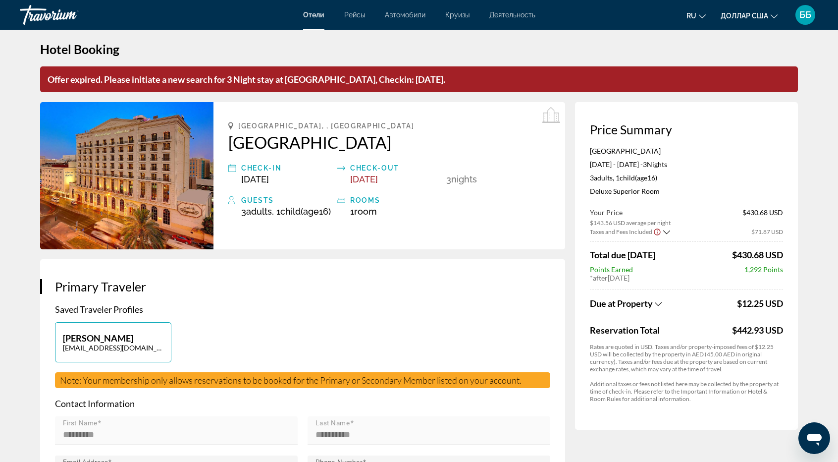
scroll to position [0, 0]
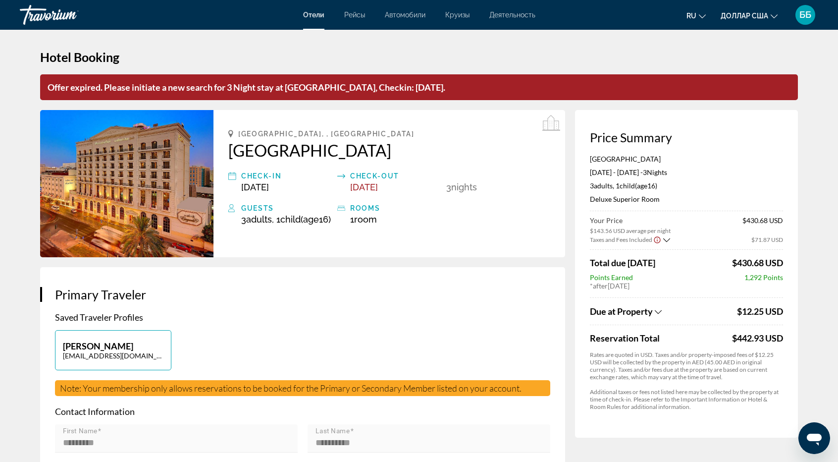
drag, startPoint x: 461, startPoint y: 91, endPoint x: 45, endPoint y: 96, distance: 415.6
click at [45, 96] on p "Offer expired. Please initiate a new search for 3 Night stay at Royal Ascot Hot…" at bounding box center [419, 87] width 758 height 26
copy p "Offer expired. Please initiate a new search for 3 Night stay at Royal Ascot Hot…"
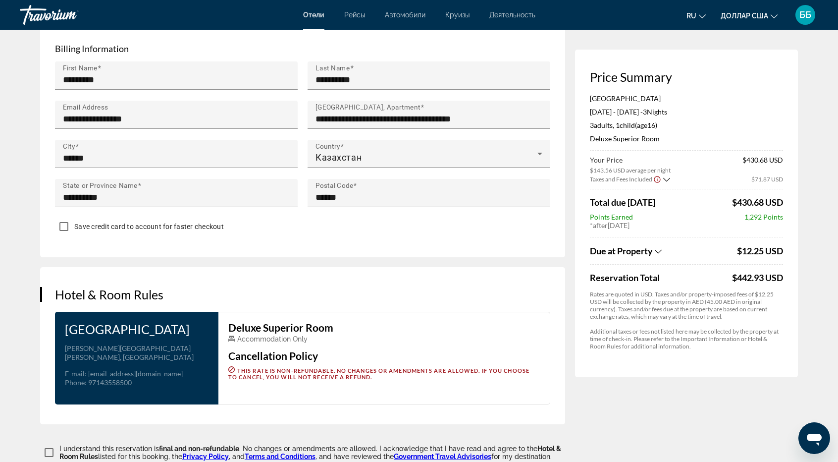
scroll to position [1139, 0]
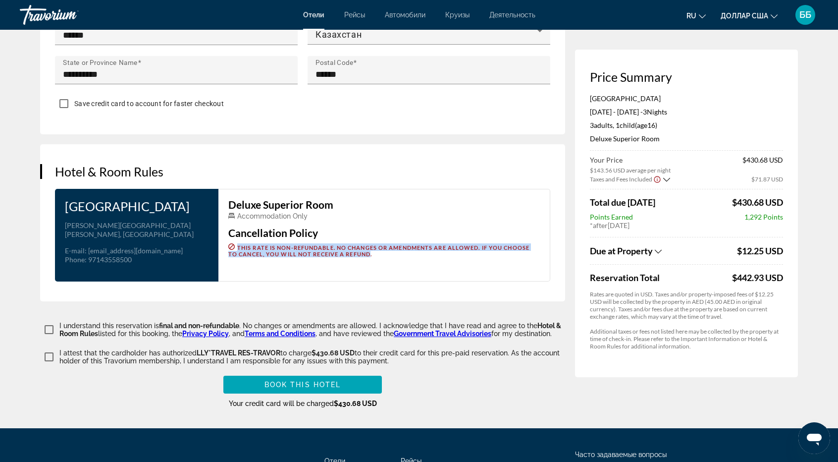
drag, startPoint x: 238, startPoint y: 252, endPoint x: 369, endPoint y: 258, distance: 130.9
click at [371, 257] on span "This rate is non-refundable. No changes or amendments are allowed. If you choos…" at bounding box center [378, 250] width 301 height 13
copy span "This rate is non-refundable. No changes or amendments are allowed. If you choos…"
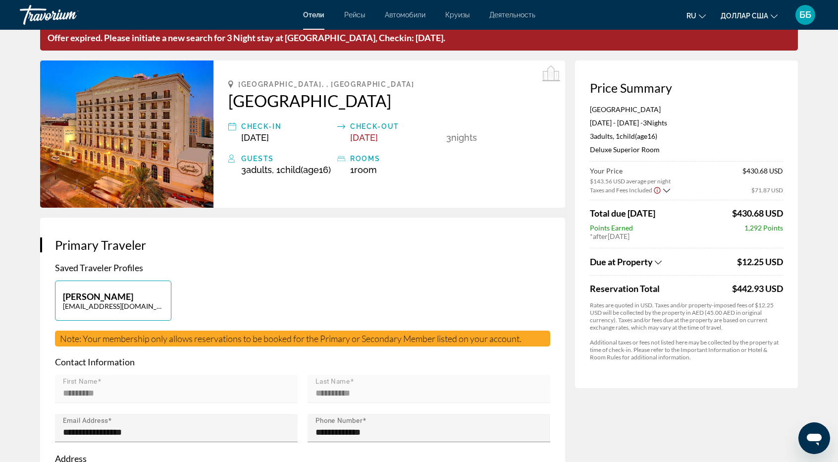
scroll to position [0, 0]
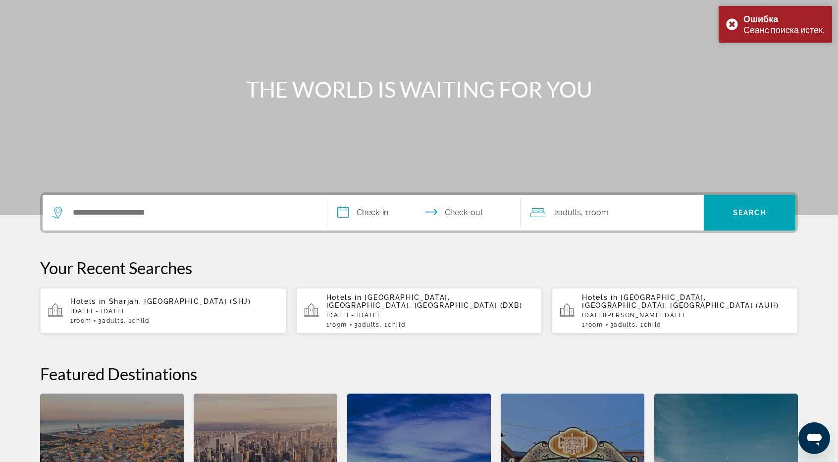
scroll to position [198, 0]
